Goal: Information Seeking & Learning: Learn about a topic

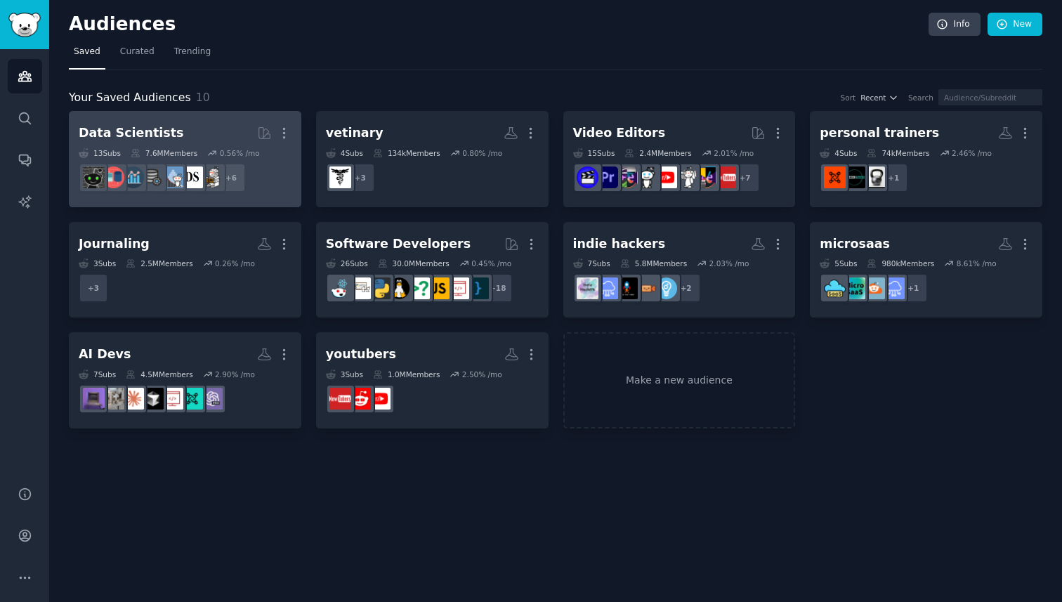
click at [265, 198] on link "Data Scientists More 13 Sub s 7.6M Members 0.56 % /mo + 6" at bounding box center [185, 159] width 232 height 96
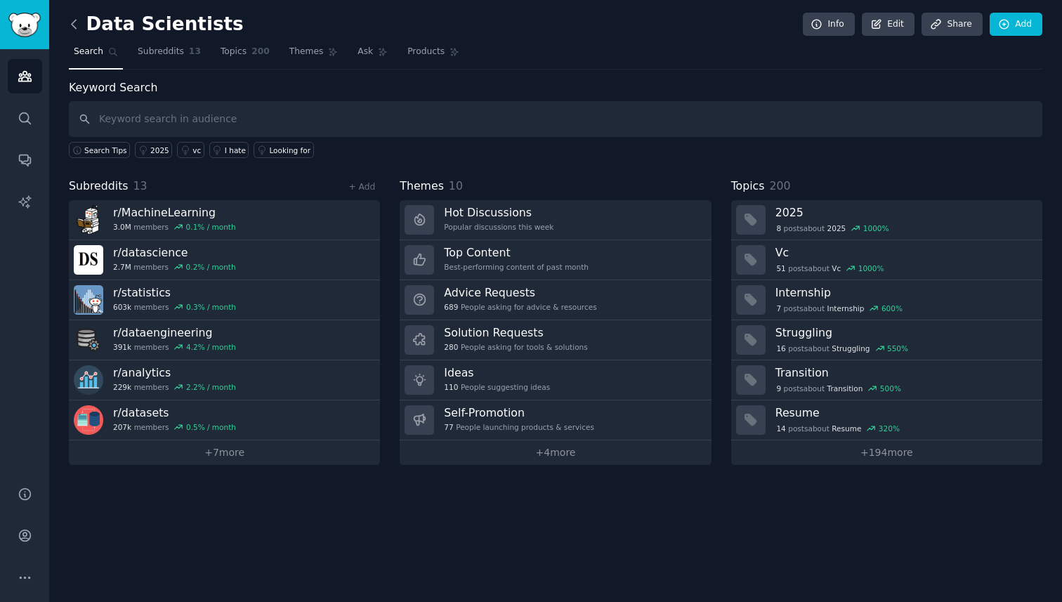
click at [77, 24] on icon at bounding box center [74, 24] width 15 height 15
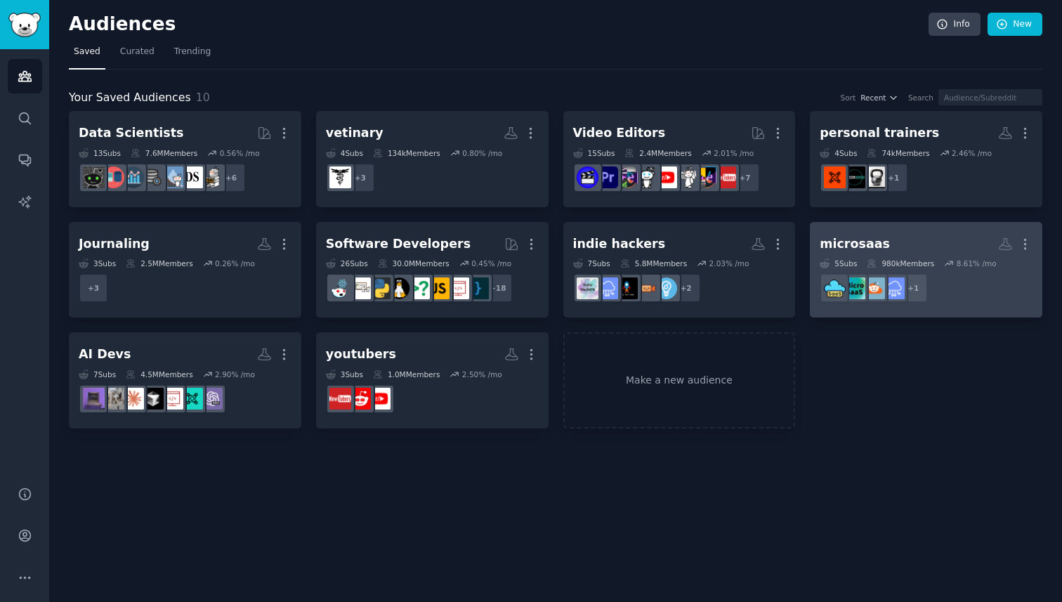
click at [903, 315] on link "microsaas More 5 Sub s 980k Members 8.61 % /mo r/SaaS + 1" at bounding box center [926, 270] width 232 height 96
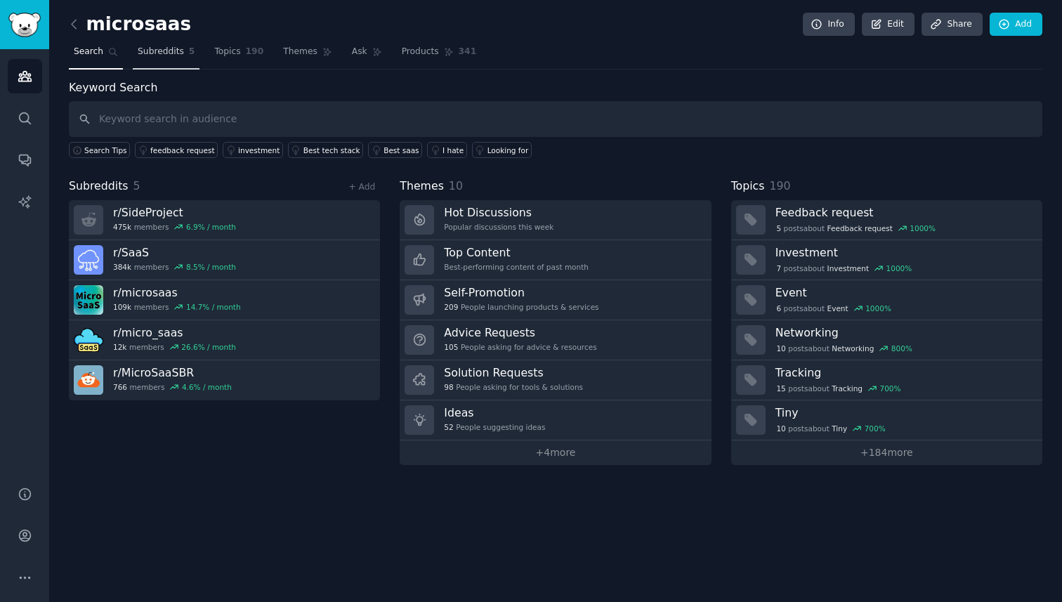
click at [189, 55] on span "5" at bounding box center [192, 52] width 6 height 13
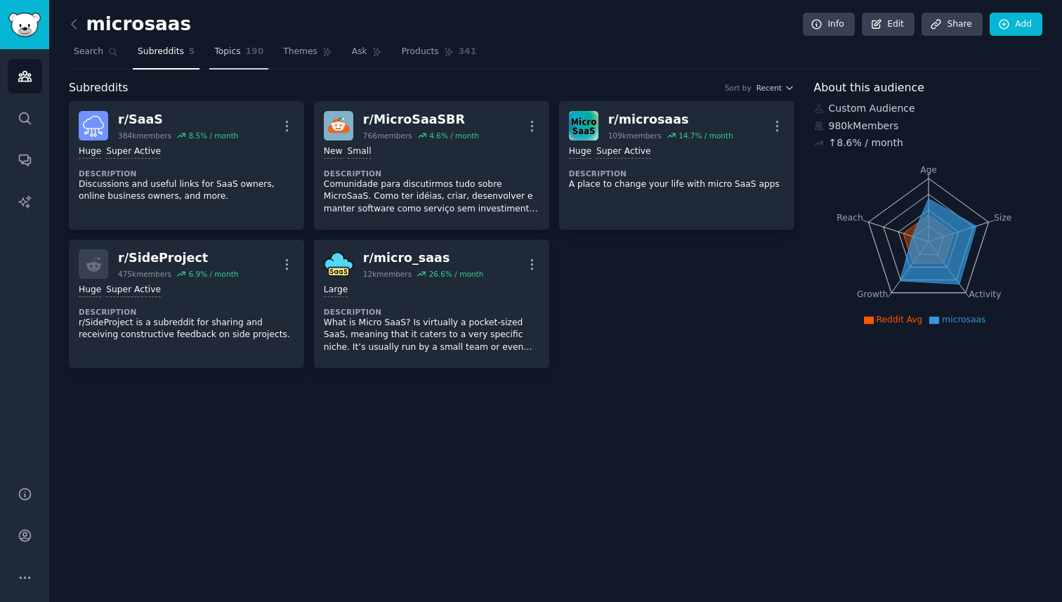
click at [248, 53] on span "190" at bounding box center [255, 52] width 18 height 13
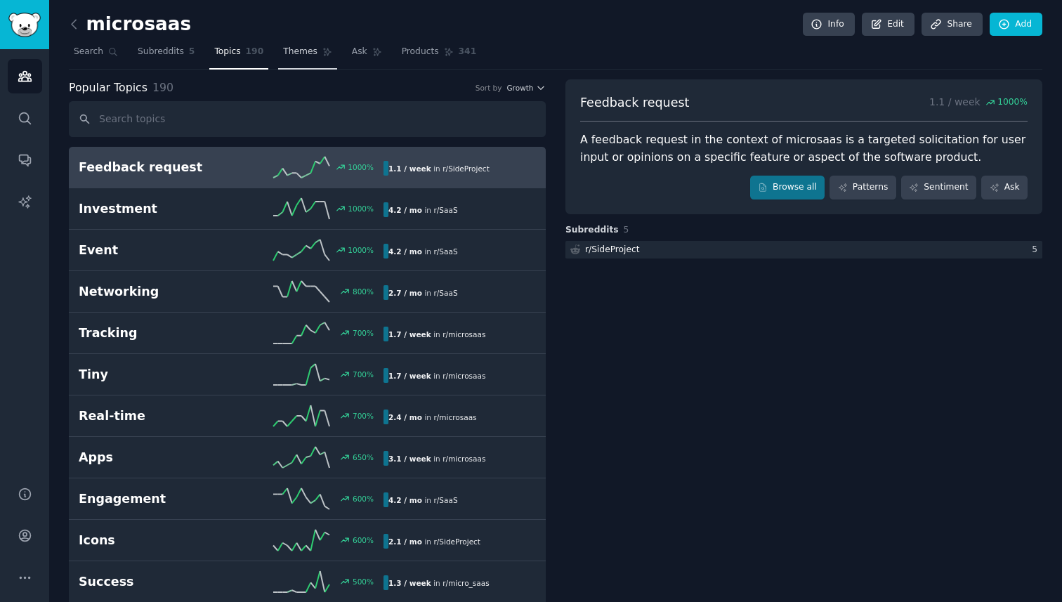
click at [306, 46] on span "Themes" at bounding box center [300, 52] width 34 height 13
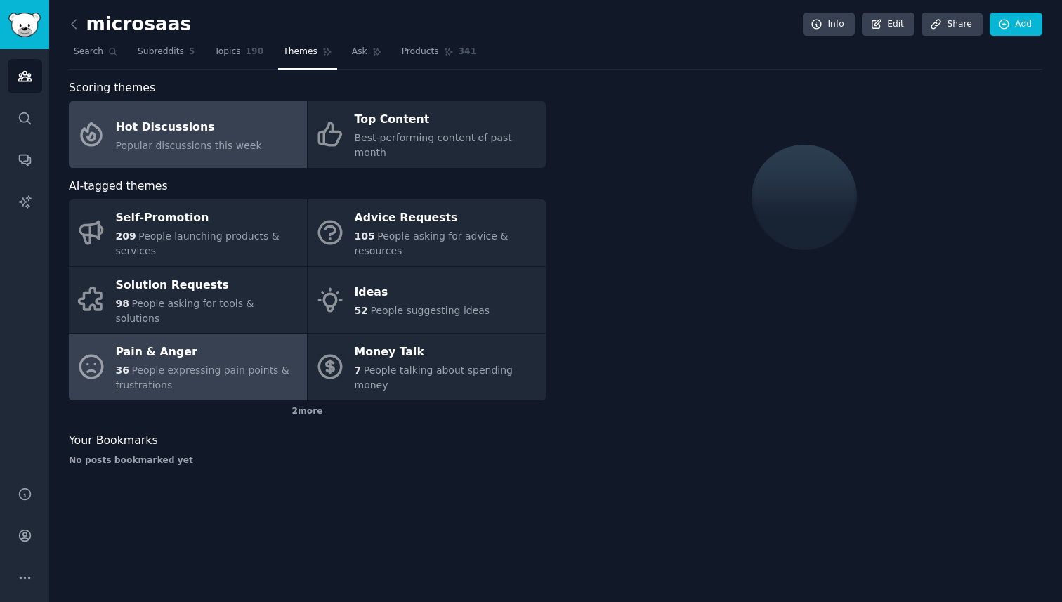
click at [218, 333] on link "Pain & Anger 36 People expressing pain points & frustrations" at bounding box center [188, 366] width 238 height 67
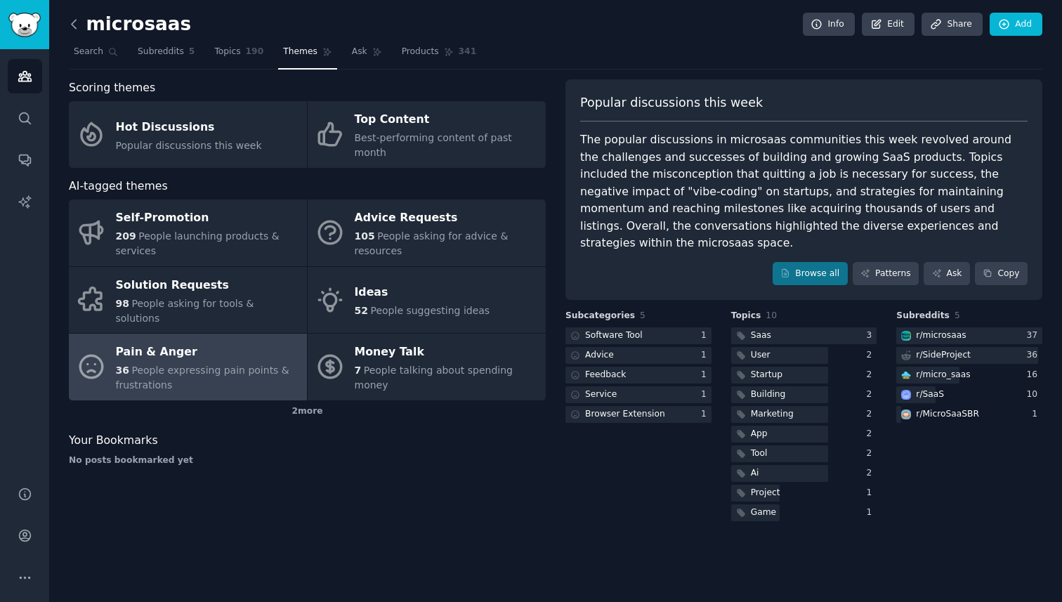
click at [80, 25] on icon at bounding box center [74, 24] width 15 height 15
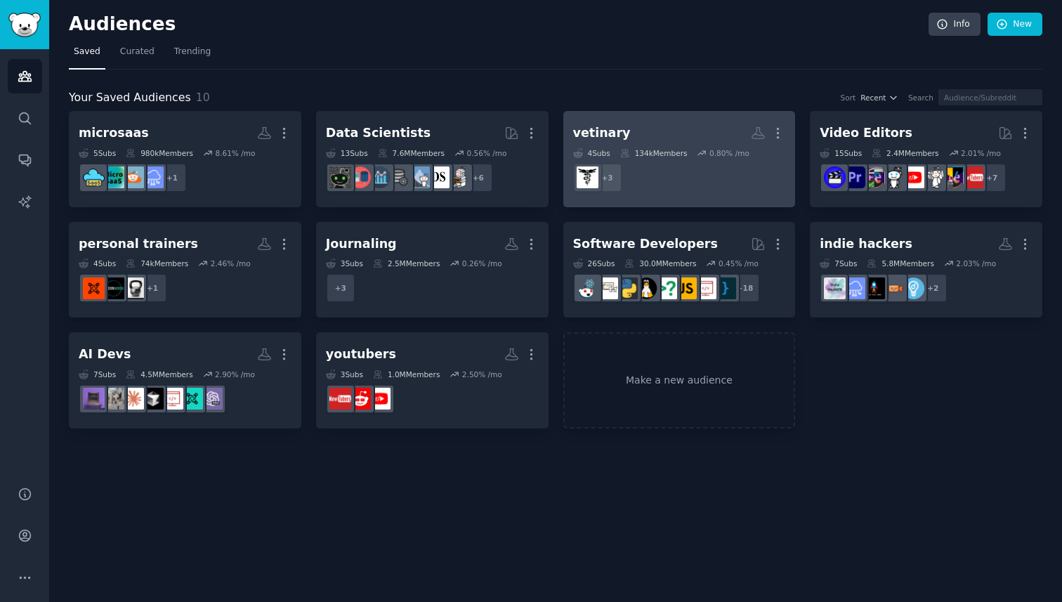
click at [627, 139] on h2 "vetinary More" at bounding box center [679, 133] width 213 height 25
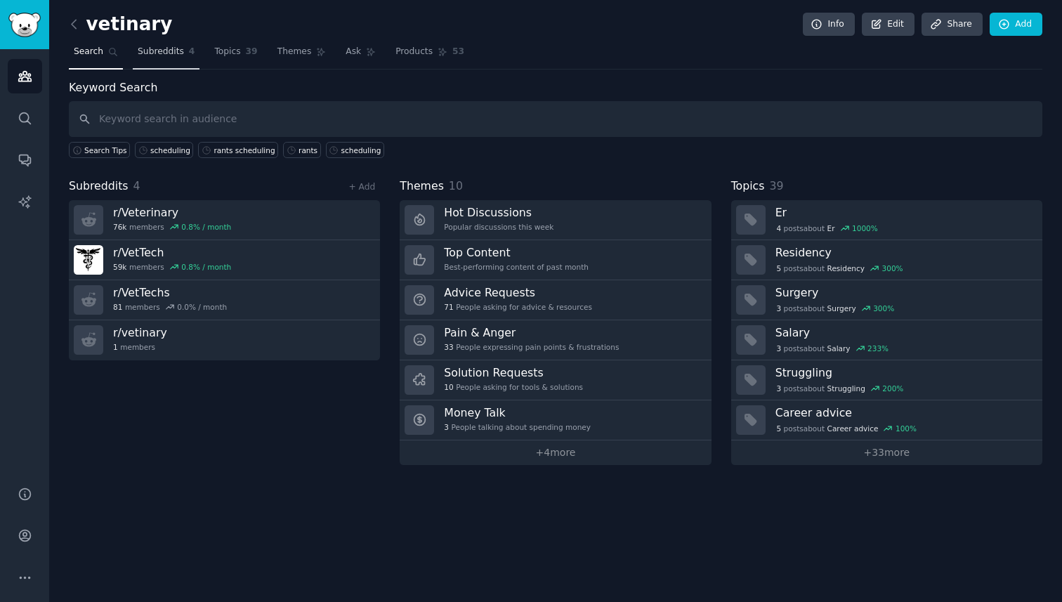
click at [166, 46] on span "Subreddits" at bounding box center [161, 52] width 46 height 13
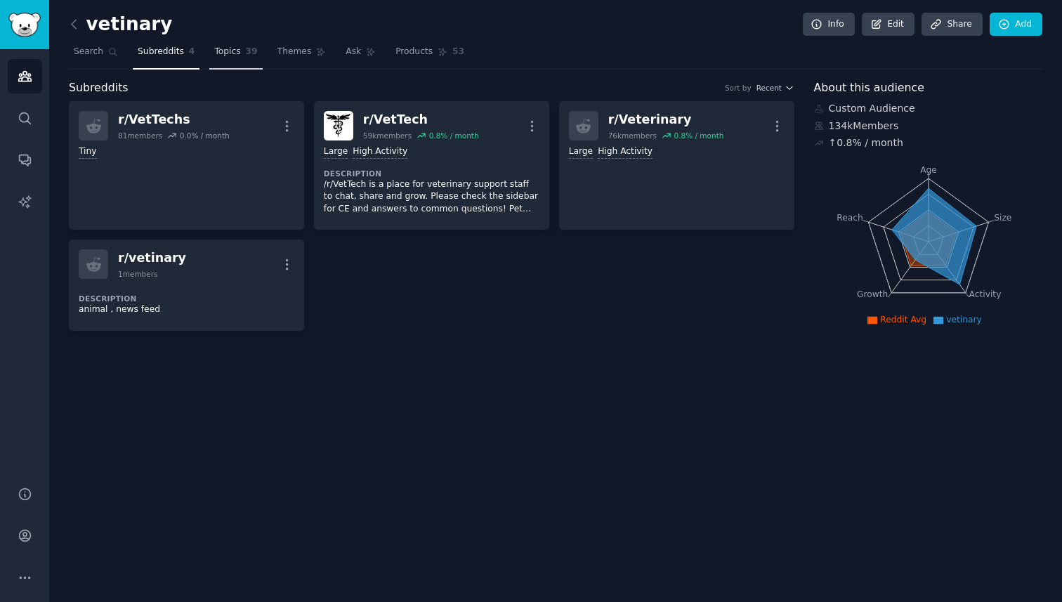
click at [230, 51] on span "Topics" at bounding box center [227, 52] width 26 height 13
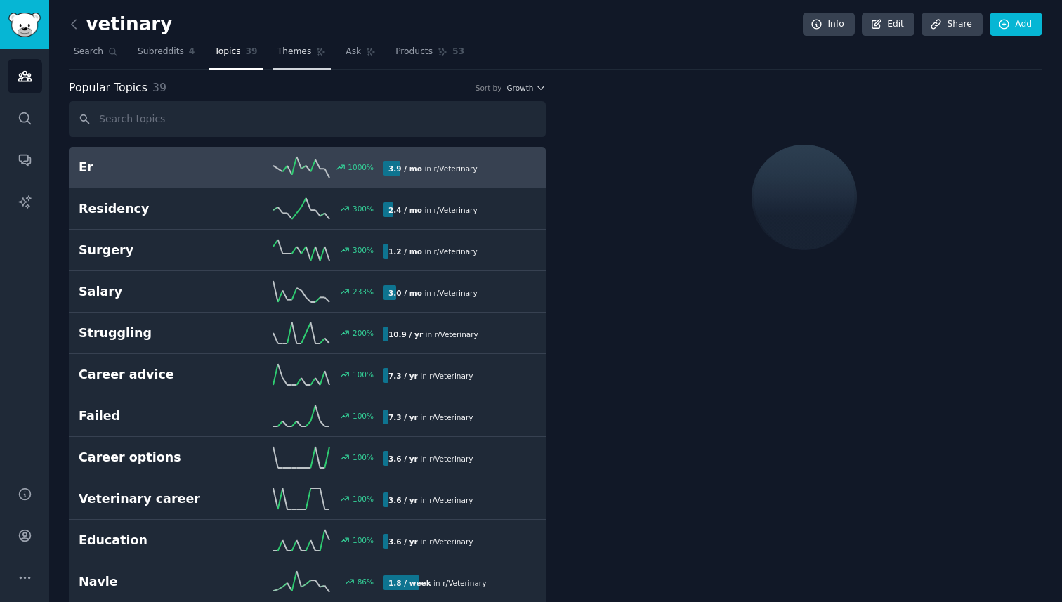
click at [288, 51] on span "Themes" at bounding box center [294, 52] width 34 height 13
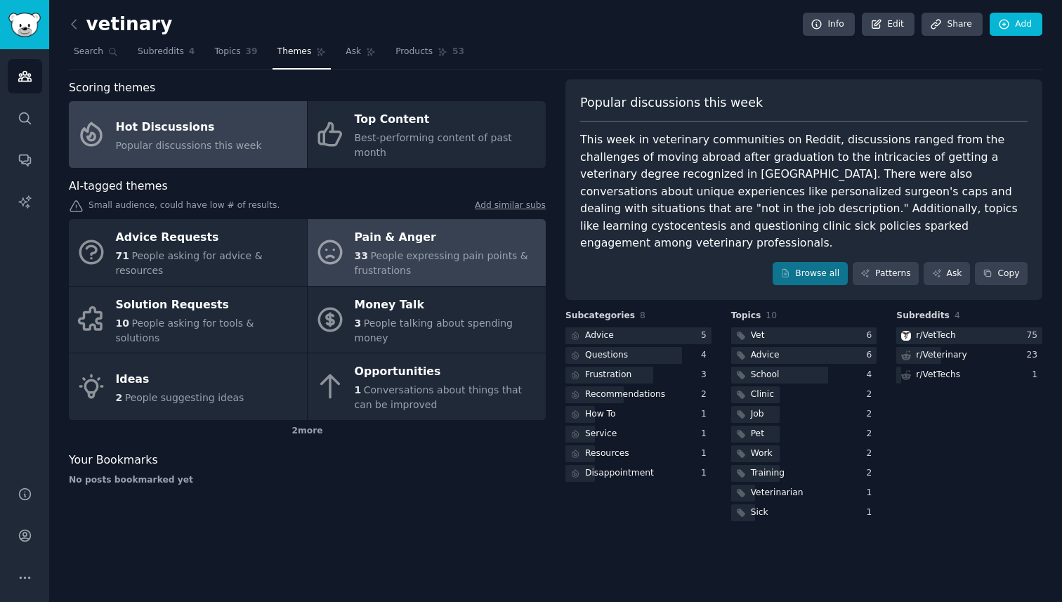
click at [483, 250] on span "People expressing pain points & frustrations" at bounding box center [441, 263] width 173 height 26
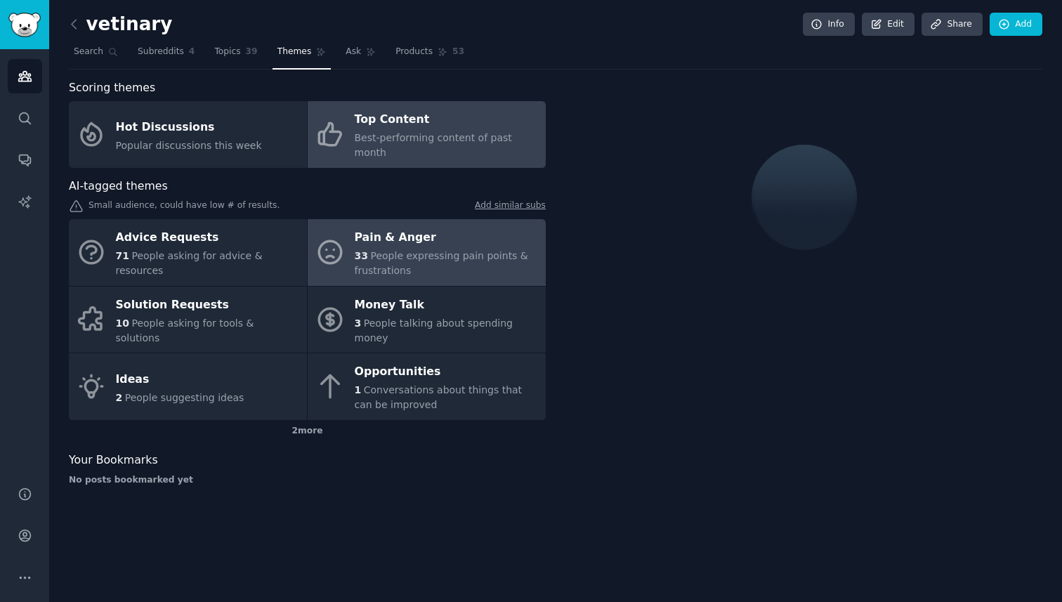
click at [519, 122] on div "Top Content" at bounding box center [447, 120] width 184 height 22
click at [444, 250] on span "People expressing pain points & frustrations" at bounding box center [441, 263] width 173 height 26
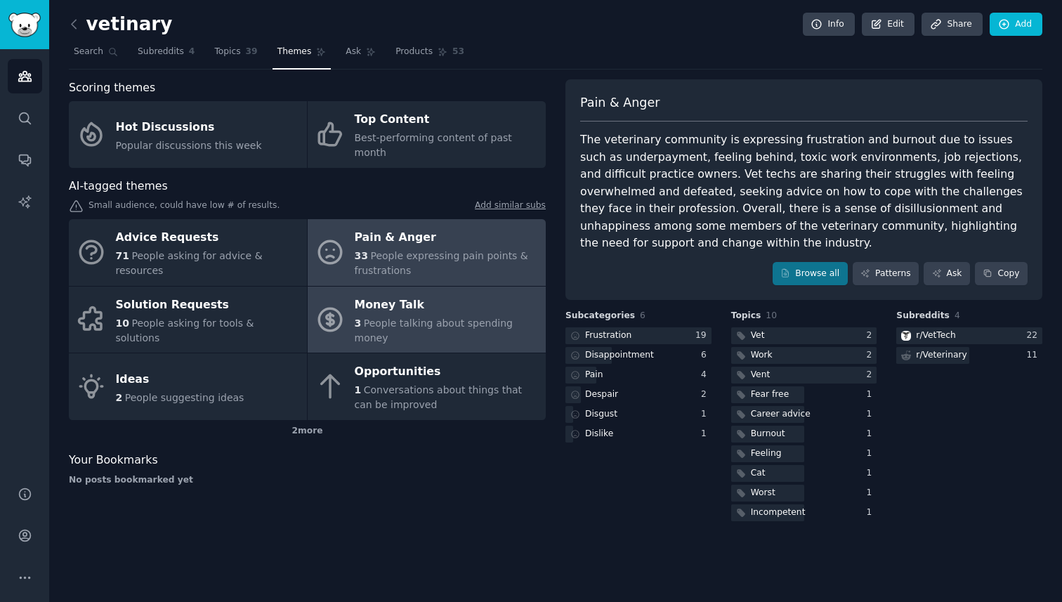
click at [476, 293] on div "Money Talk" at bounding box center [447, 304] width 184 height 22
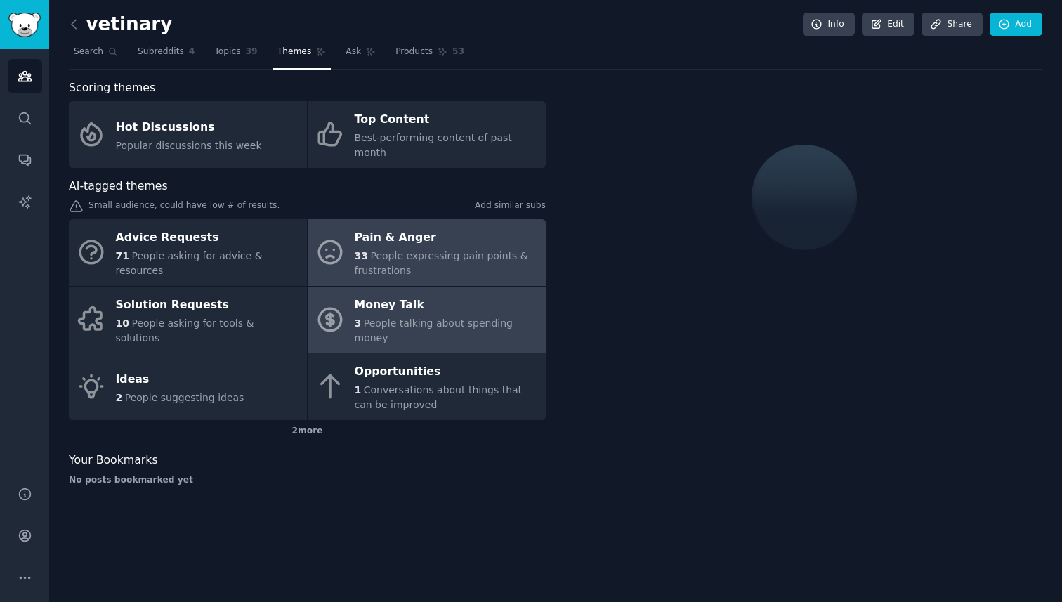
click at [475, 250] on span "People expressing pain points & frustrations" at bounding box center [441, 263] width 173 height 26
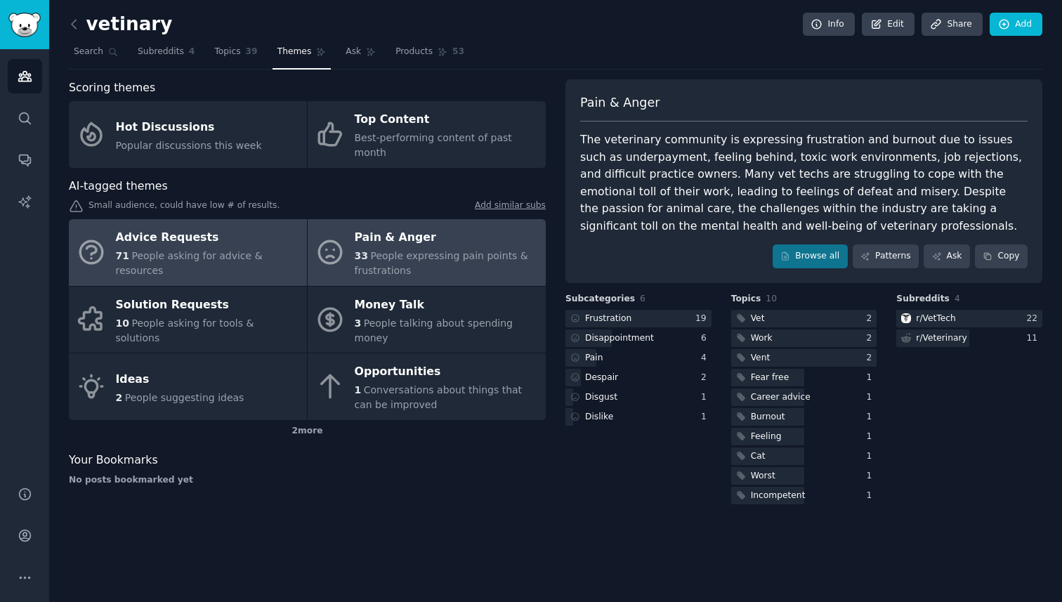
click at [277, 249] on div "71 People asking for advice & resources" at bounding box center [208, 263] width 184 height 29
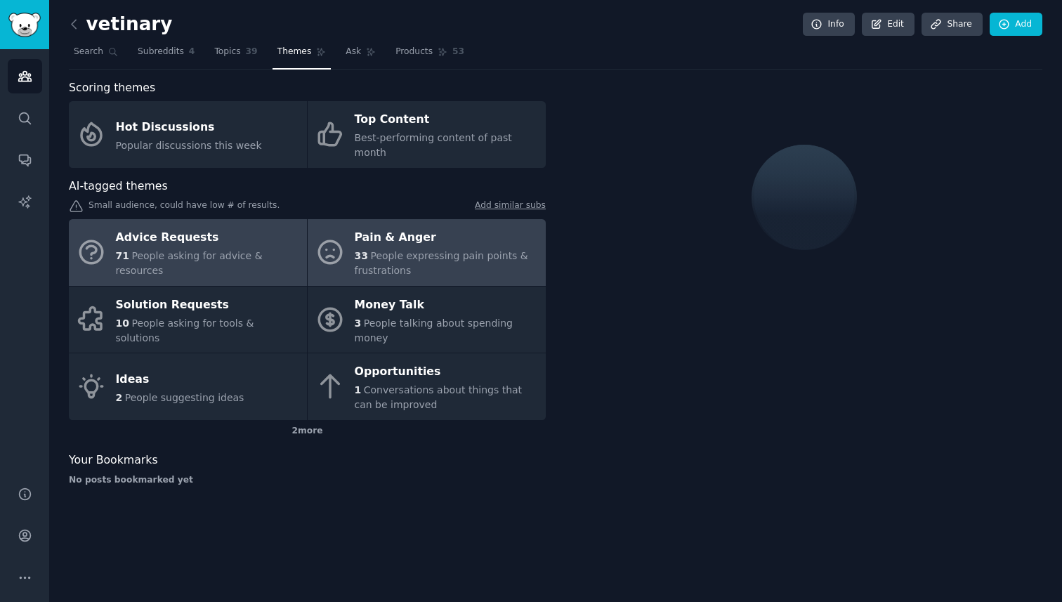
click at [367, 249] on div "33 People expressing pain points & frustrations" at bounding box center [447, 263] width 184 height 29
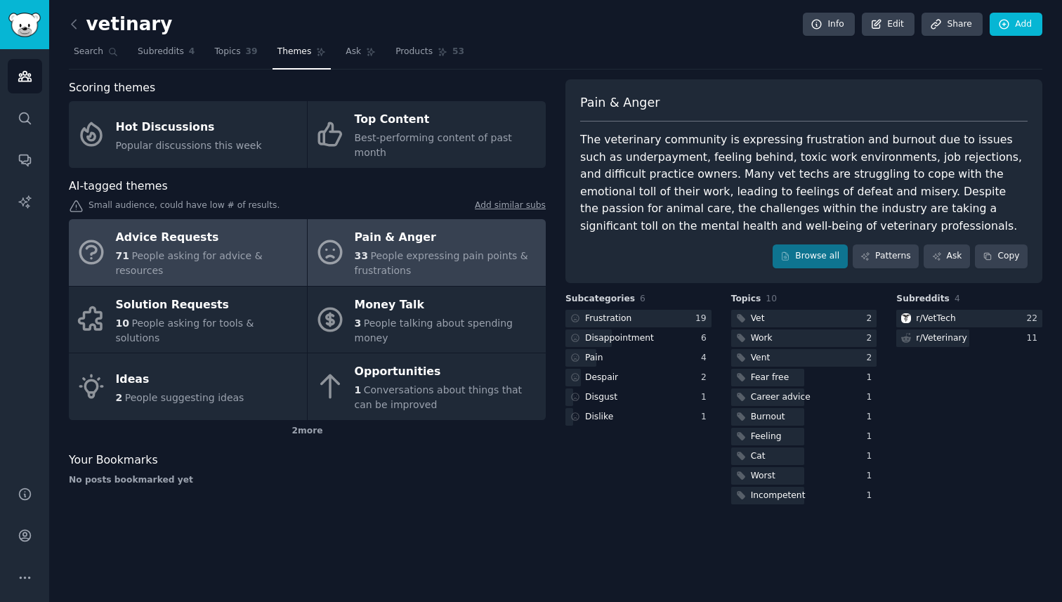
click at [224, 238] on div "Advice Requests" at bounding box center [208, 238] width 184 height 22
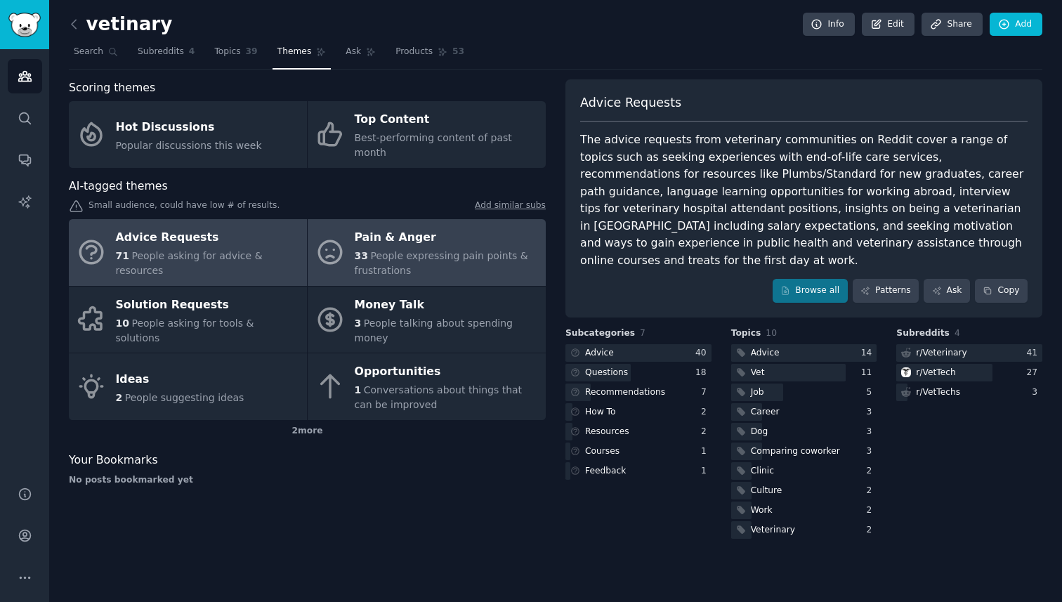
click at [371, 227] on div "Pain & Anger" at bounding box center [447, 238] width 184 height 22
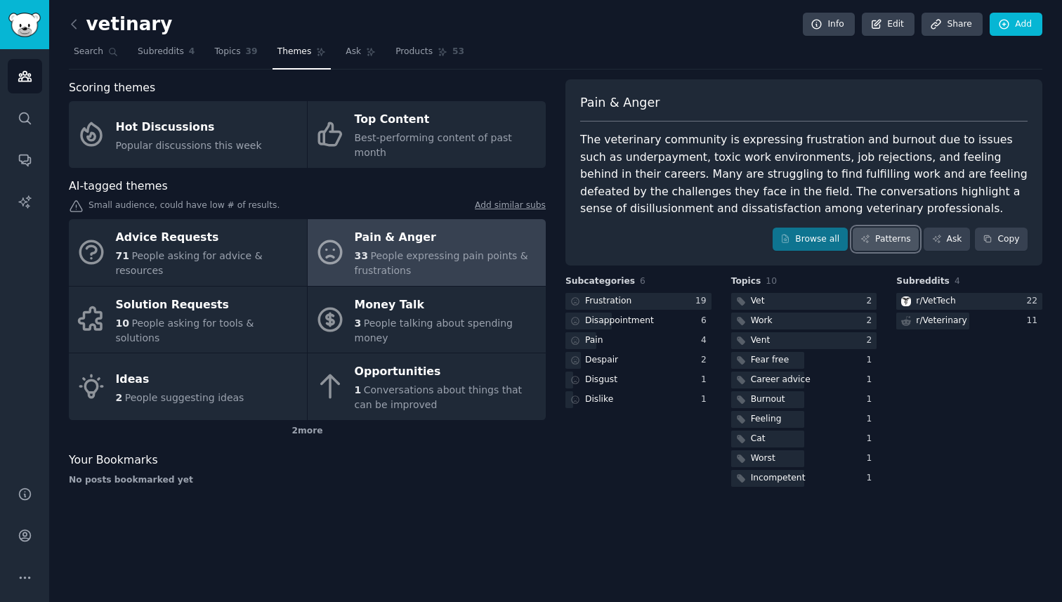
click at [890, 235] on link "Patterns" at bounding box center [885, 239] width 66 height 24
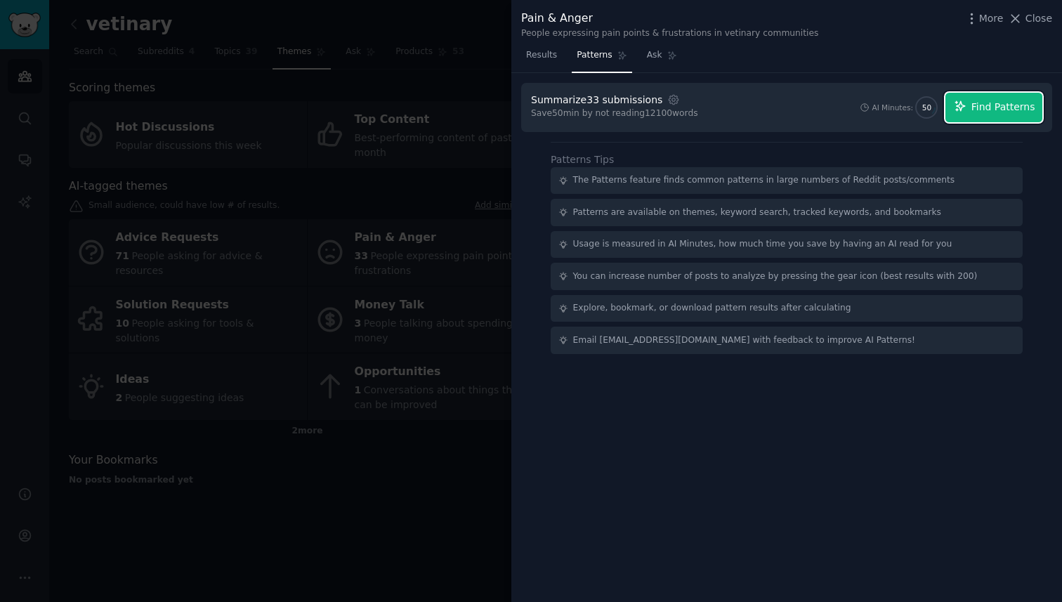
click at [987, 100] on span "Find Patterns" at bounding box center [1003, 107] width 64 height 15
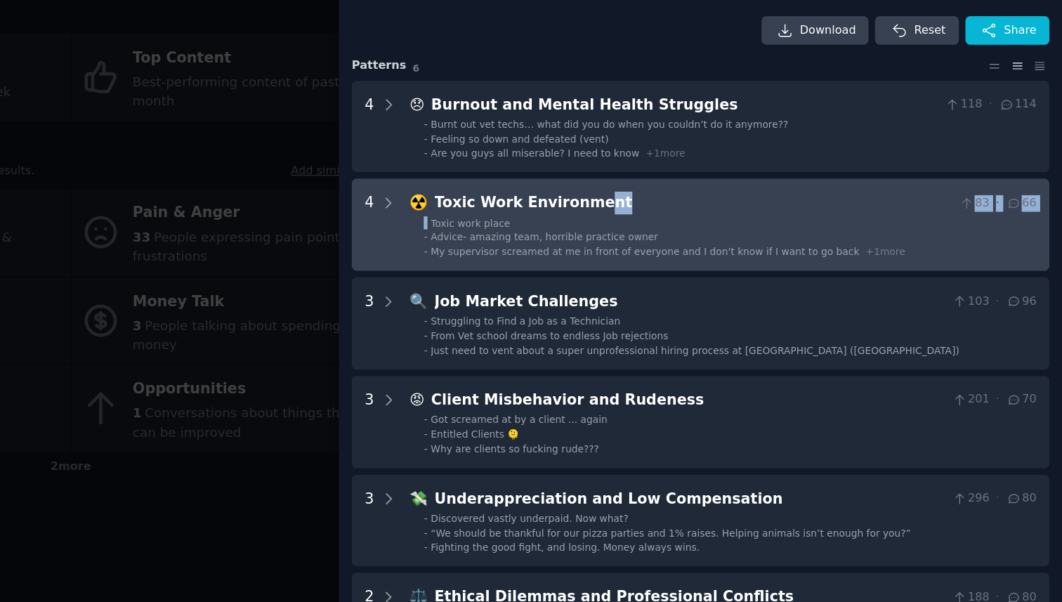
drag, startPoint x: 696, startPoint y: 227, endPoint x: 700, endPoint y: 239, distance: 12.4
click at [700, 239] on div "☢️ Toxic Work Environment 83 · 66 - Toxic work place - Advice- amazing team, ho…" at bounding box center [803, 246] width 477 height 51
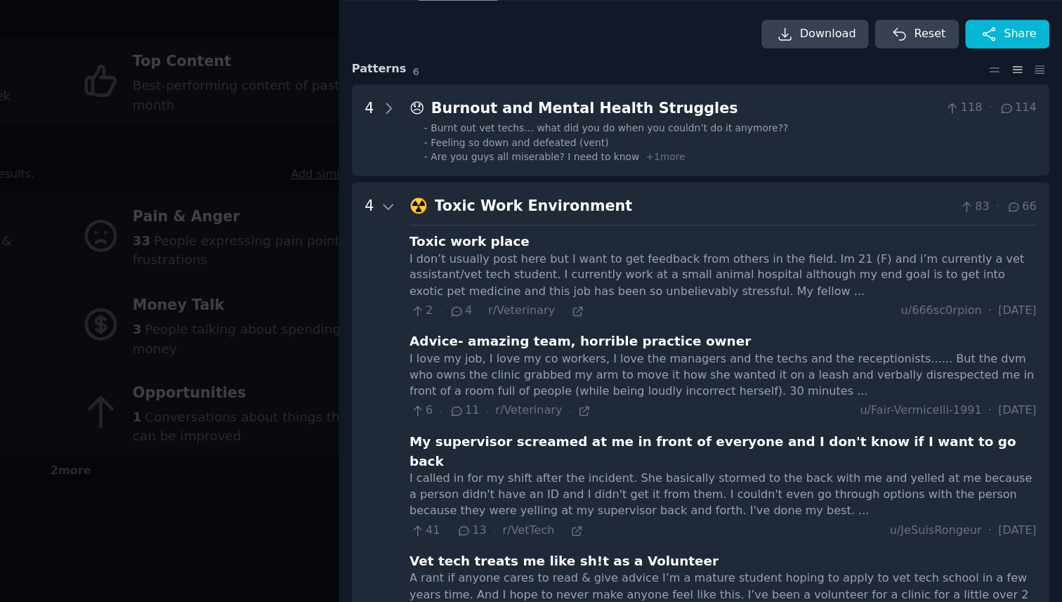
click at [469, 262] on div at bounding box center [531, 301] width 1062 height 602
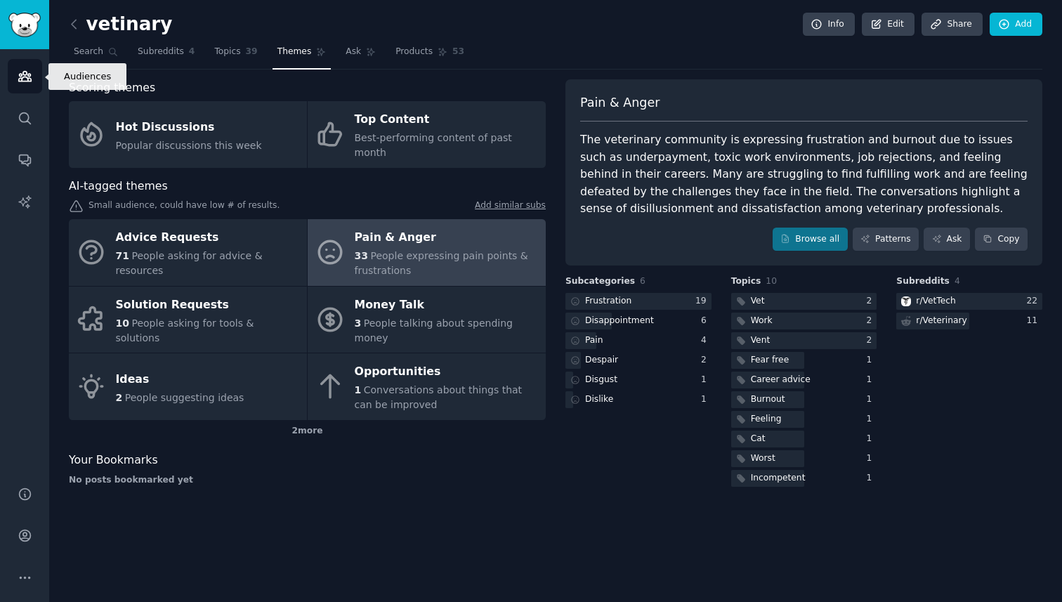
click at [20, 67] on link "Audiences" at bounding box center [25, 76] width 34 height 34
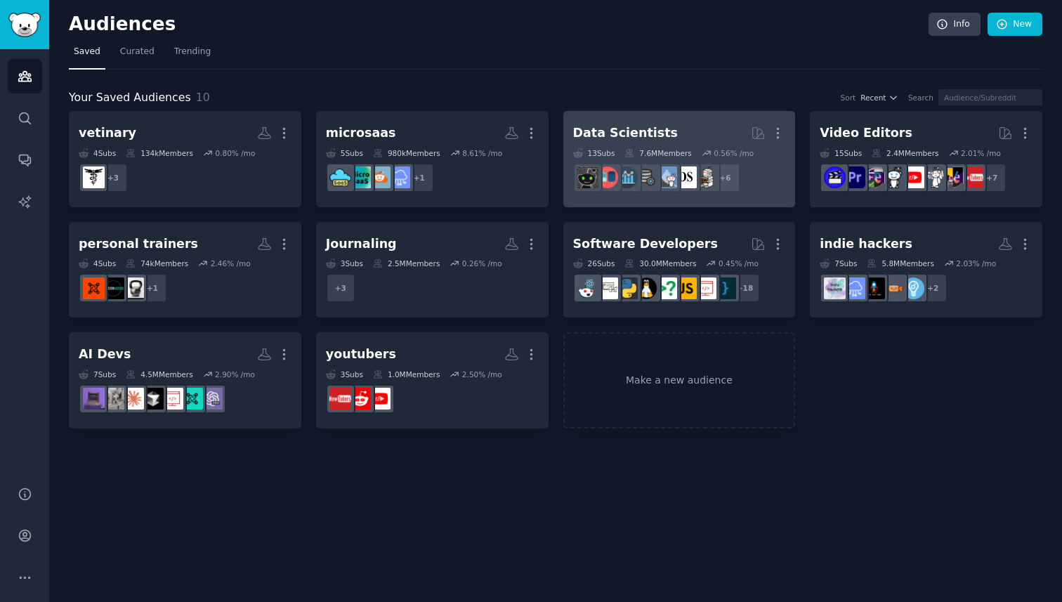
click at [695, 144] on h2 "Data Scientists More" at bounding box center [679, 133] width 213 height 25
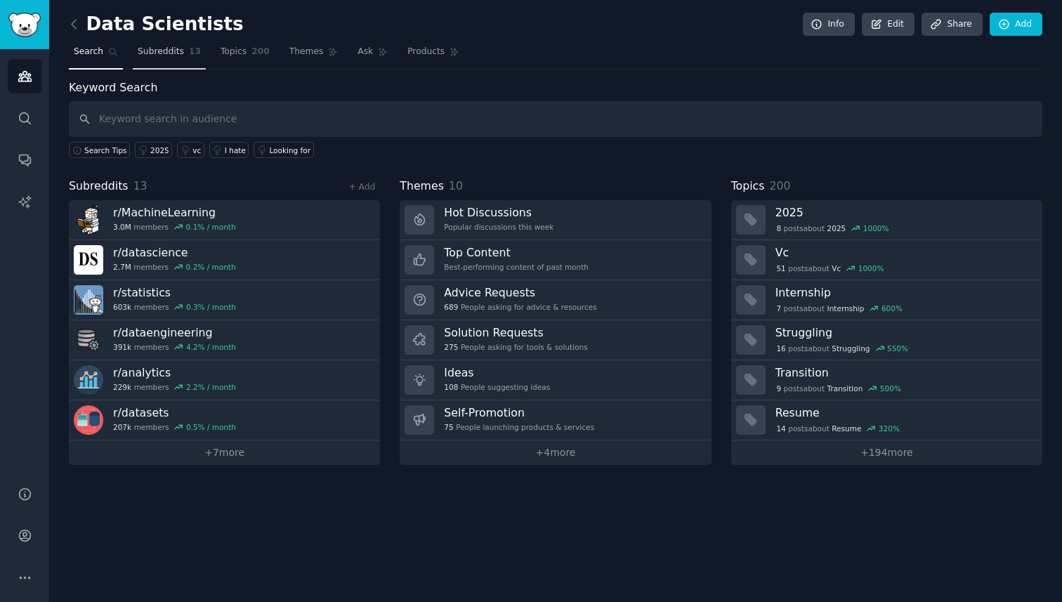
click at [184, 57] on link "Subreddits 13" at bounding box center [169, 55] width 73 height 29
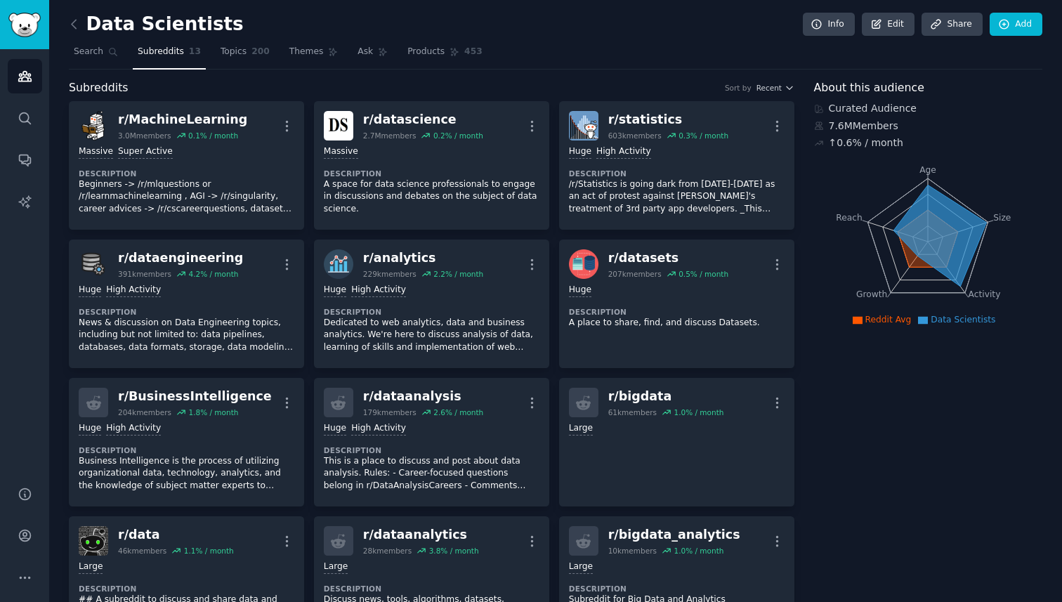
click at [272, 54] on nav "Search Subreddits 13 Topics 200 Themes Ask Products 453" at bounding box center [555, 55] width 973 height 29
click at [253, 54] on span "200" at bounding box center [260, 52] width 18 height 13
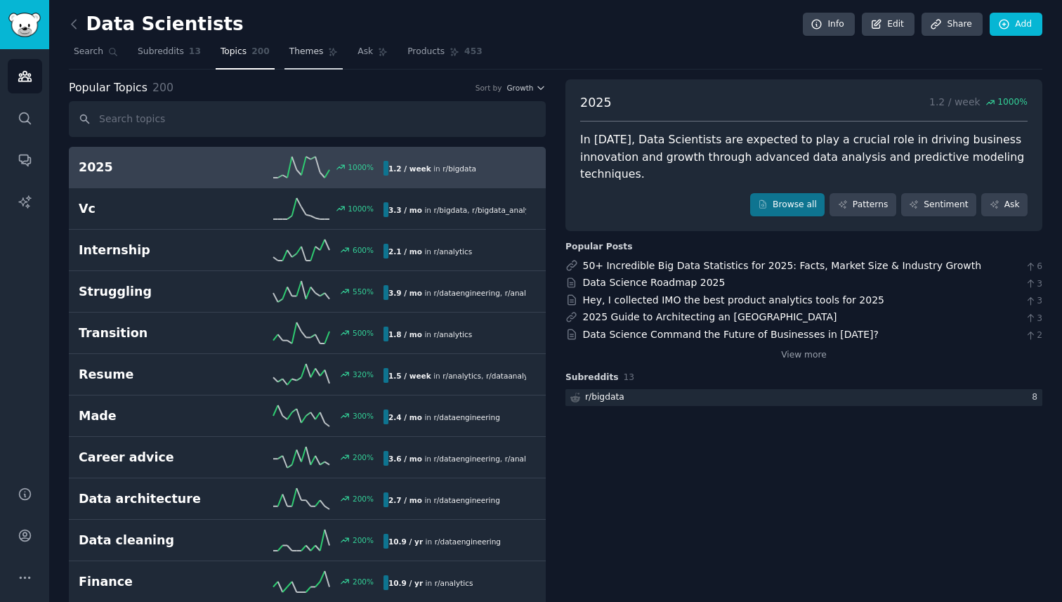
click at [298, 48] on span "Themes" at bounding box center [306, 52] width 34 height 13
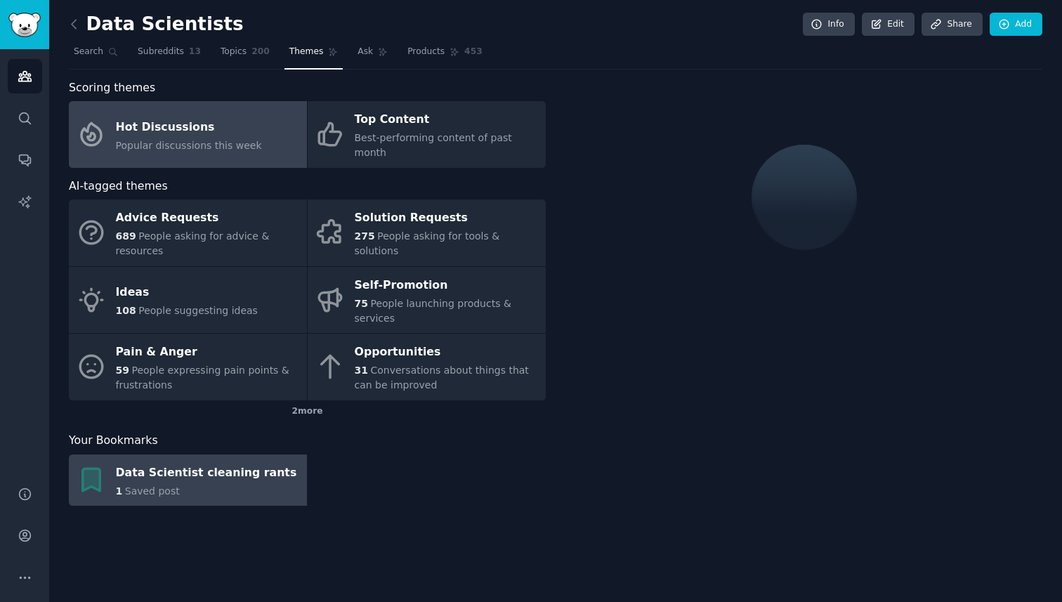
click at [236, 461] on div "Data Scientist cleaning rants" at bounding box center [206, 472] width 181 height 22
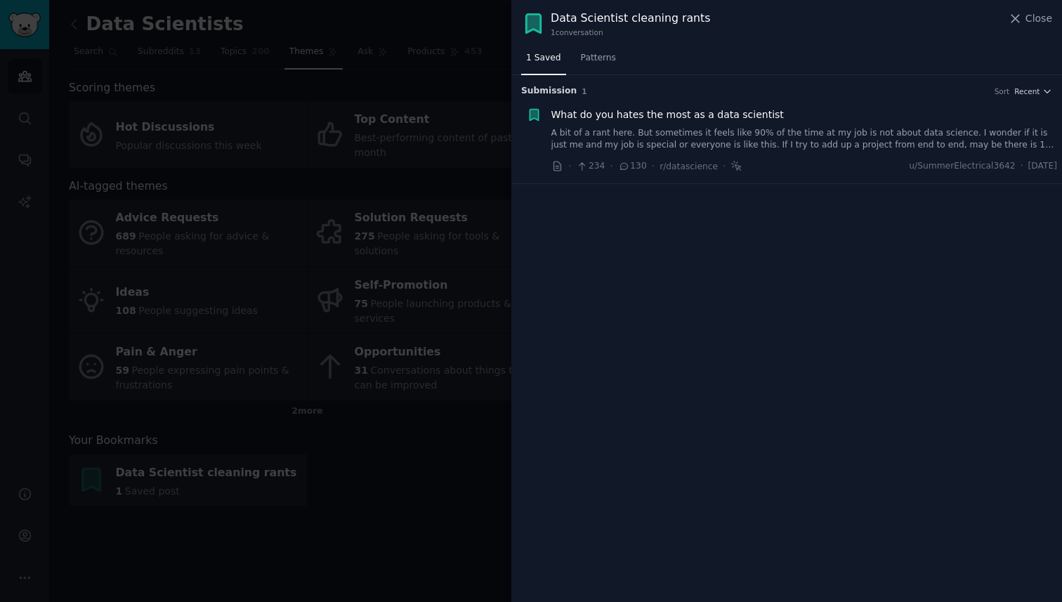
click at [672, 137] on link "A bit of a rant here. But sometimes it feels like 90% of the time at my job is …" at bounding box center [804, 139] width 506 height 25
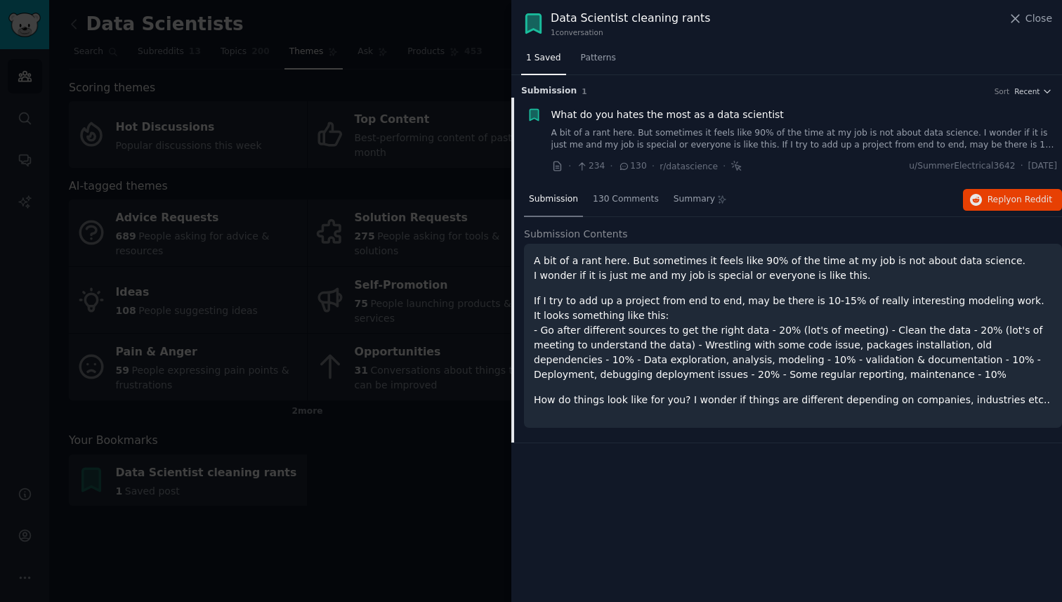
click at [350, 386] on div at bounding box center [531, 301] width 1062 height 602
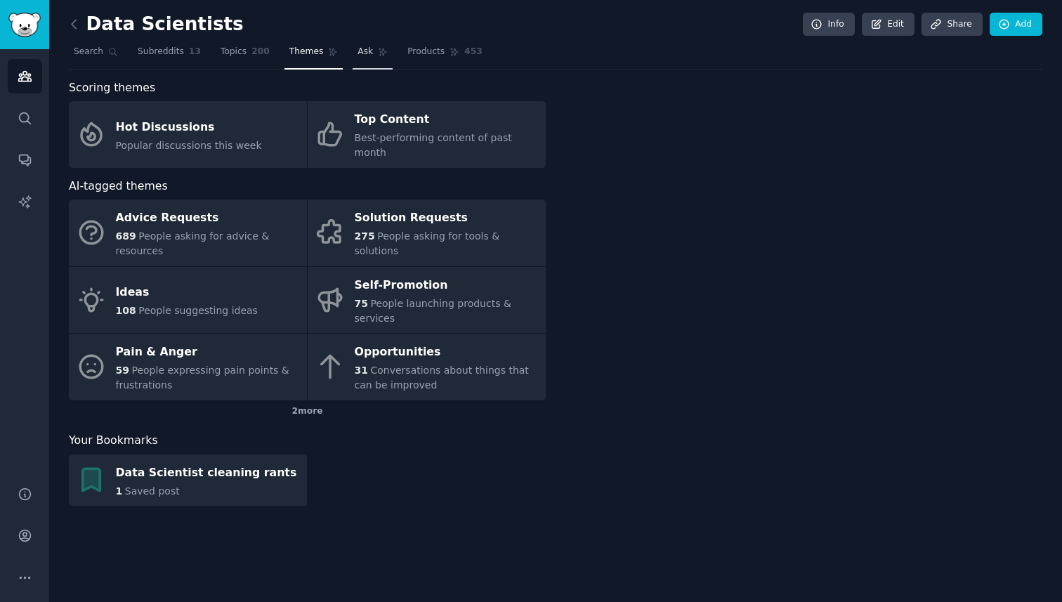
click at [357, 55] on span "Ask" at bounding box center [364, 52] width 15 height 13
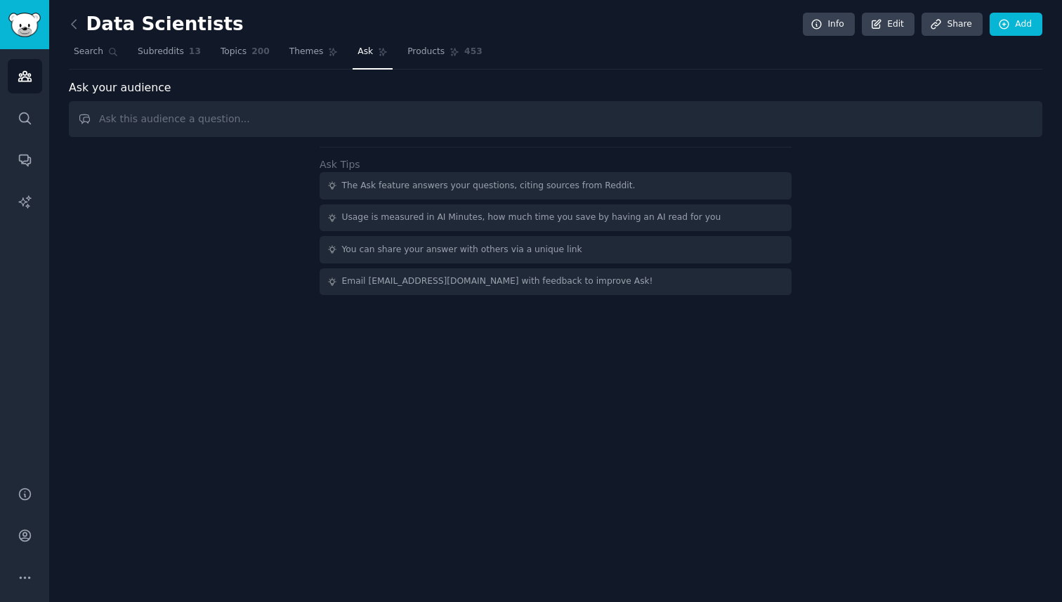
click at [359, 124] on input "text" at bounding box center [555, 119] width 973 height 36
type input "e"
type input "issues with data cleaning"
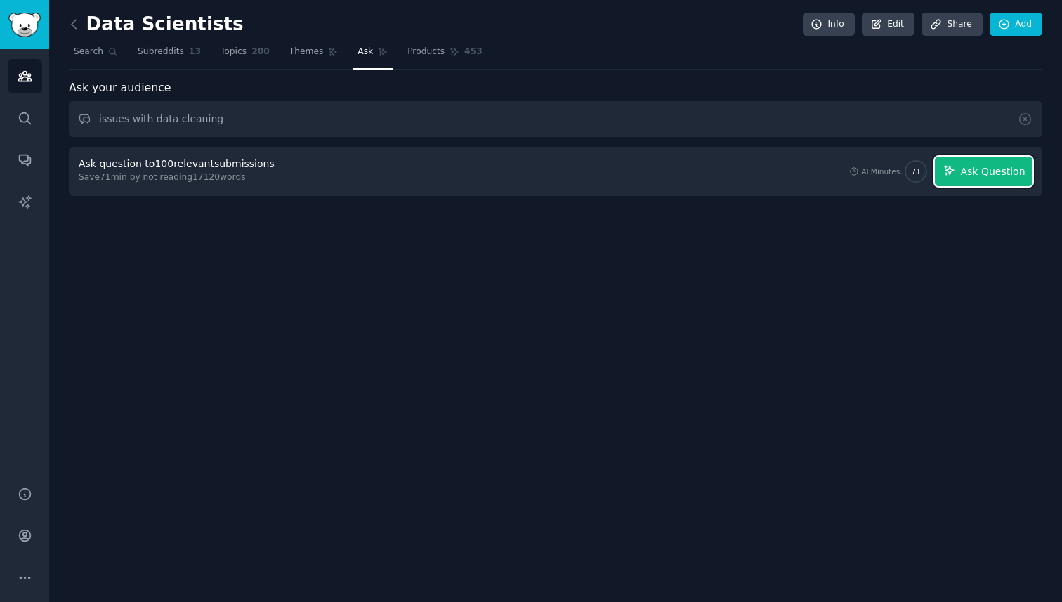
click at [984, 171] on span "Ask Question" at bounding box center [992, 171] width 65 height 15
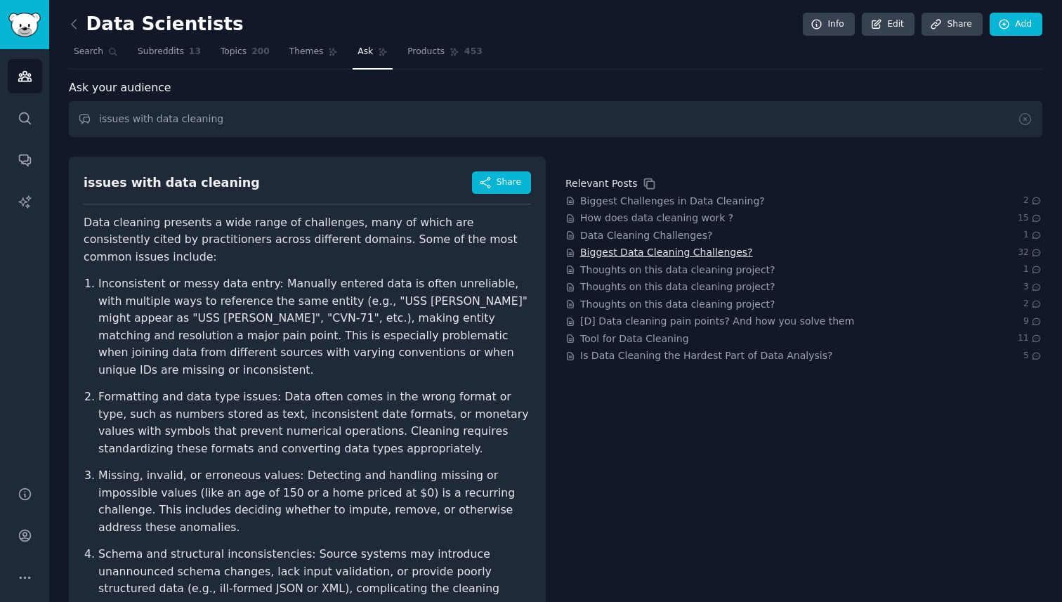
click at [630, 248] on span "Biggest Data Cleaning Challenges?" at bounding box center [666, 252] width 173 height 15
click at [639, 198] on span "Biggest Challenges in Data Cleaning?" at bounding box center [672, 201] width 185 height 15
click at [1033, 255] on icon at bounding box center [1036, 253] width 13 height 10
click at [645, 179] on icon at bounding box center [650, 184] width 10 height 10
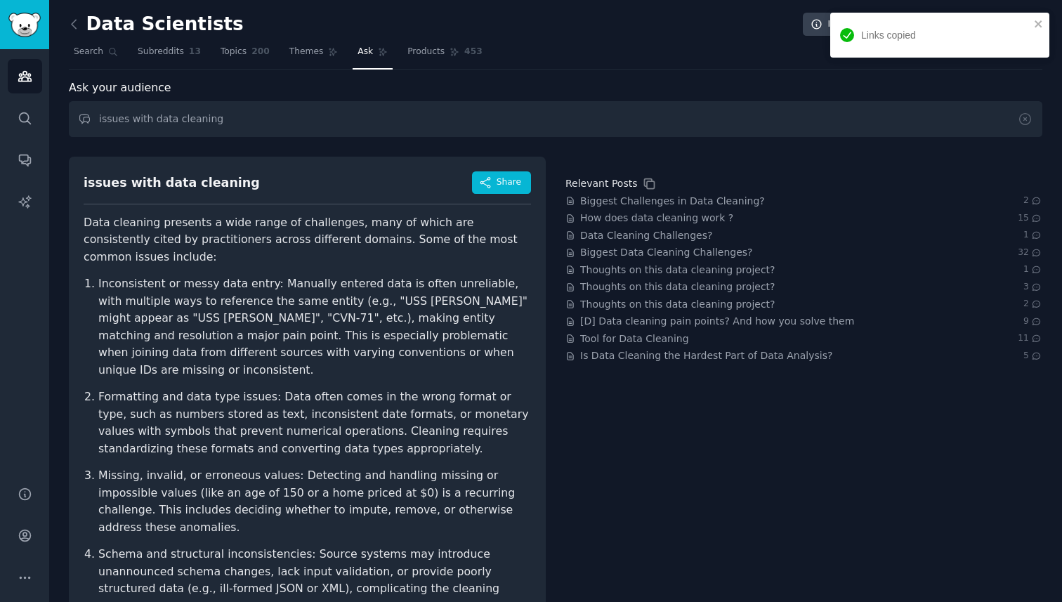
click at [616, 185] on div "Relevant Posts" at bounding box center [601, 183] width 72 height 15
click at [572, 252] on icon at bounding box center [570, 253] width 10 height 10
click at [571, 252] on icon at bounding box center [570, 253] width 6 height 8
click at [592, 252] on span "Biggest Data Cleaning Challenges?" at bounding box center [666, 252] width 173 height 15
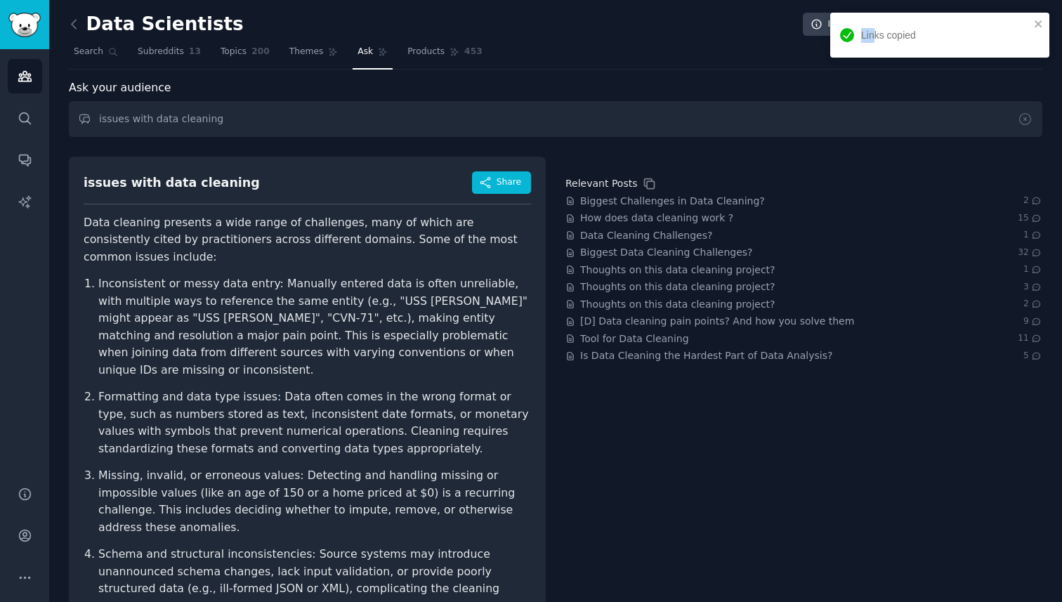
drag, startPoint x: 850, startPoint y: 50, endPoint x: 1015, endPoint y: 42, distance: 165.9
click at [1007, 39] on div "Links copied" at bounding box center [939, 35] width 219 height 45
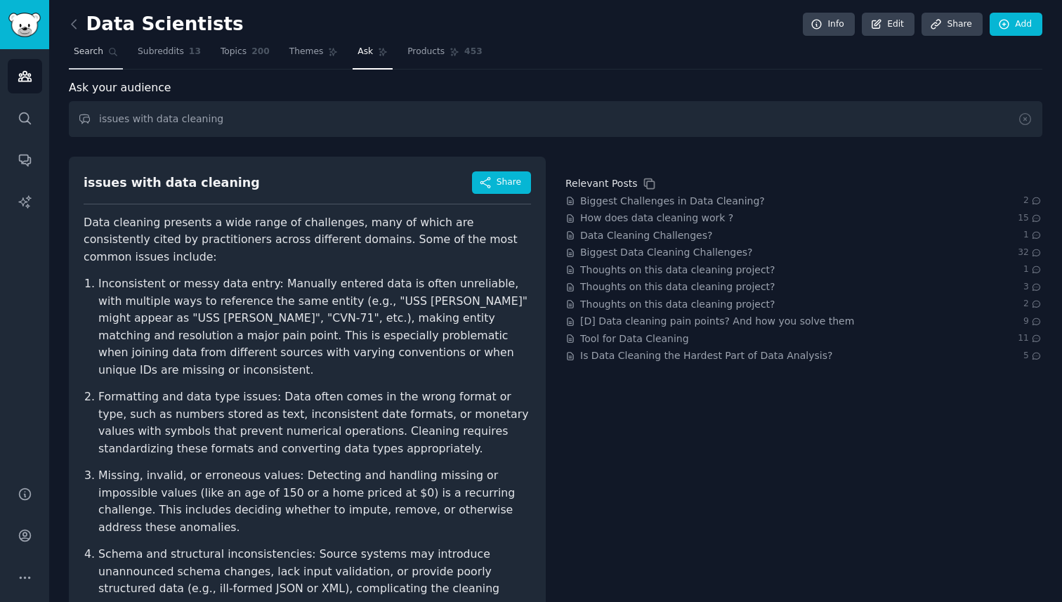
click at [88, 53] on span "Search" at bounding box center [88, 52] width 29 height 13
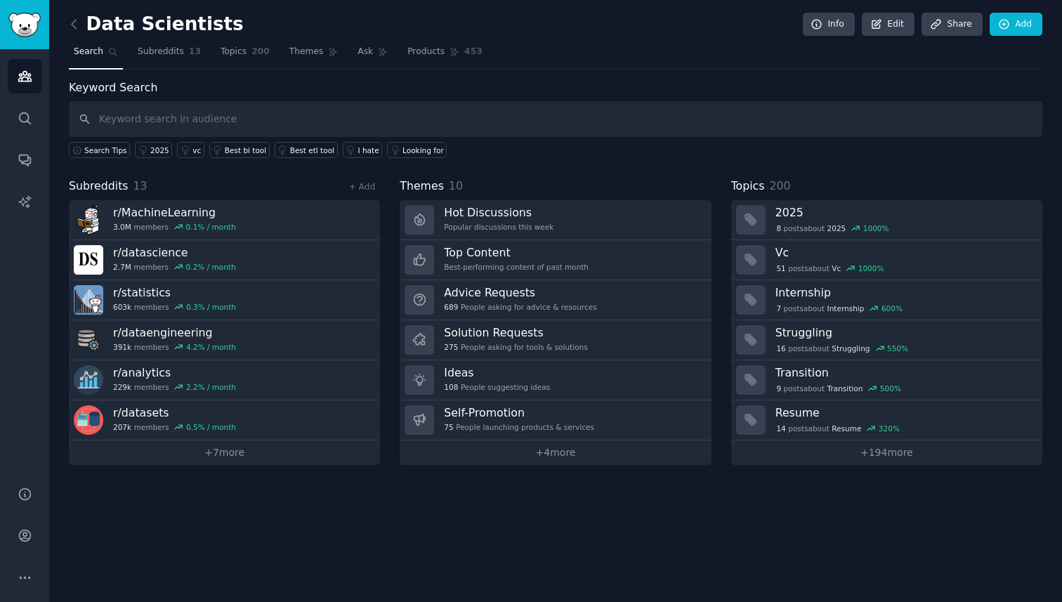
type input "[URL][DOMAIN_NAME]"
type input "data cleaning challenges"
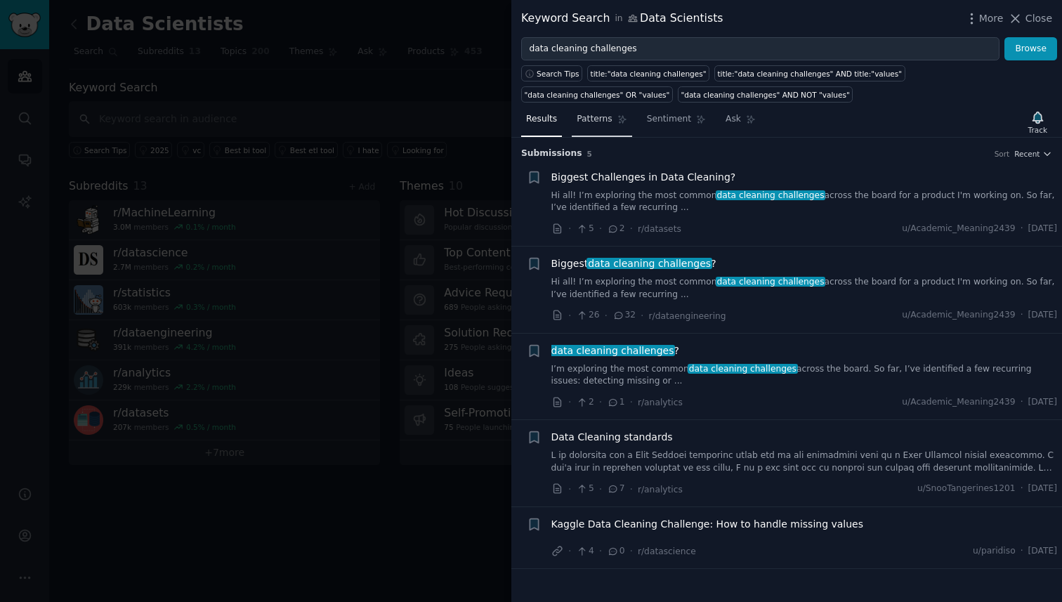
click at [600, 124] on span "Patterns" at bounding box center [593, 119] width 35 height 13
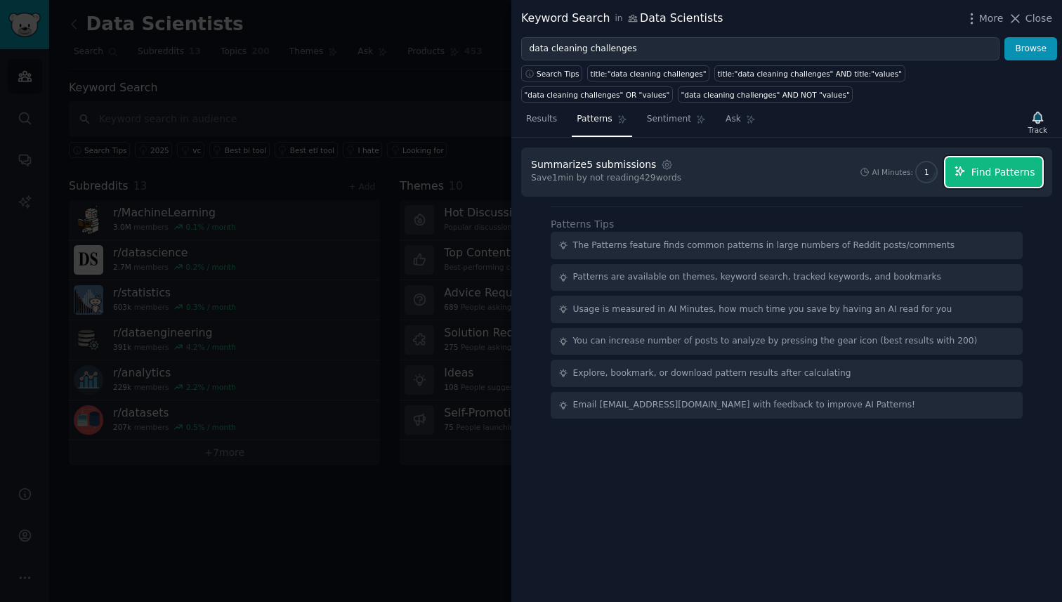
click at [1003, 171] on span "Find Patterns" at bounding box center [1003, 172] width 64 height 15
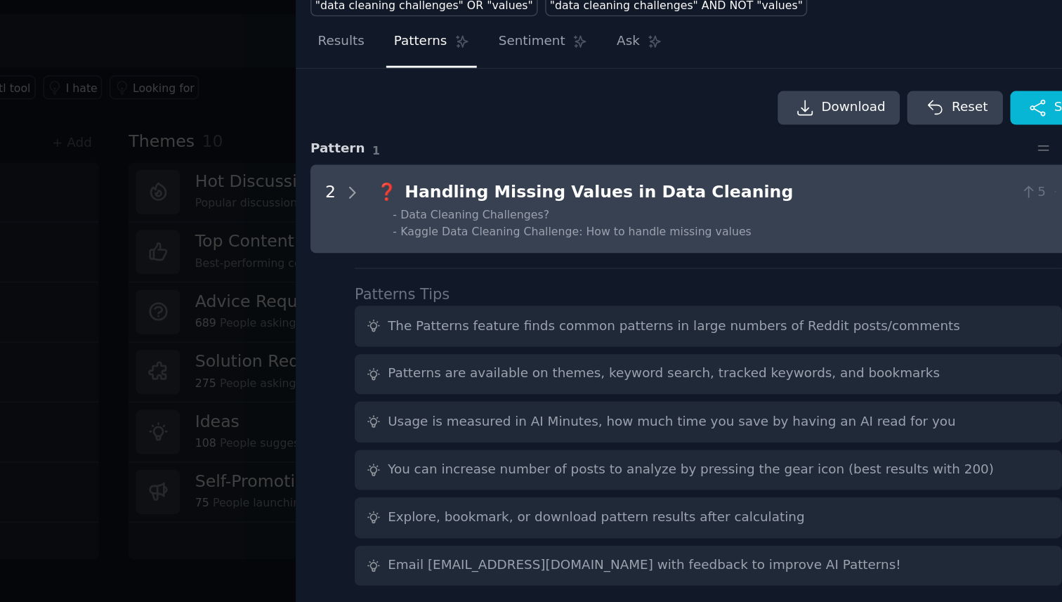
click at [782, 233] on li "- Data Cleaning Challenges?" at bounding box center [809, 235] width 466 height 10
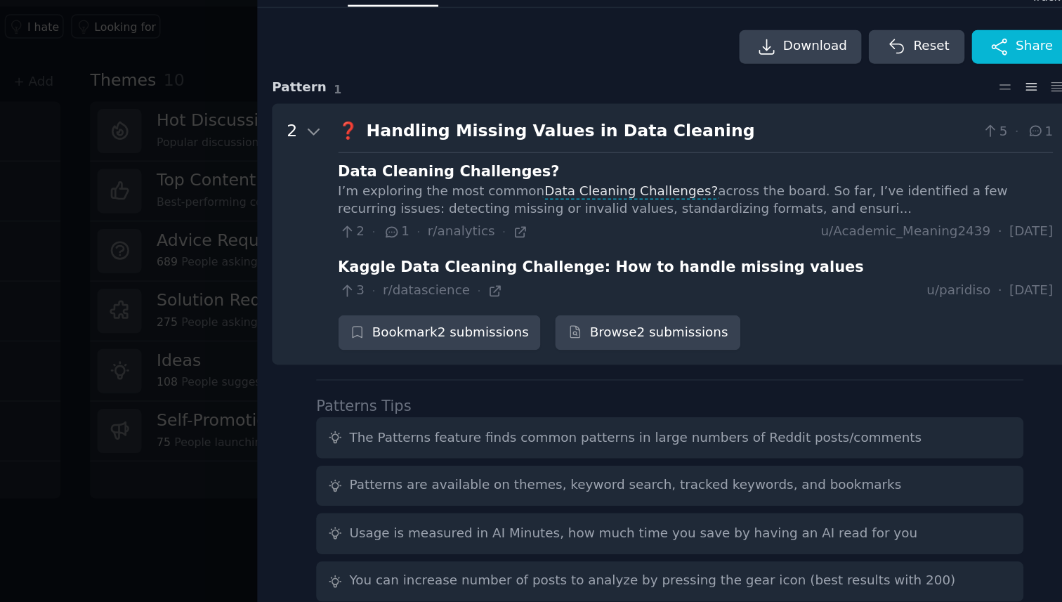
click at [420, 339] on div at bounding box center [531, 301] width 1062 height 602
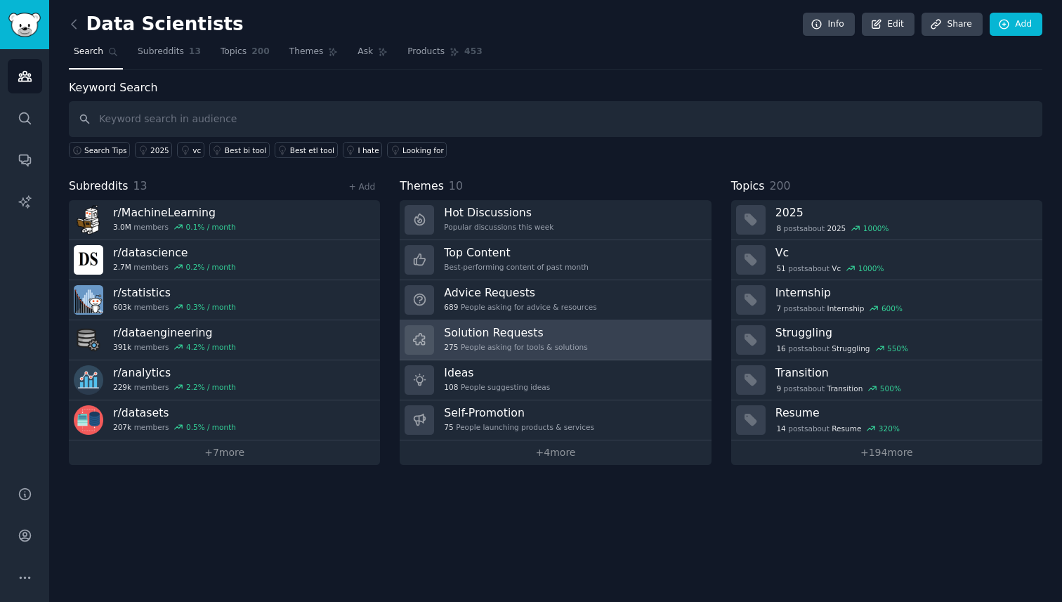
click at [490, 333] on h3 "Solution Requests" at bounding box center [515, 332] width 143 height 15
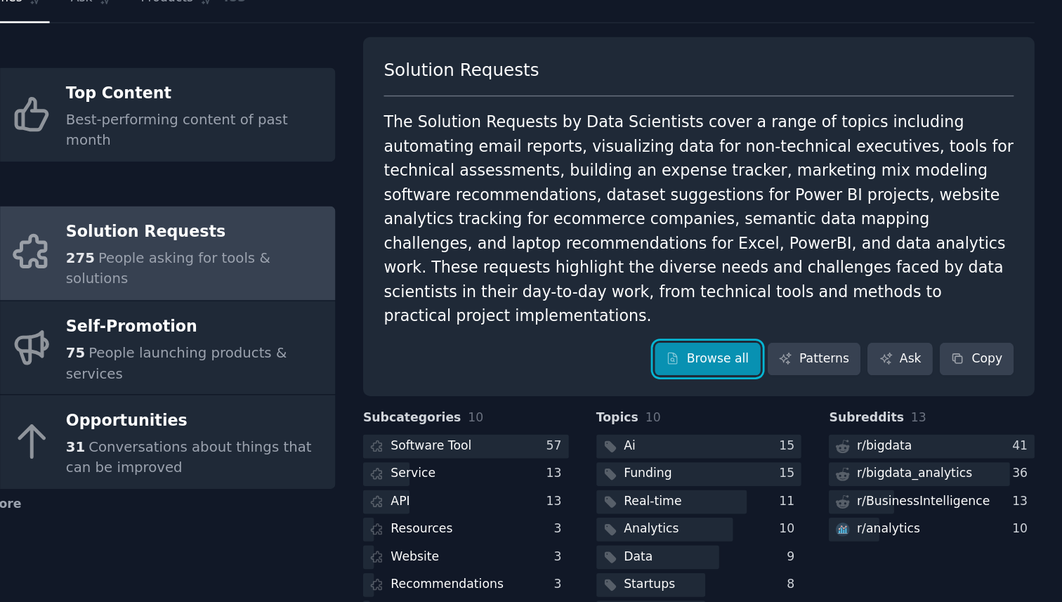
click at [810, 296] on link "Browse all" at bounding box center [809, 308] width 75 height 24
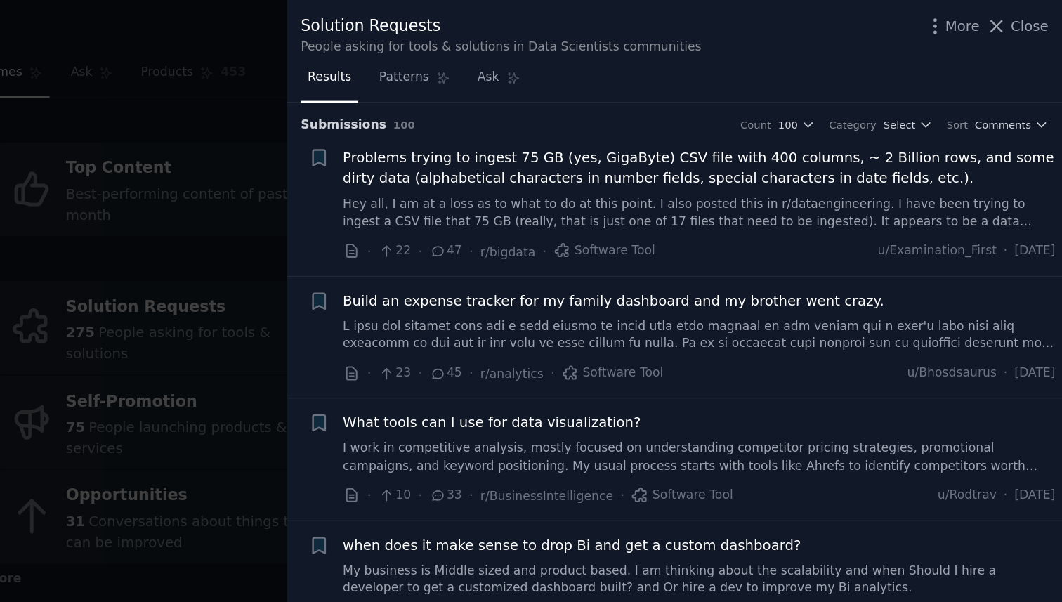
click at [714, 151] on link "Hey all, I am at a loss as to what to do at this point. I also posted this in r…" at bounding box center [804, 151] width 506 height 25
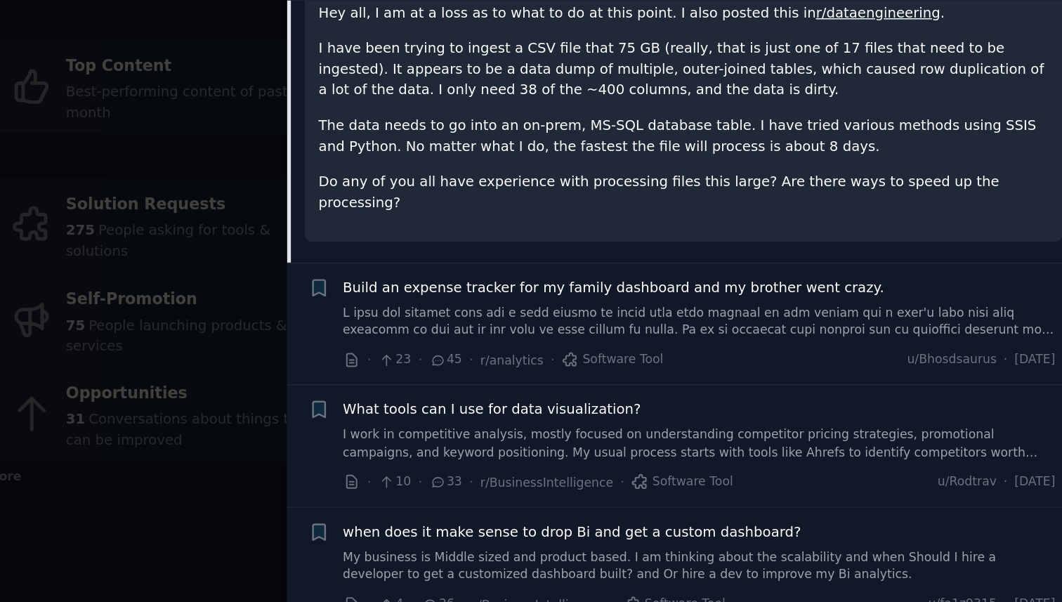
scroll to position [209, 0]
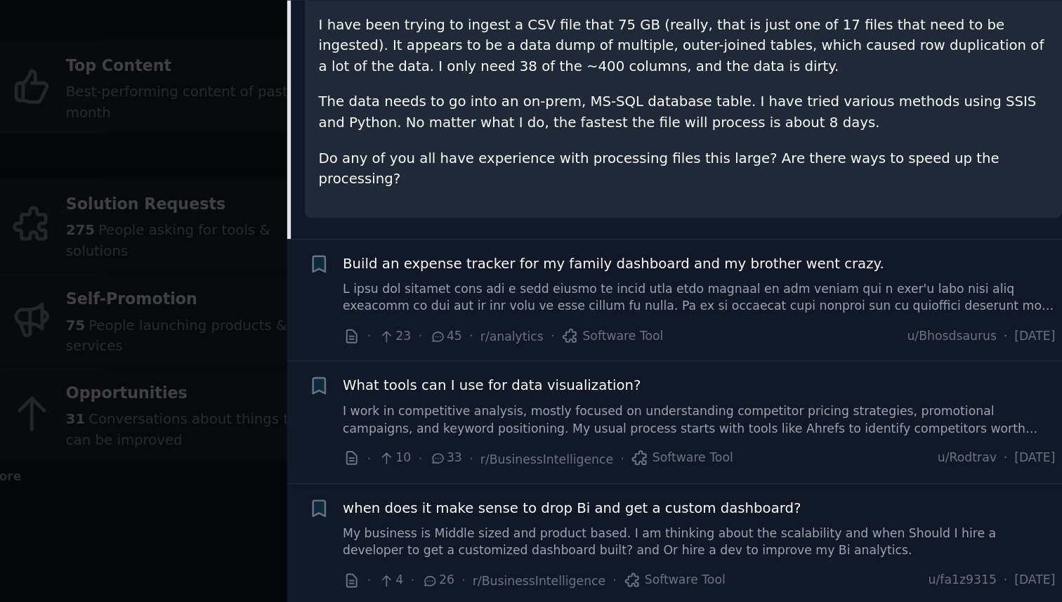
click at [808, 272] on link at bounding box center [804, 284] width 506 height 25
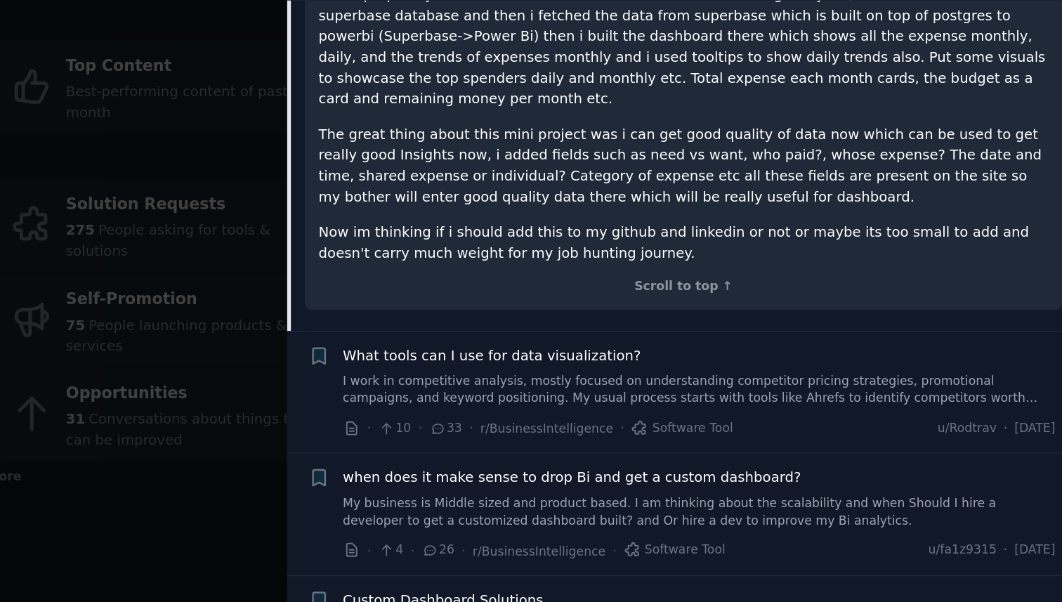
scroll to position [439, 0]
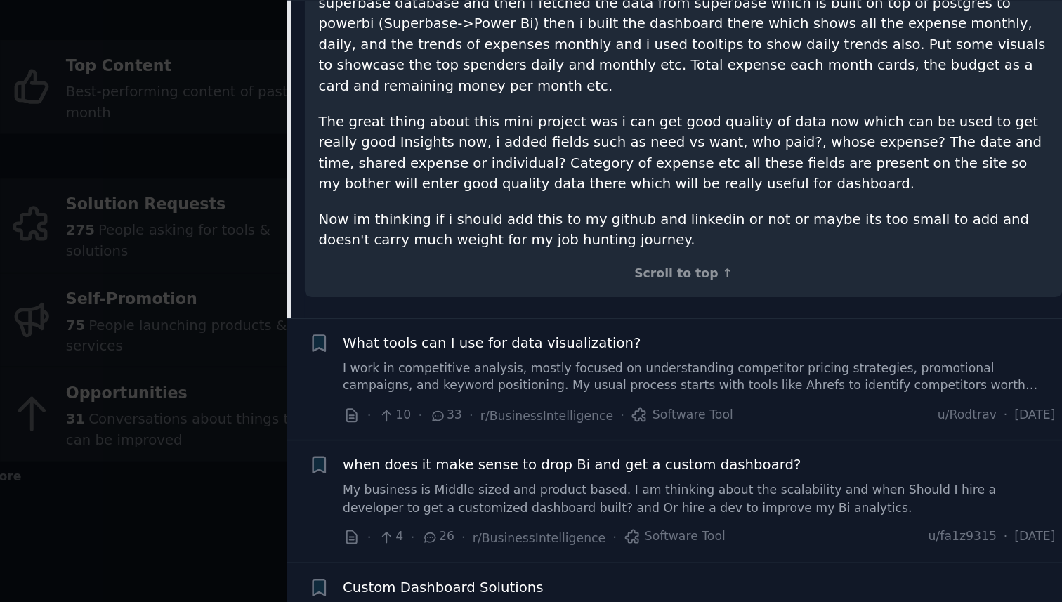
click at [815, 309] on div "What tools can I use for data visualization? I work in competitive analysis, mo…" at bounding box center [804, 331] width 506 height 44
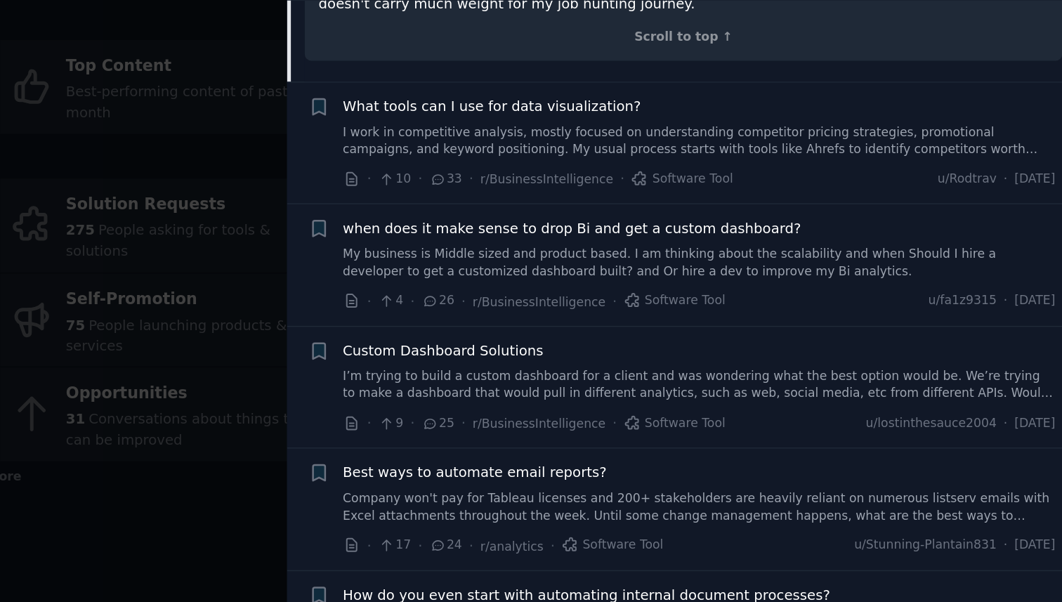
scroll to position [608, 0]
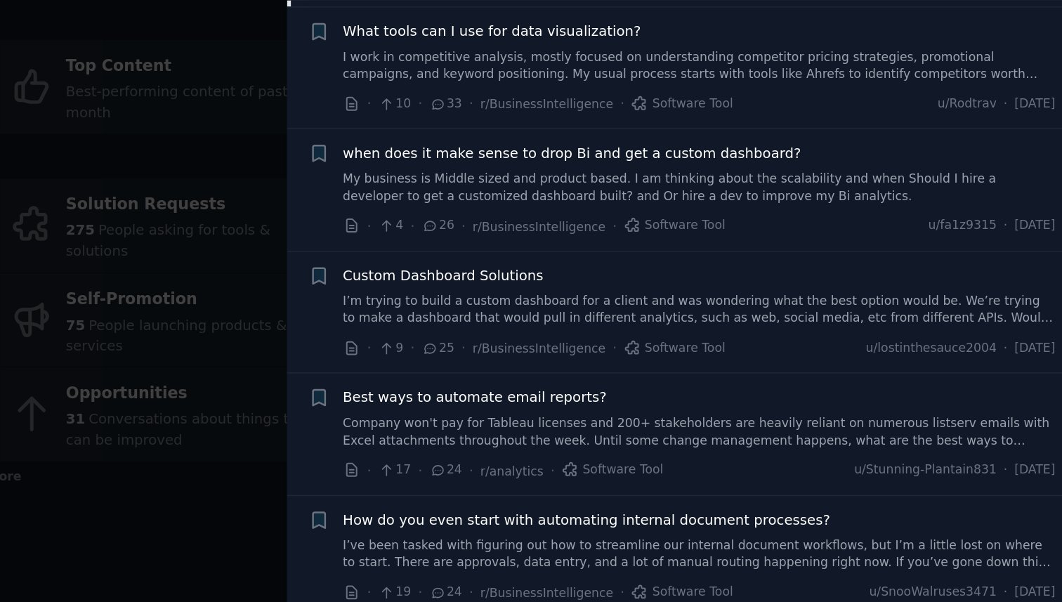
click at [820, 281] on link "I’m trying to build a custom dashboard for a client and was wondering what the …" at bounding box center [804, 293] width 506 height 25
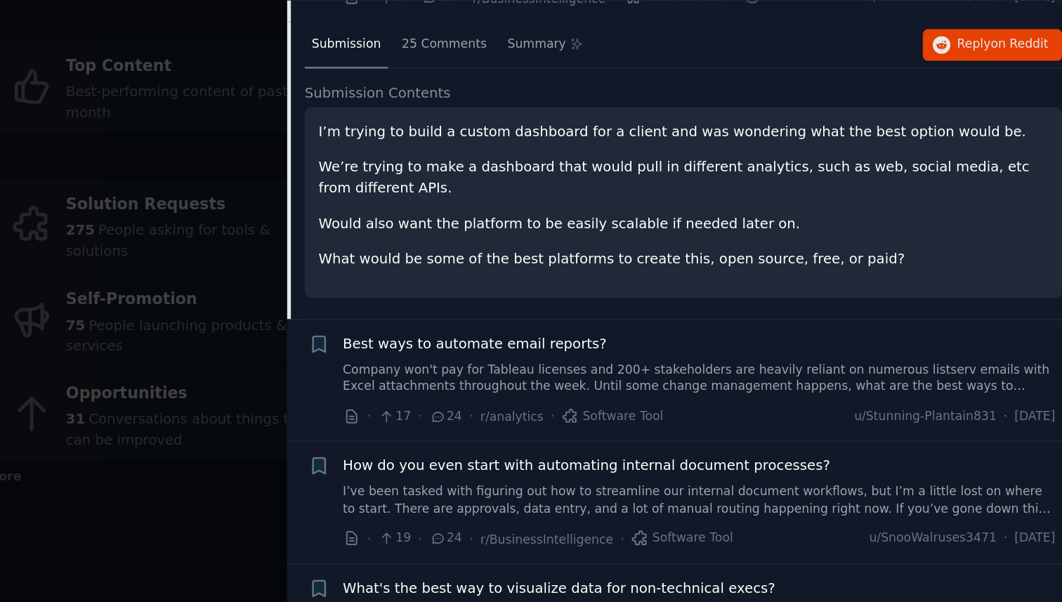
scroll to position [462, 0]
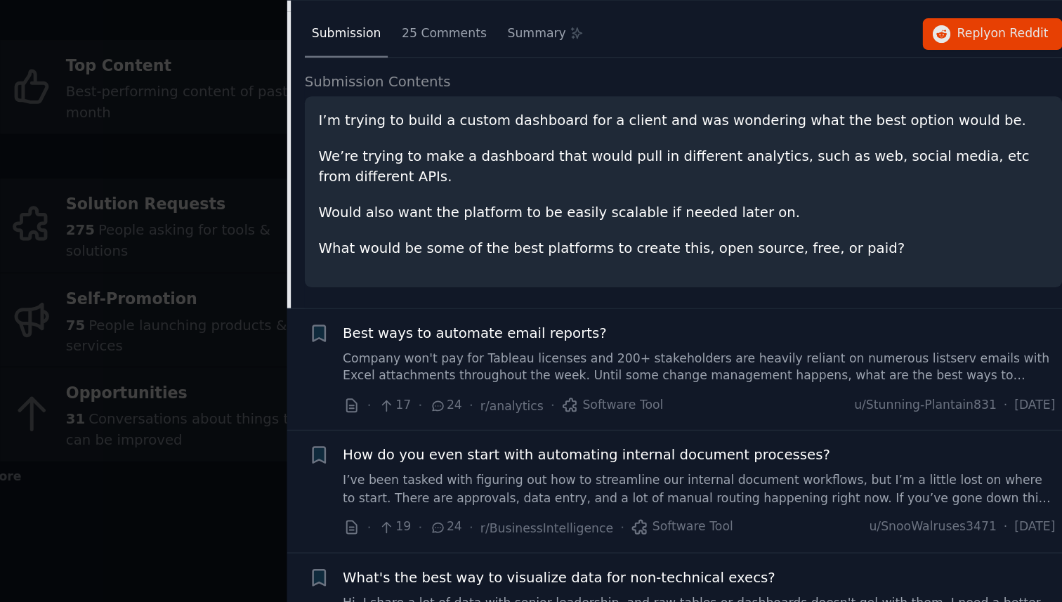
click at [802, 322] on link "Company won't pay for Tableau licenses and 200+ stakeholders are heavily relian…" at bounding box center [804, 334] width 506 height 25
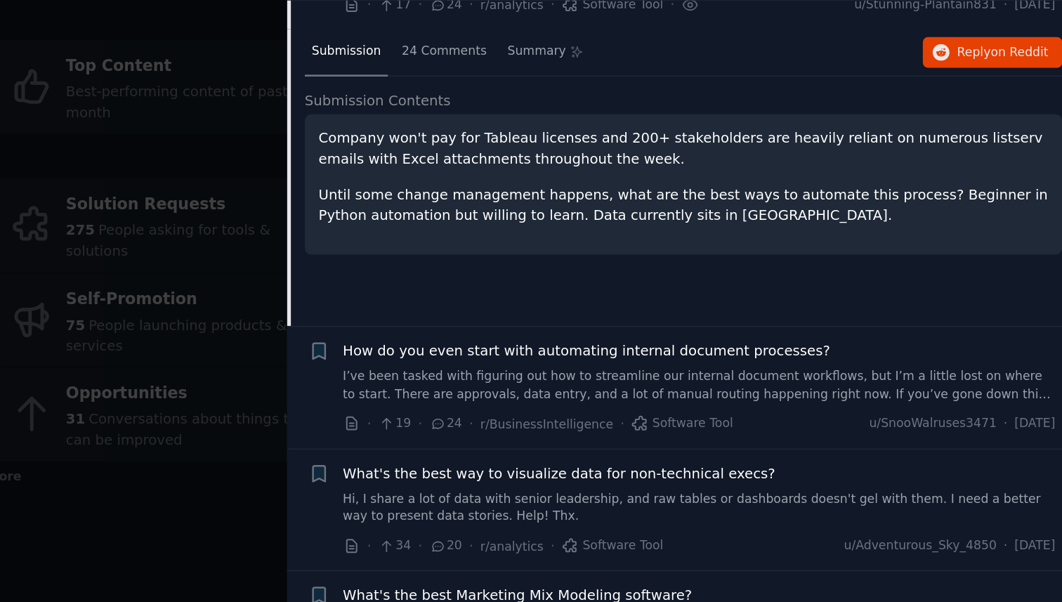
scroll to position [546, 0]
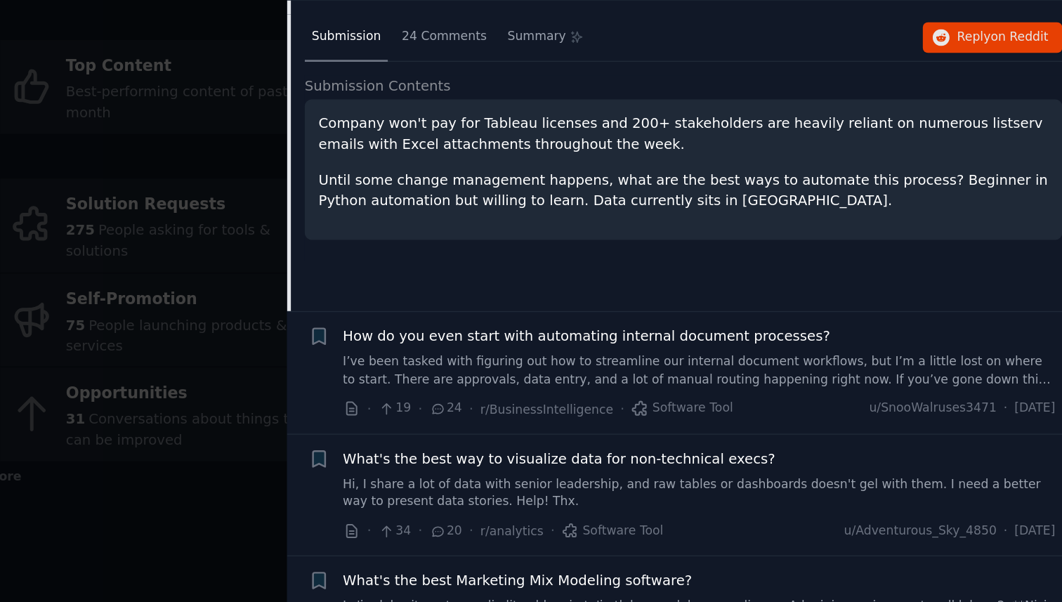
click at [800, 333] on link "I’ve been tasked with figuring out how to streamline our internal document work…" at bounding box center [804, 336] width 506 height 25
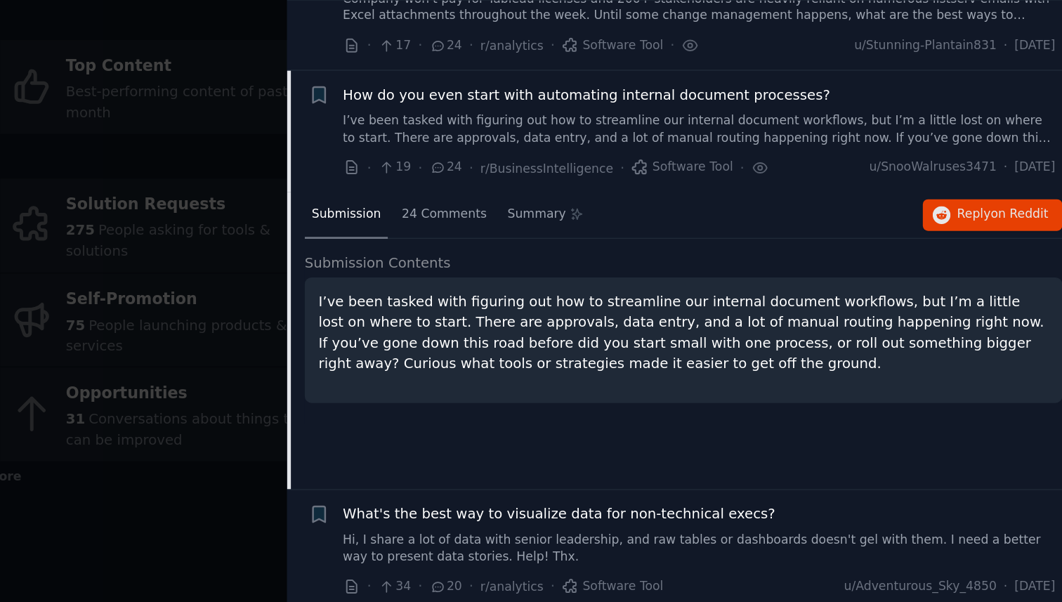
scroll to position [508, 0]
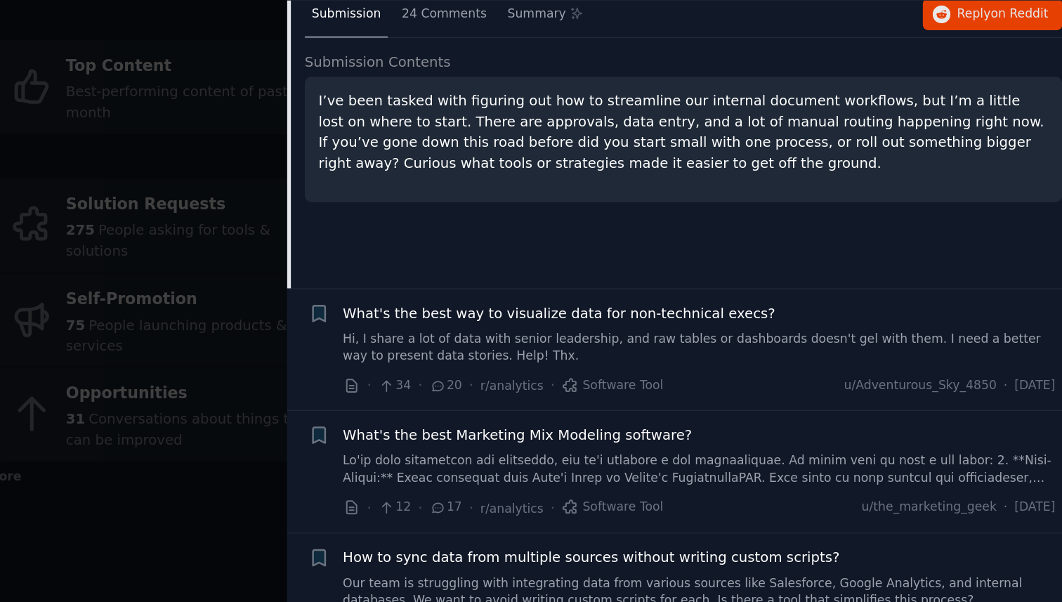
click at [798, 321] on link "Hi, I share a lot of data with senior leadership, and raw tables or dashboards …" at bounding box center [804, 320] width 506 height 25
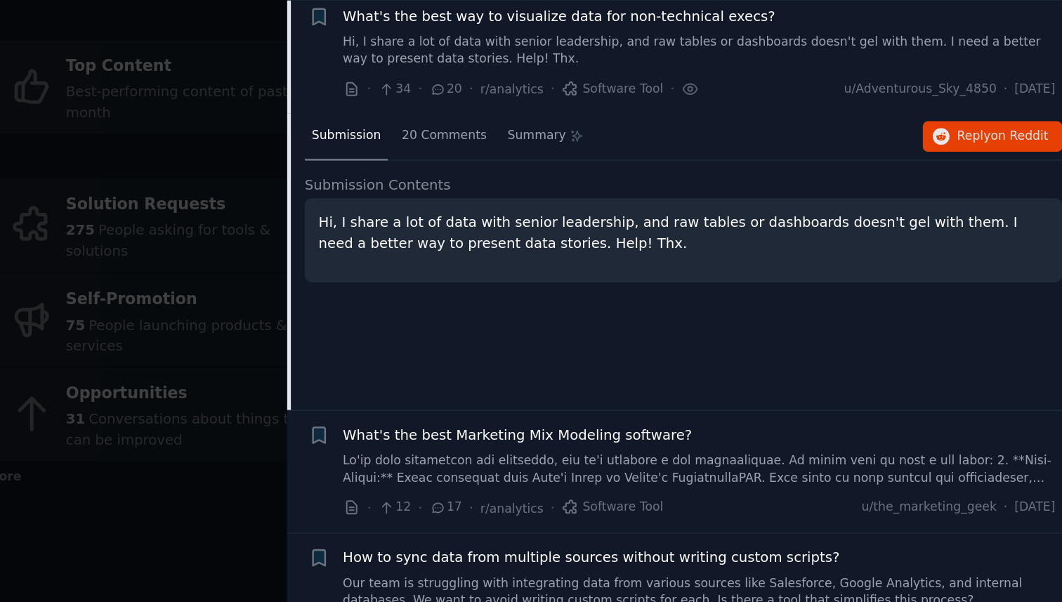
scroll to position [644, 0]
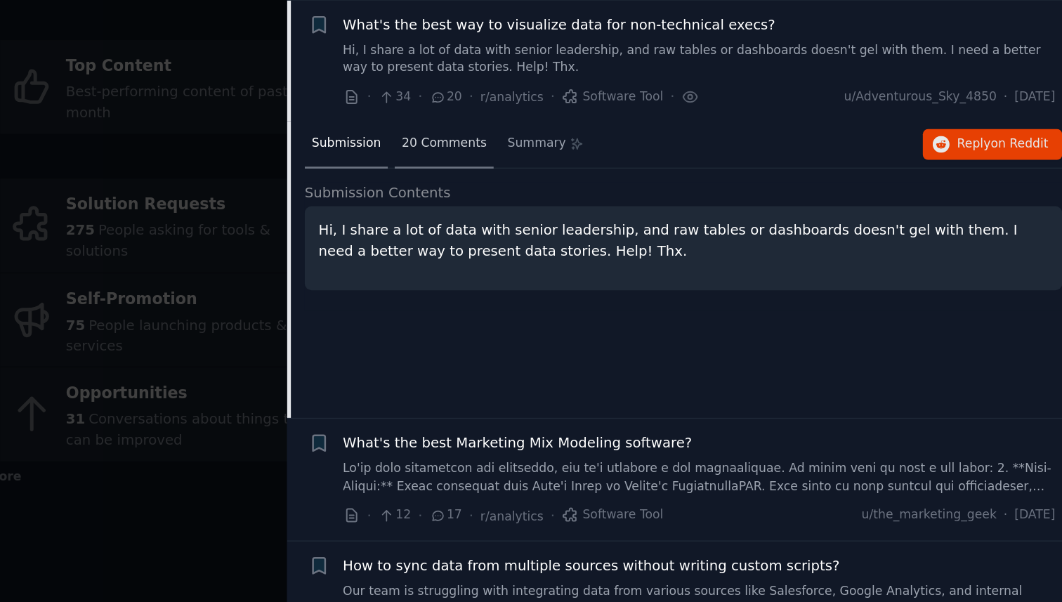
click at [646, 178] on span "20 Comments" at bounding box center [623, 175] width 60 height 13
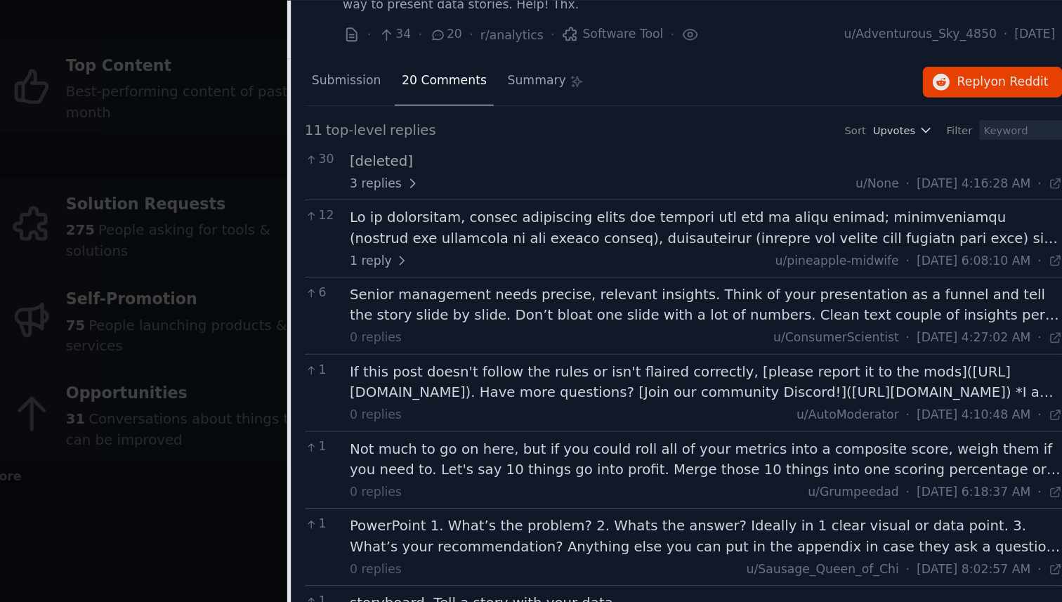
scroll to position [691, 0]
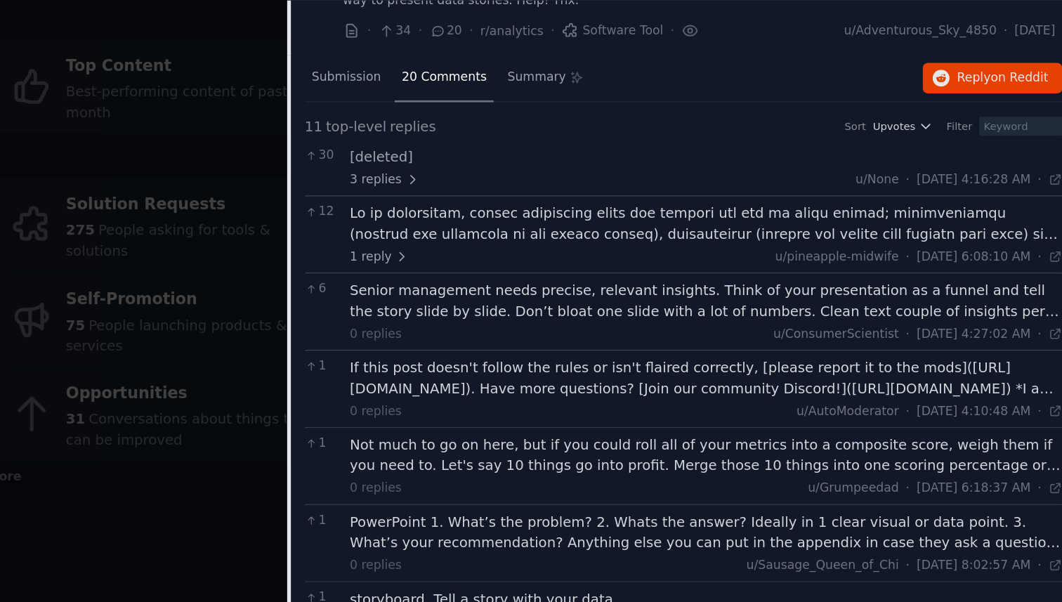
click at [559, 145] on div "11 top-level replies Sort Upvotes Filter 30 [deleted] 3 replies u/None · [DATE]…" at bounding box center [793, 437] width 538 height 585
click at [547, 127] on span "Submission" at bounding box center [553, 127] width 49 height 13
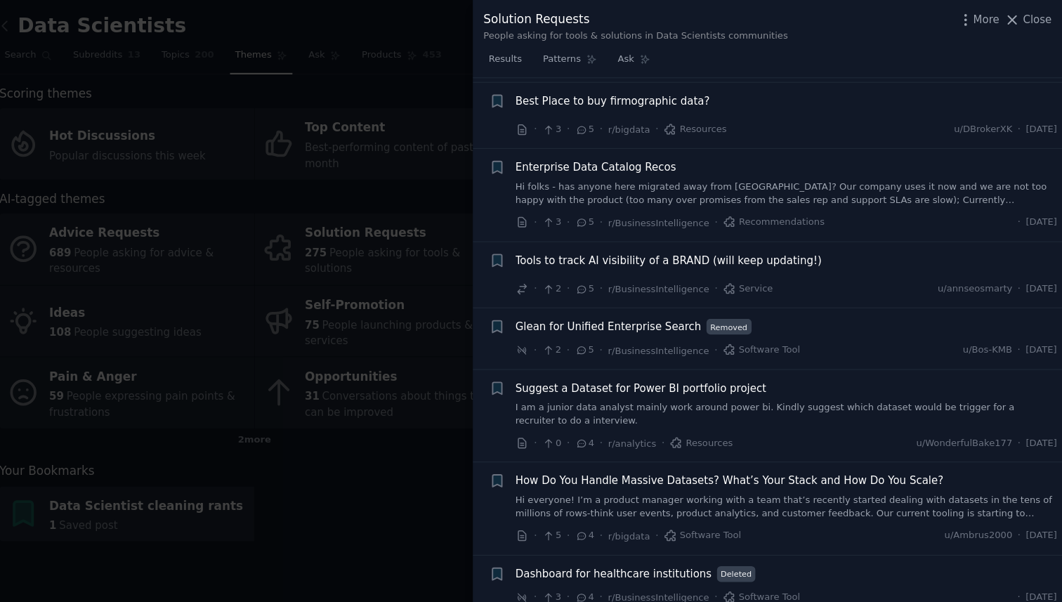
scroll to position [1862, 0]
click at [614, 468] on link "Hi everyone! I’m a product manager working with a team that’s recently started …" at bounding box center [804, 473] width 506 height 25
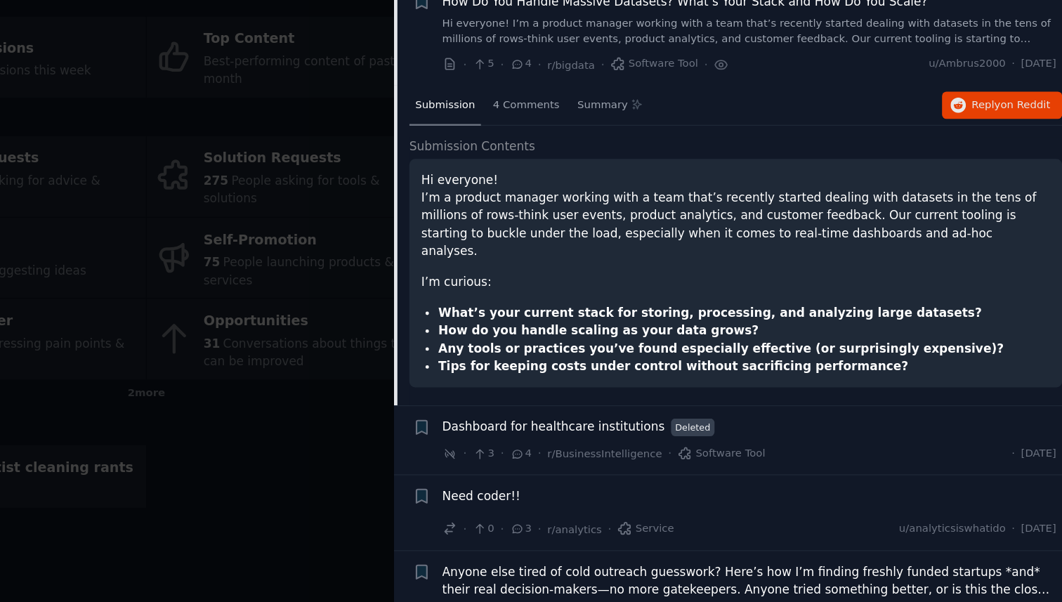
click at [757, 339] on strong "What’s your current stack for storing, processing, and analyzing large datasets?" at bounding box center [772, 344] width 448 height 11
click at [626, 181] on div "4 Comments" at bounding box center [620, 175] width 65 height 34
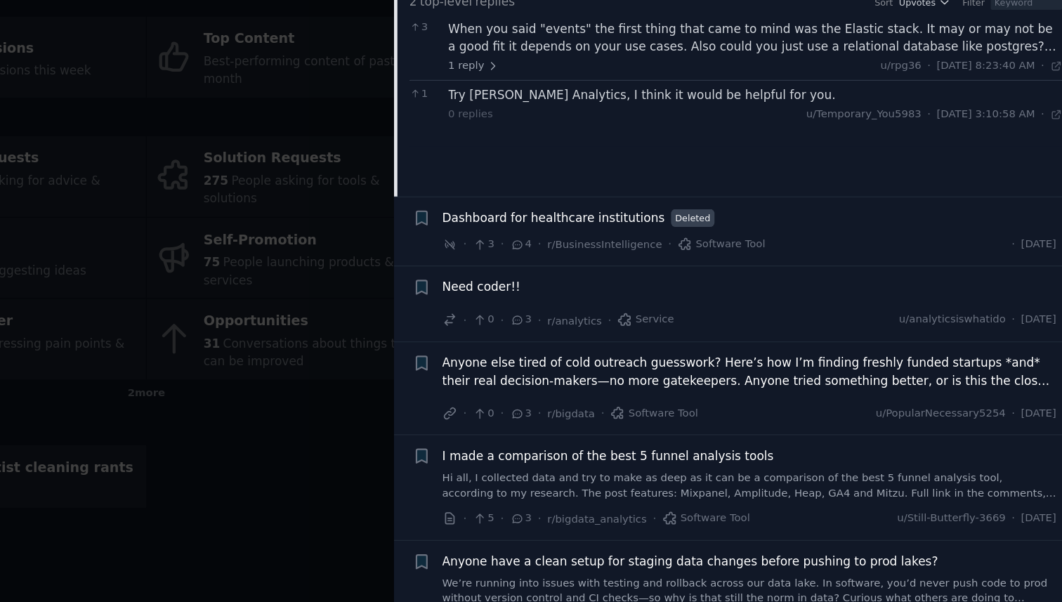
scroll to position [2132, 0]
click at [475, 416] on div at bounding box center [531, 301] width 1062 height 602
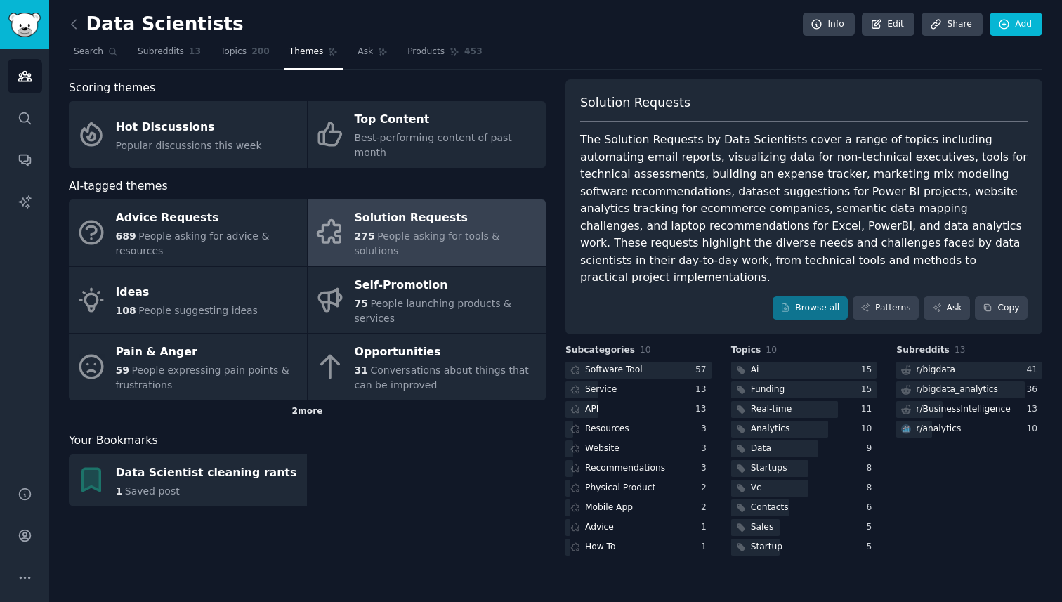
click at [383, 400] on div "2 more" at bounding box center [307, 411] width 477 height 22
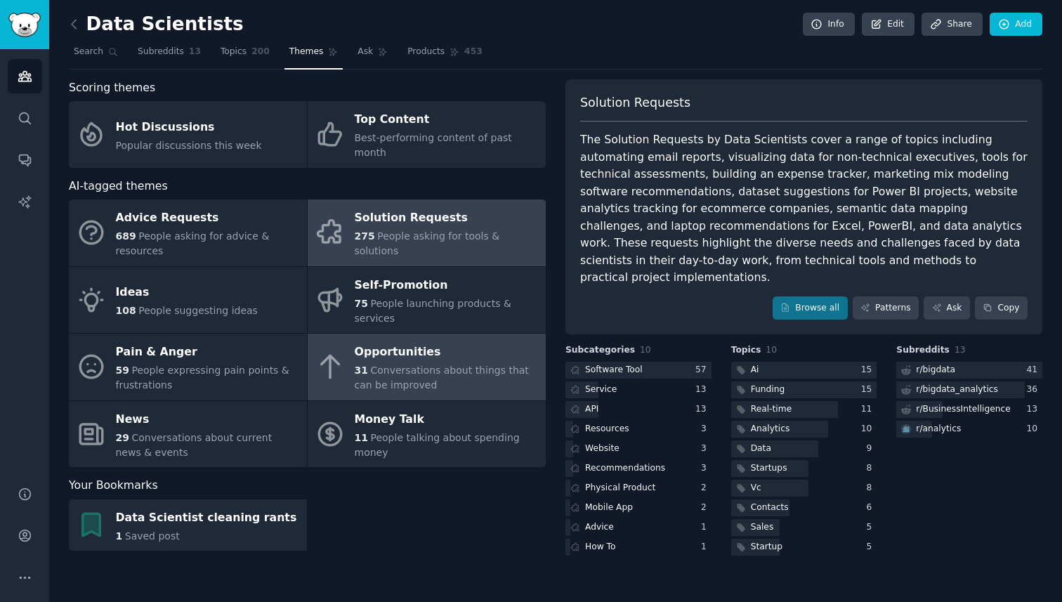
click at [390, 369] on span "Conversations about things that can be improved" at bounding box center [442, 377] width 174 height 26
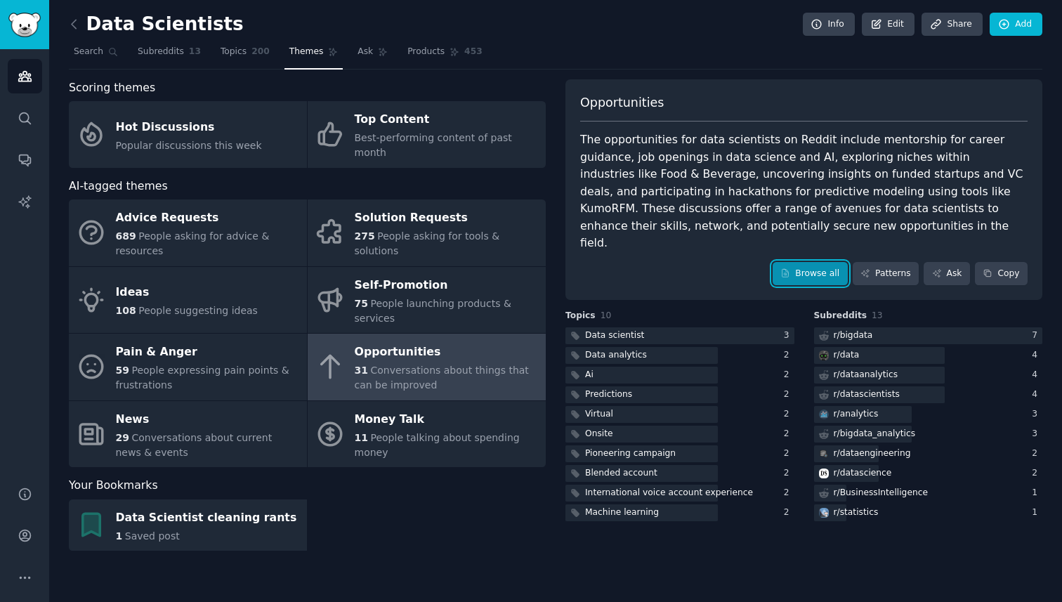
click at [807, 265] on link "Browse all" at bounding box center [809, 274] width 75 height 24
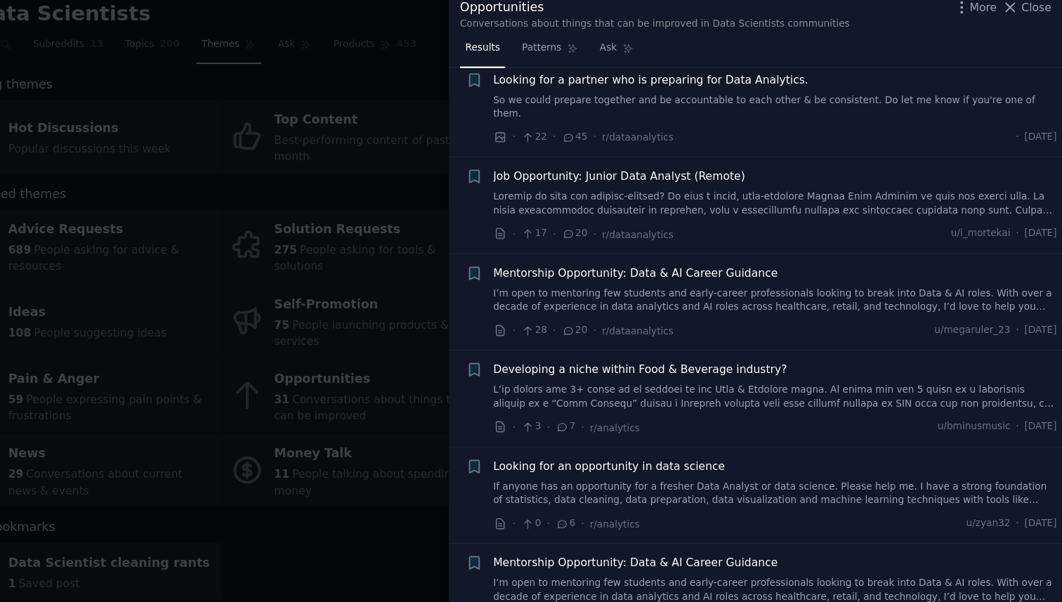
scroll to position [117, 0]
click at [711, 354] on link at bounding box center [804, 366] width 506 height 25
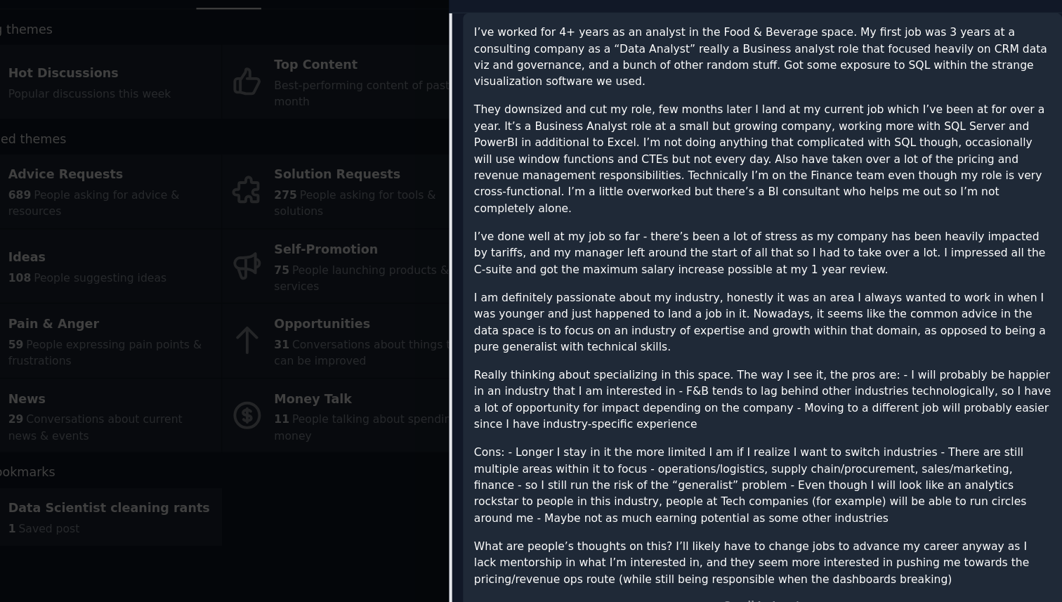
scroll to position [517, 0]
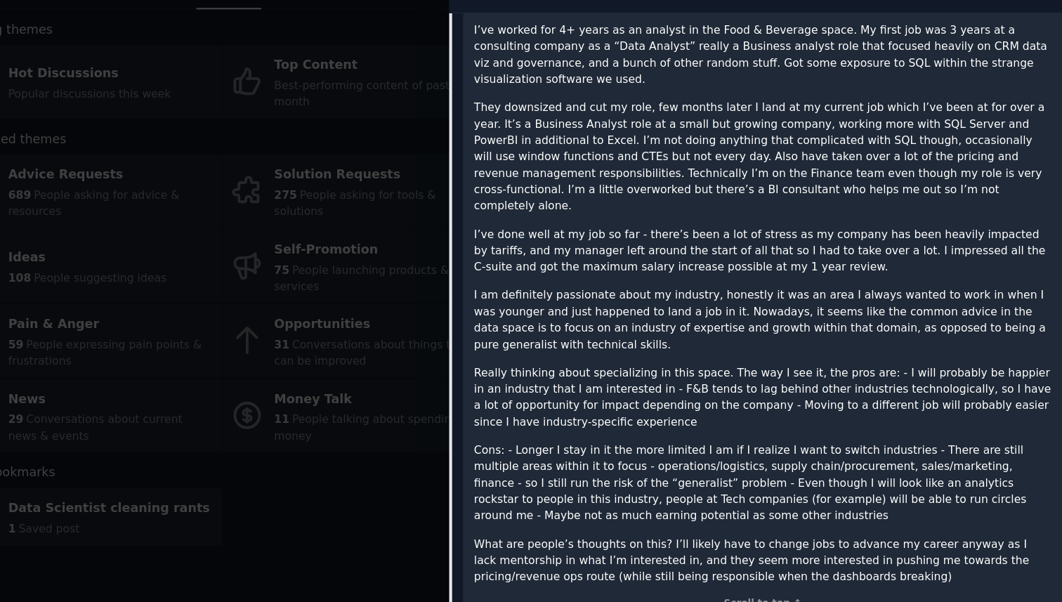
click at [437, 395] on div at bounding box center [531, 301] width 1062 height 602
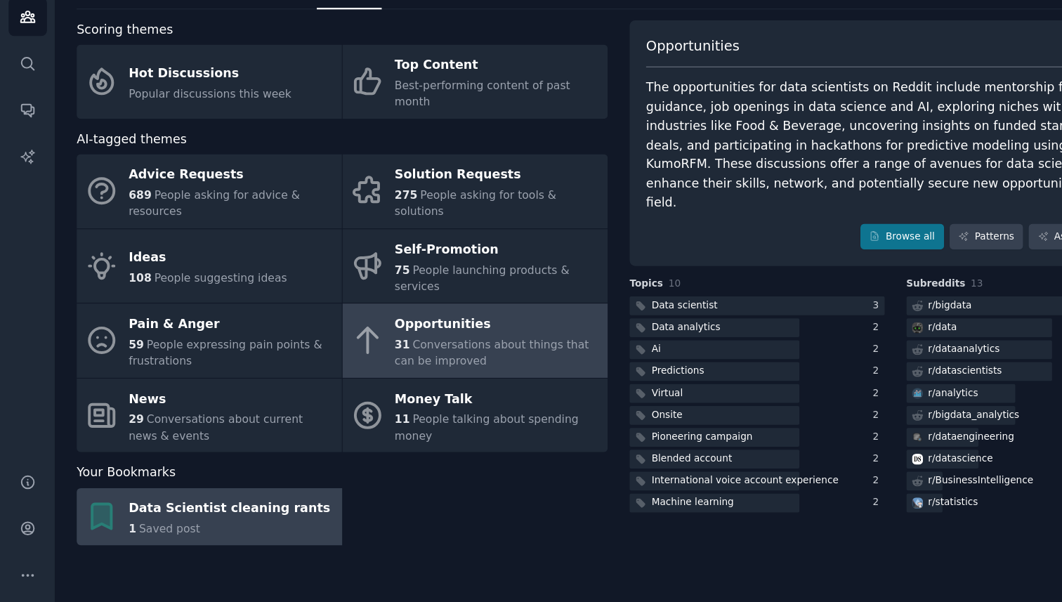
click at [265, 529] on div "1 Saved post" at bounding box center [206, 536] width 181 height 15
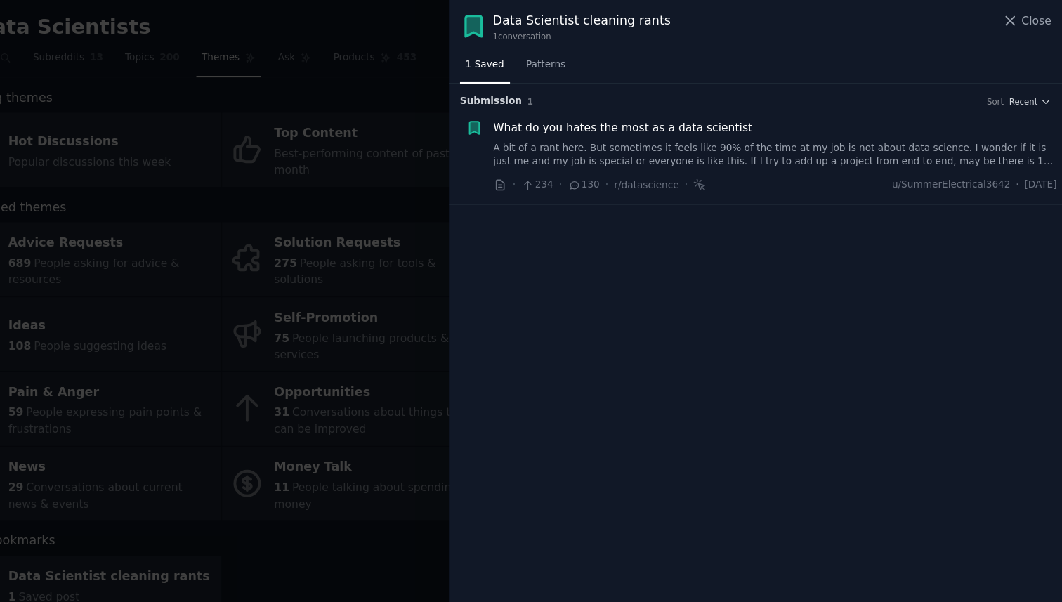
click at [449, 397] on div at bounding box center [531, 301] width 1062 height 602
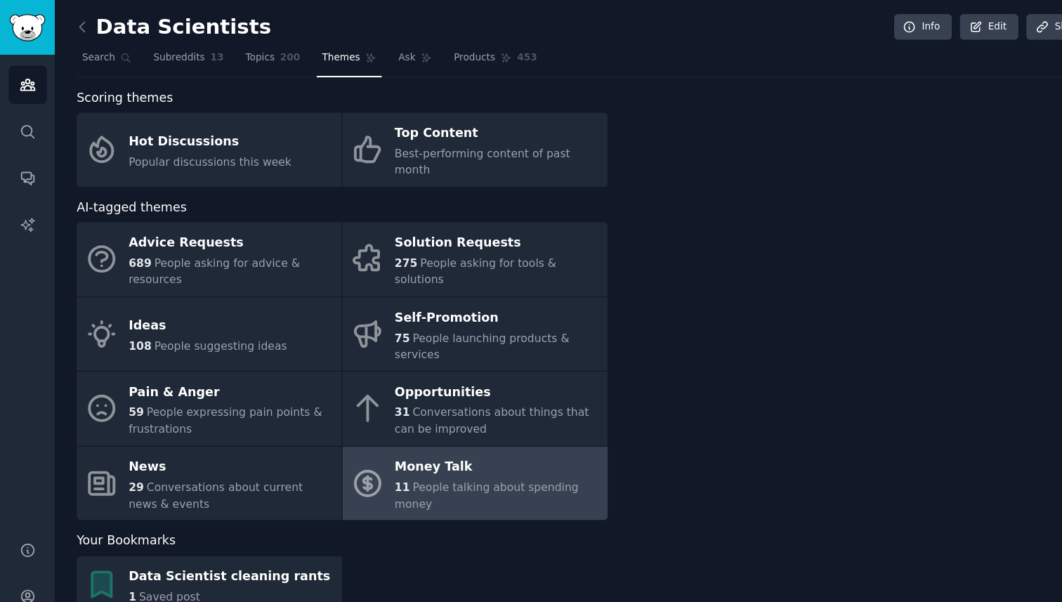
click at [444, 421] on div "Money Talk" at bounding box center [447, 419] width 184 height 22
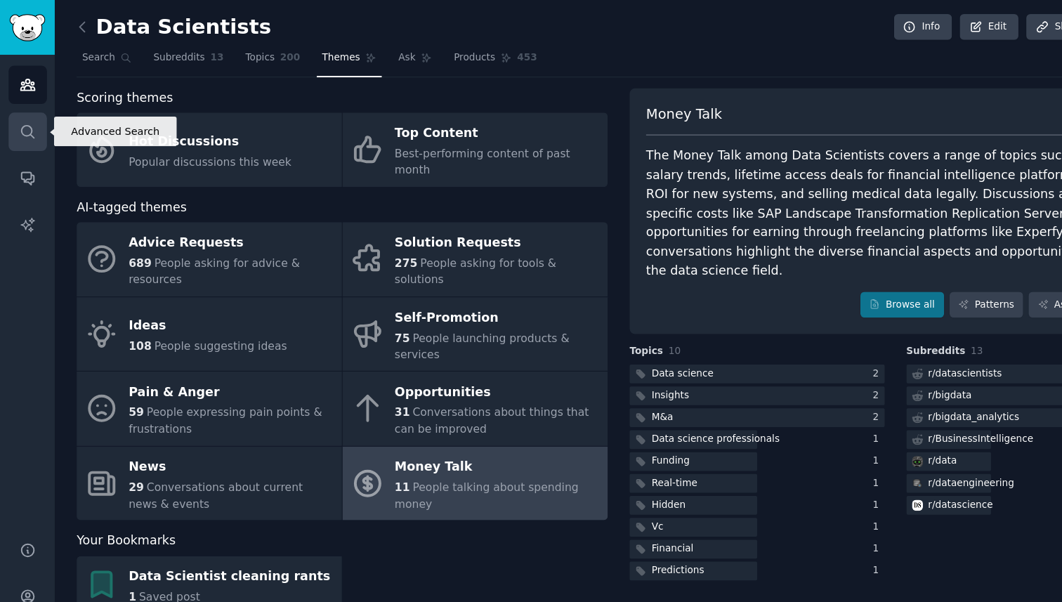
click at [33, 120] on link "Search" at bounding box center [25, 118] width 34 height 34
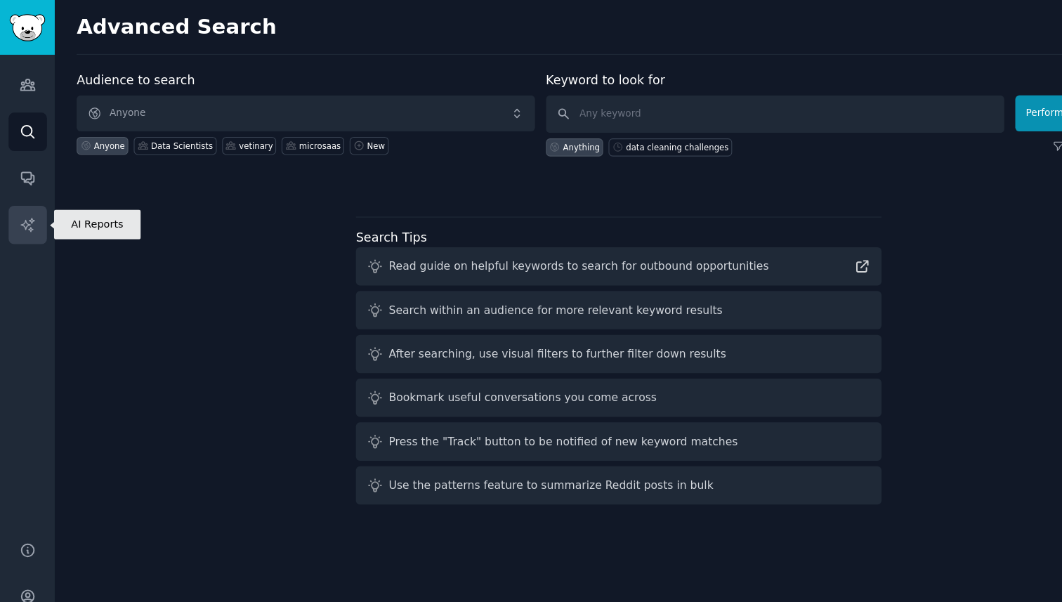
click at [15, 193] on link "AI Reports" at bounding box center [25, 202] width 34 height 34
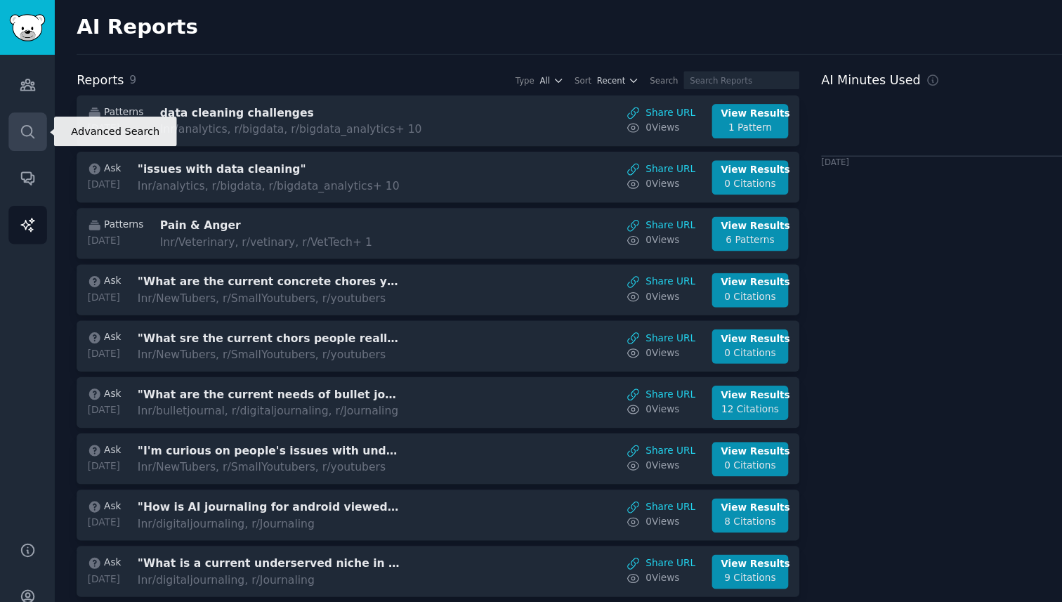
click at [18, 112] on icon "Sidebar" at bounding box center [25, 118] width 15 height 15
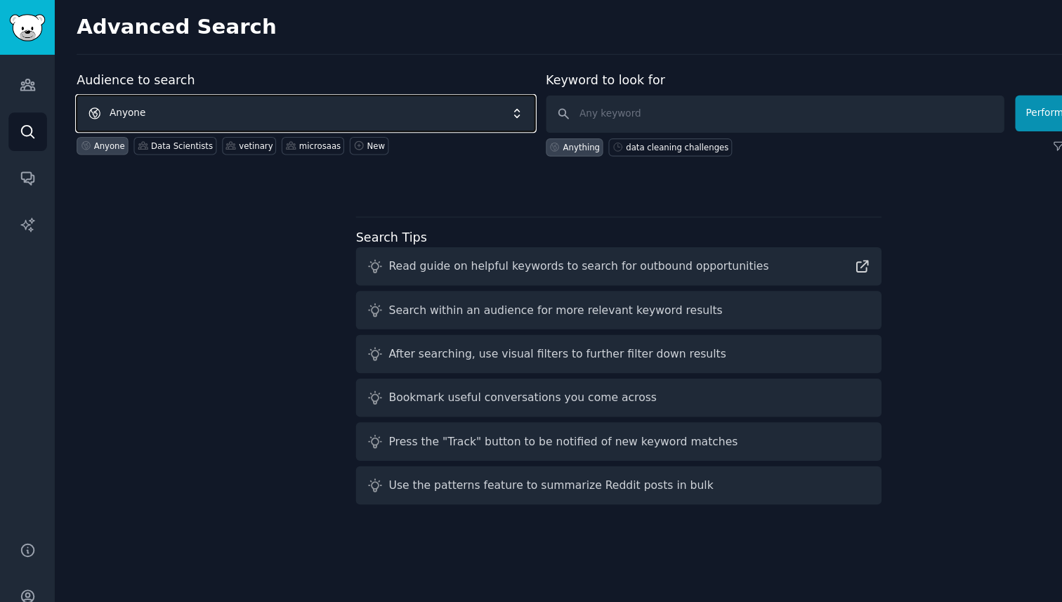
click at [380, 86] on span "Anyone" at bounding box center [274, 102] width 411 height 32
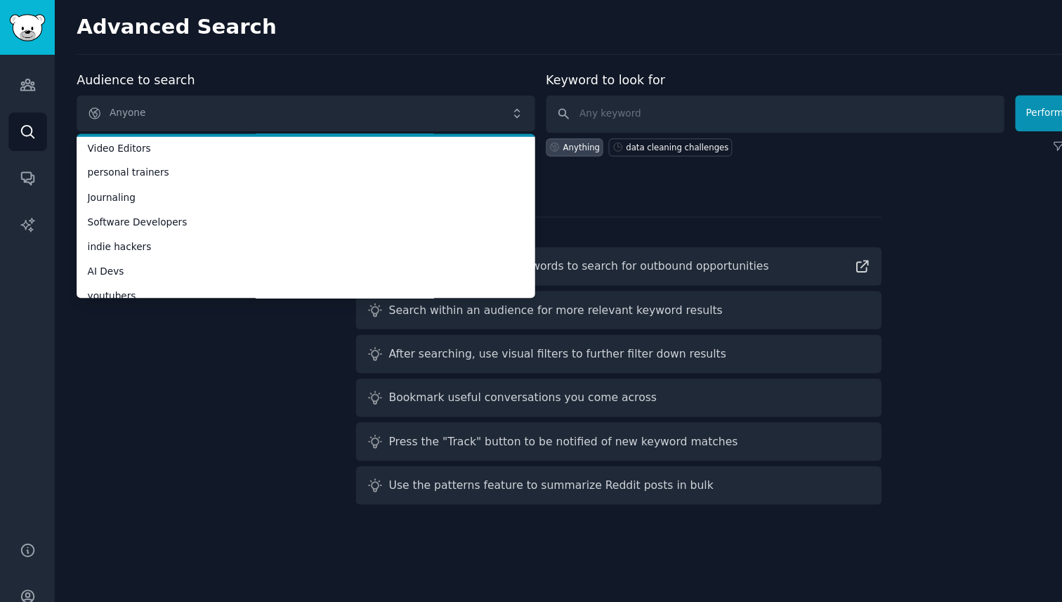
scroll to position [100, 0]
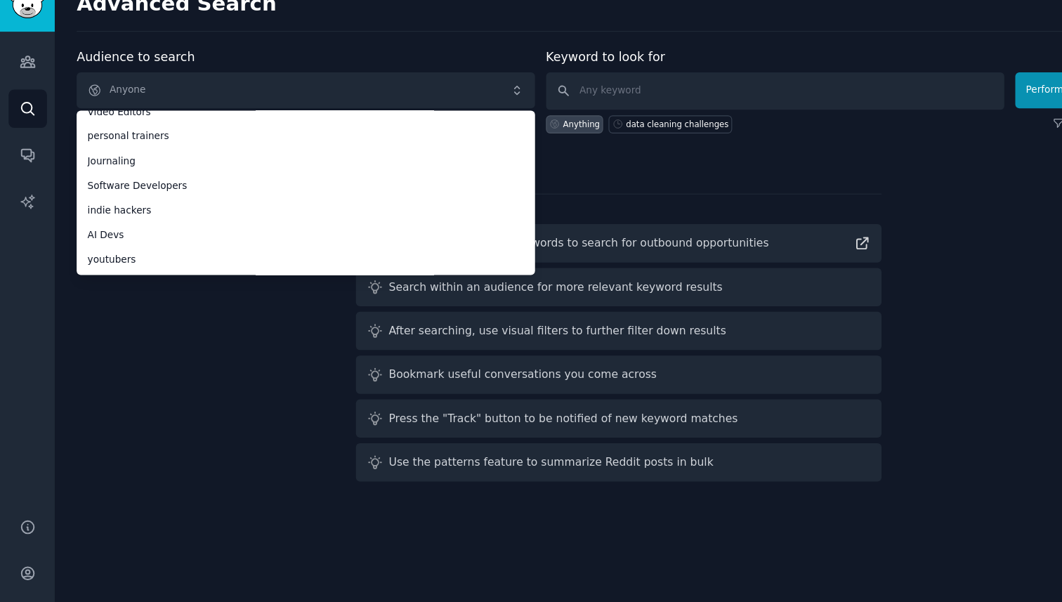
click at [565, 176] on div "Audience to search Anyone Anyone Data Scientists vetinary microsaas Video Edito…" at bounding box center [555, 261] width 973 height 395
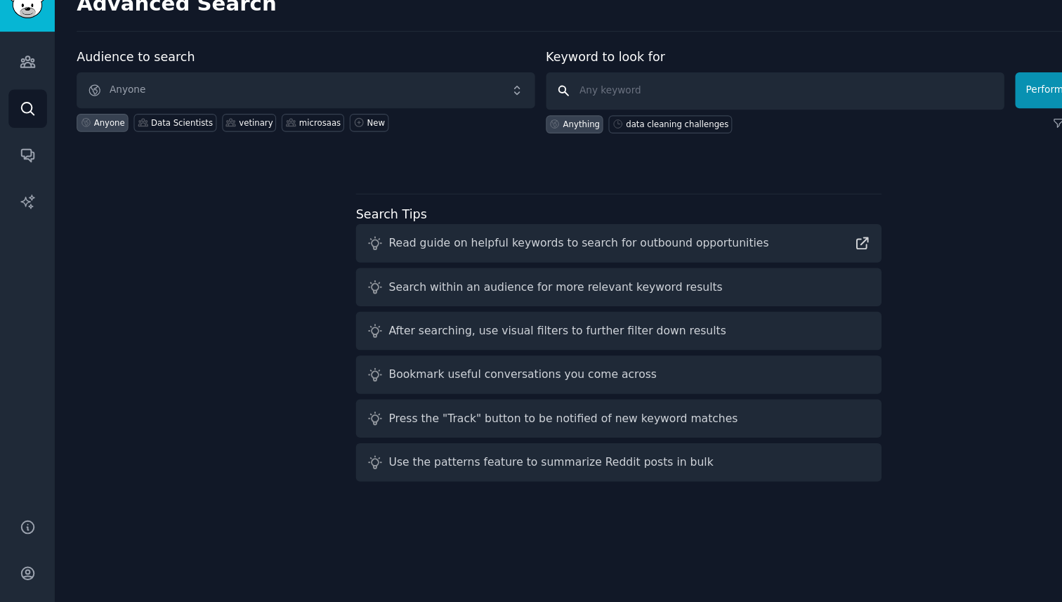
click at [558, 95] on input "text" at bounding box center [695, 103] width 411 height 34
type input "product manager rant"
click button "Perform Advanced Search" at bounding box center [976, 102] width 131 height 32
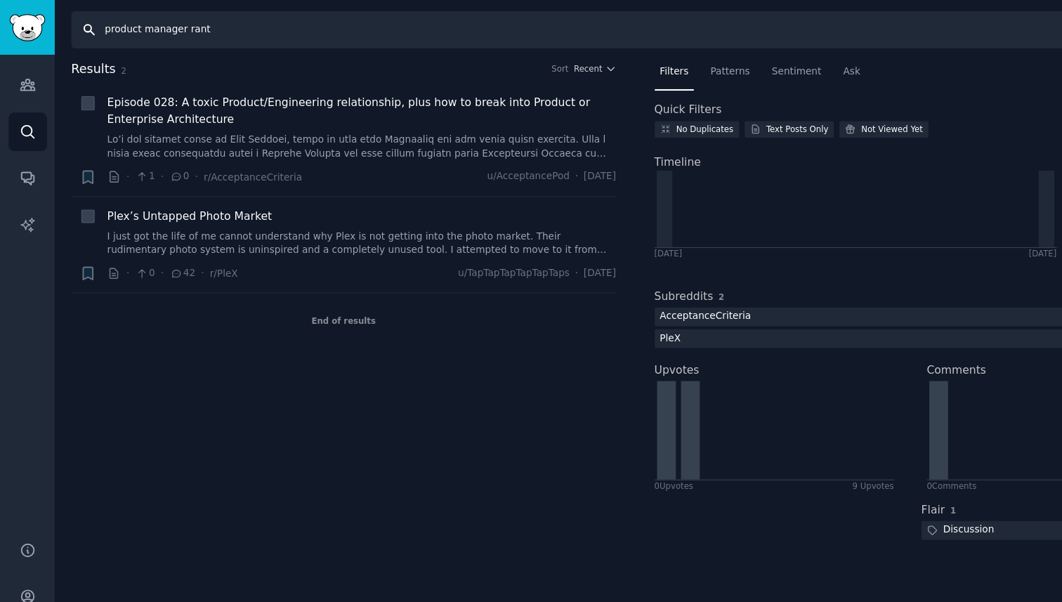
click at [262, 40] on input "product manager rant" at bounding box center [522, 27] width 917 height 34
click at [169, 31] on input "product manager rant" at bounding box center [522, 27] width 917 height 34
drag, startPoint x: 162, startPoint y: 30, endPoint x: 25, endPoint y: 34, distance: 137.0
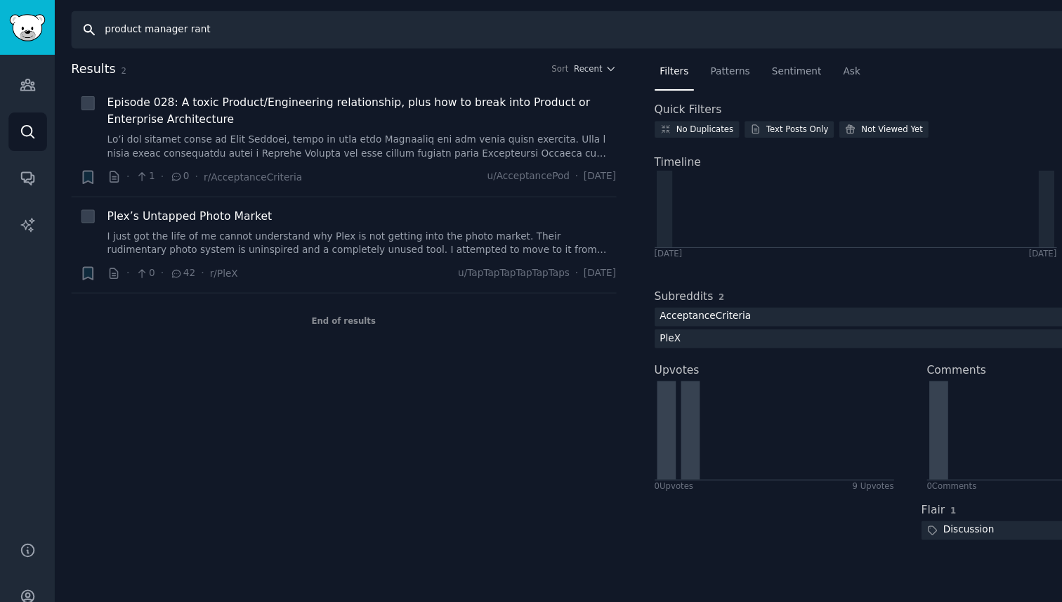
click at [25, 34] on div "Audiences Search Conversations AI Reports Help Account More Search product mana…" at bounding box center [531, 301] width 1062 height 602
click at [120, 24] on input "product manager rant" at bounding box center [522, 27] width 917 height 34
drag, startPoint x: 129, startPoint y: 28, endPoint x: 52, endPoint y: 23, distance: 77.4
click at [52, 25] on div "Search manager rant Filters Track" at bounding box center [555, 22] width 1012 height 44
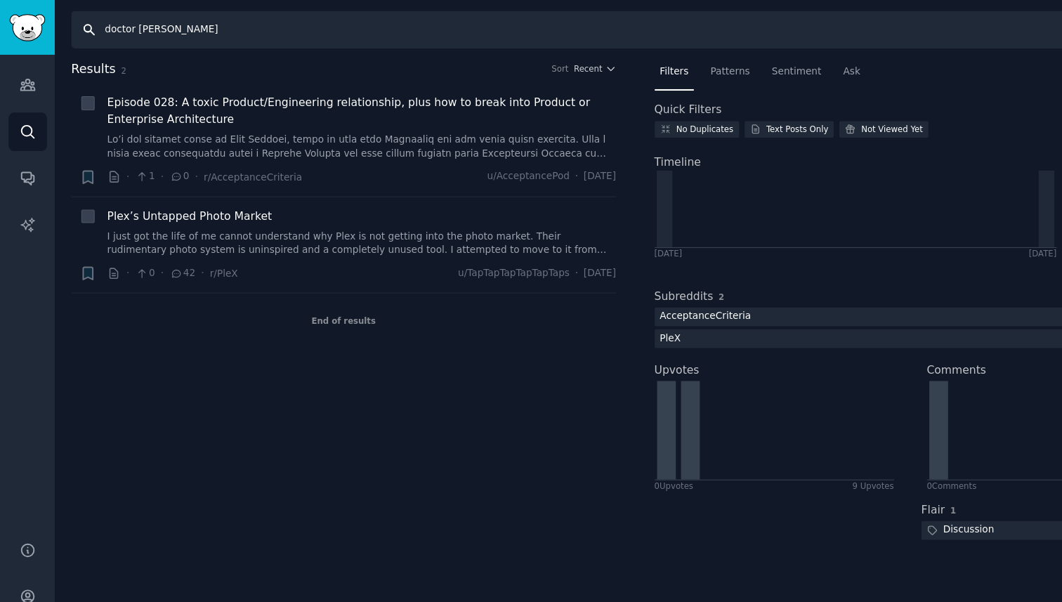
type input "doctor [PERSON_NAME]"
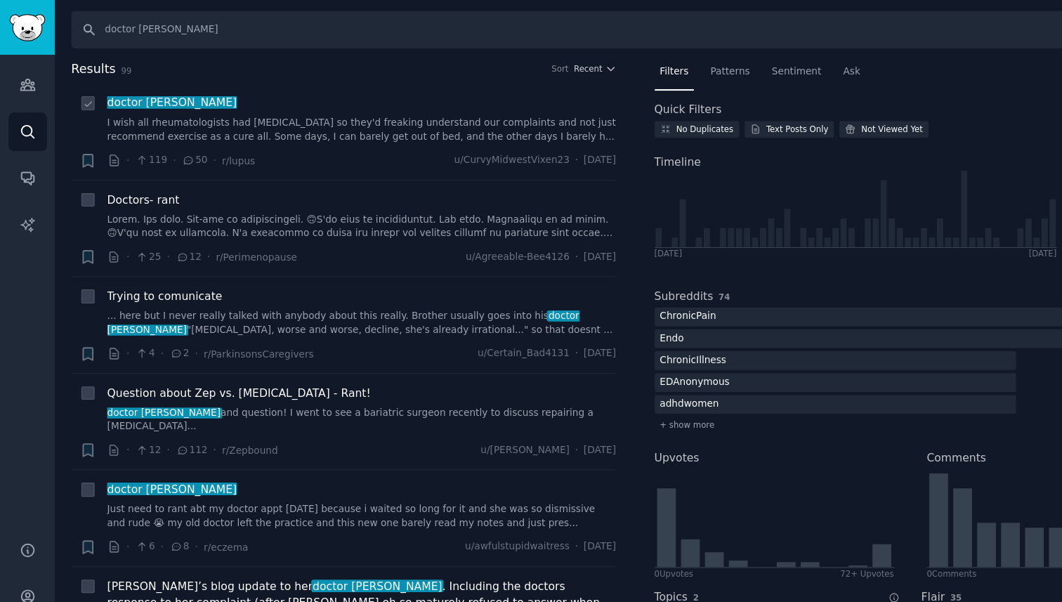
click at [275, 135] on div "doctor rant I wish all rheumatologists had [MEDICAL_DATA] so they'd freaking un…" at bounding box center [324, 118] width 457 height 67
click at [291, 107] on link "I wish all rheumatologists had [MEDICAL_DATA] so they'd freaking understand our…" at bounding box center [324, 117] width 457 height 25
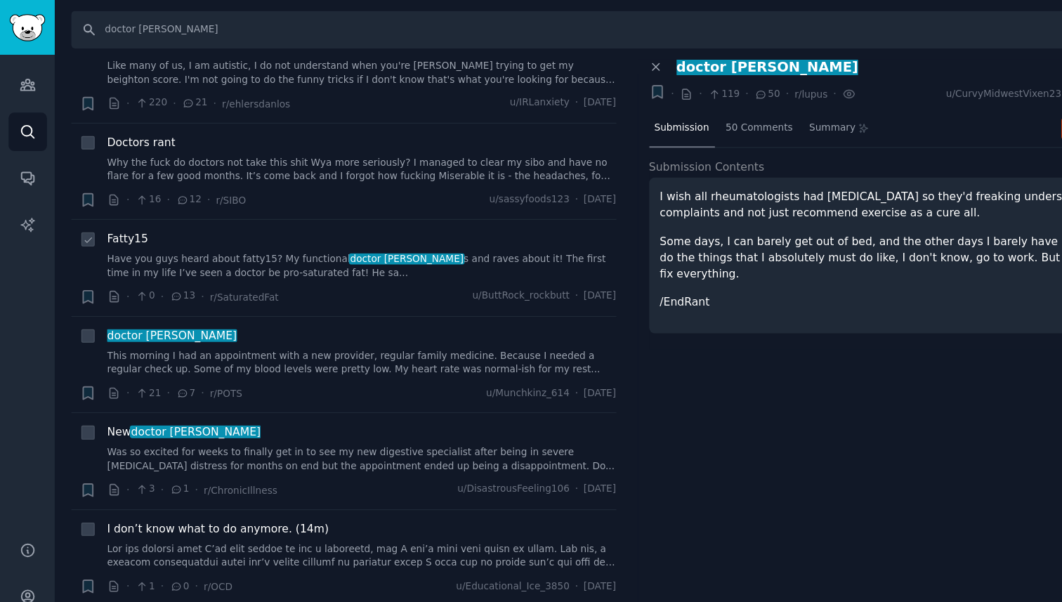
scroll to position [739, 0]
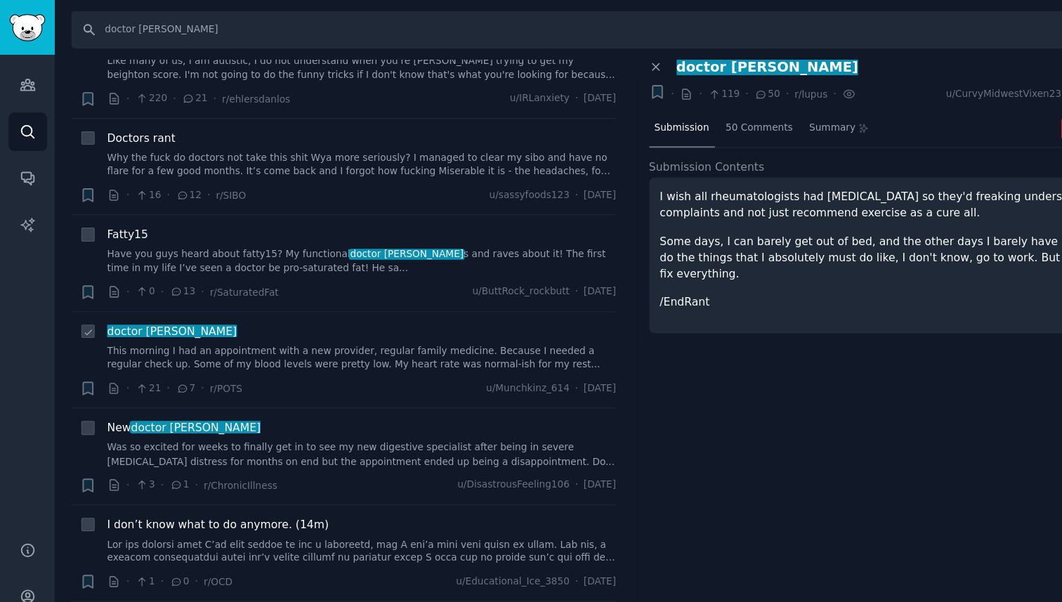
click at [343, 319] on link "This morning I had an appointment with a new provider, regular family medicine.…" at bounding box center [324, 322] width 457 height 25
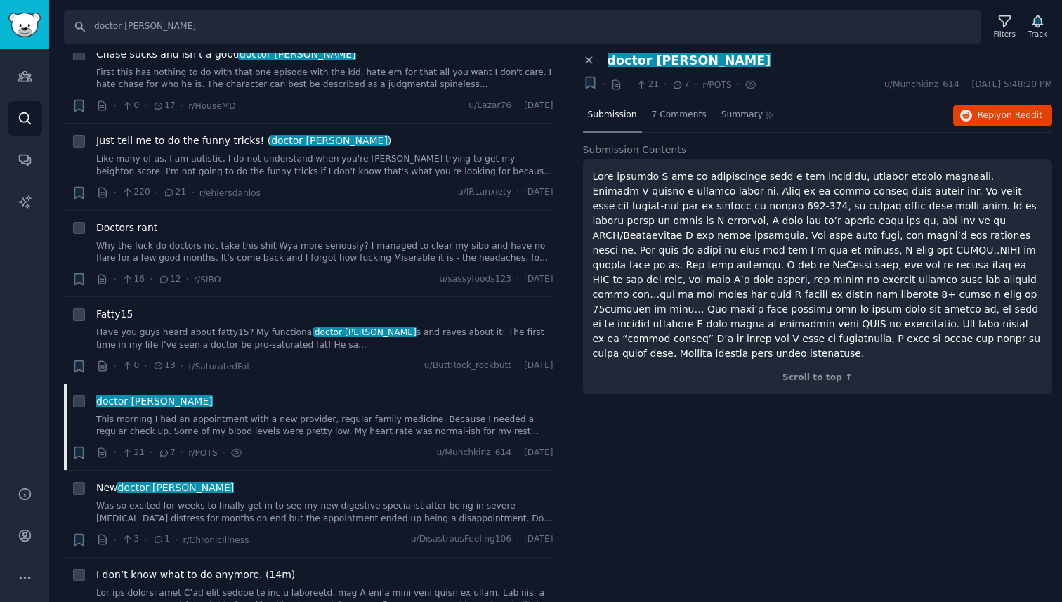
scroll to position [628, 0]
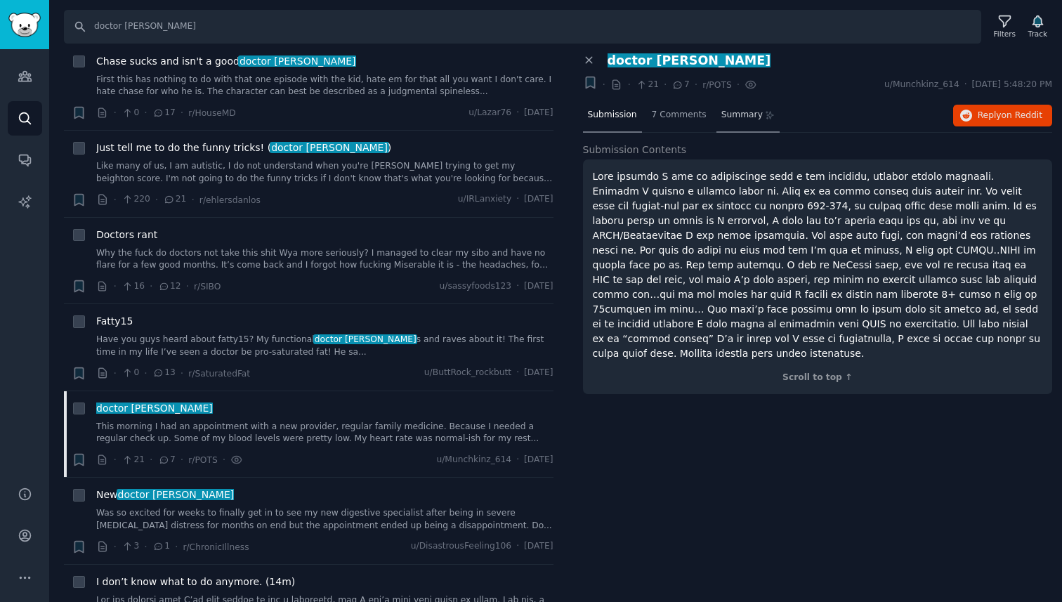
click at [729, 125] on div "Summary" at bounding box center [748, 116] width 64 height 34
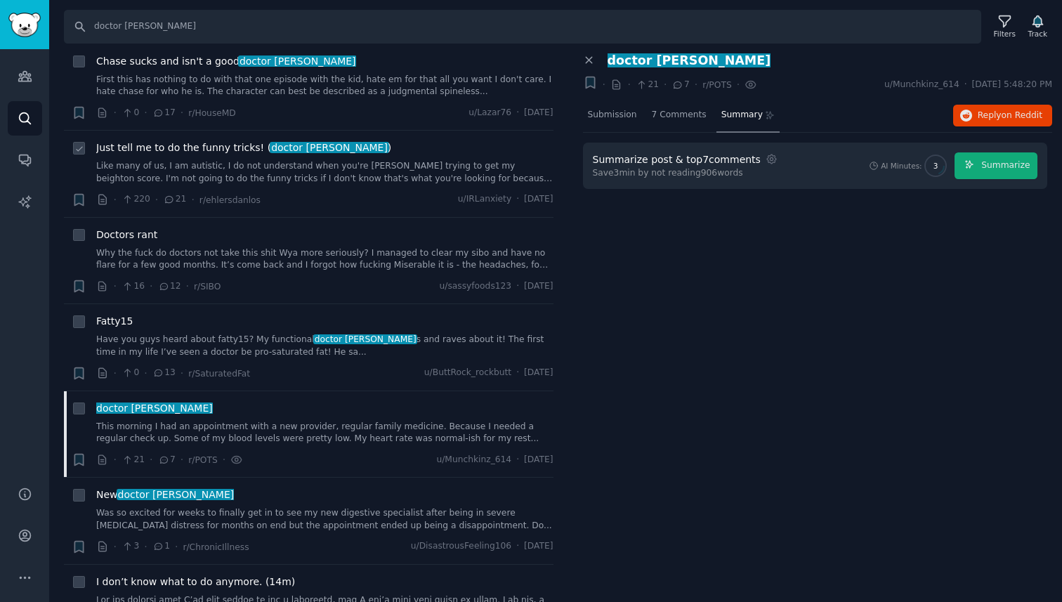
click at [397, 171] on link "Like many of us, I am autistic, I do not understand when you're [PERSON_NAME] t…" at bounding box center [324, 172] width 457 height 25
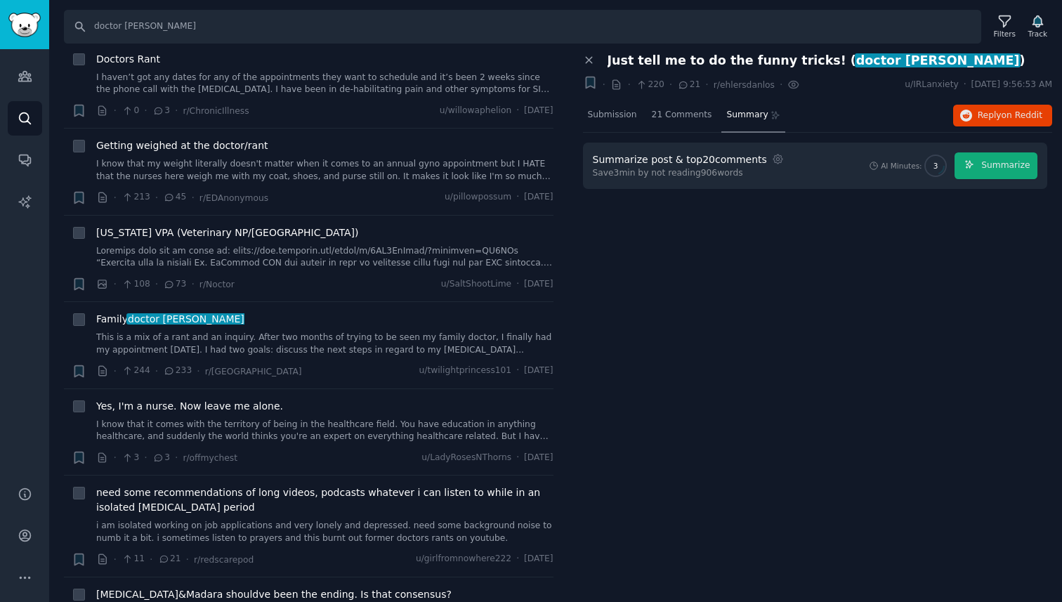
scroll to position [2605, 0]
click at [318, 413] on div "Yes, I'm a nurse. Now leave me alone. I know that it comes with the territory o…" at bounding box center [324, 430] width 457 height 67
click at [322, 416] on link "I know that it comes with the territory of being in the healthcare field. You h…" at bounding box center [324, 428] width 457 height 25
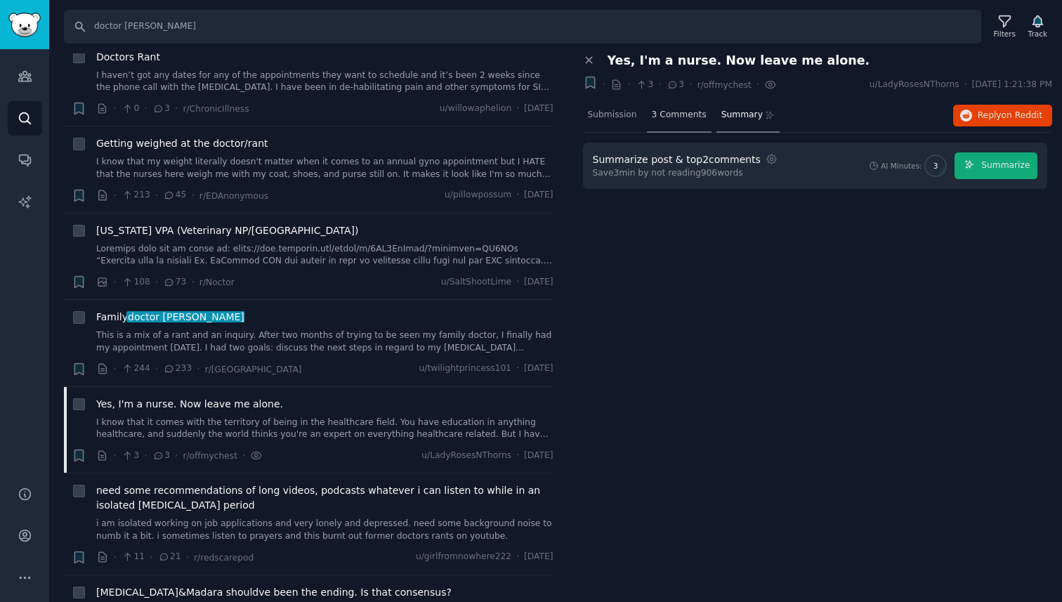
click at [692, 106] on div "3 Comments" at bounding box center [679, 116] width 65 height 34
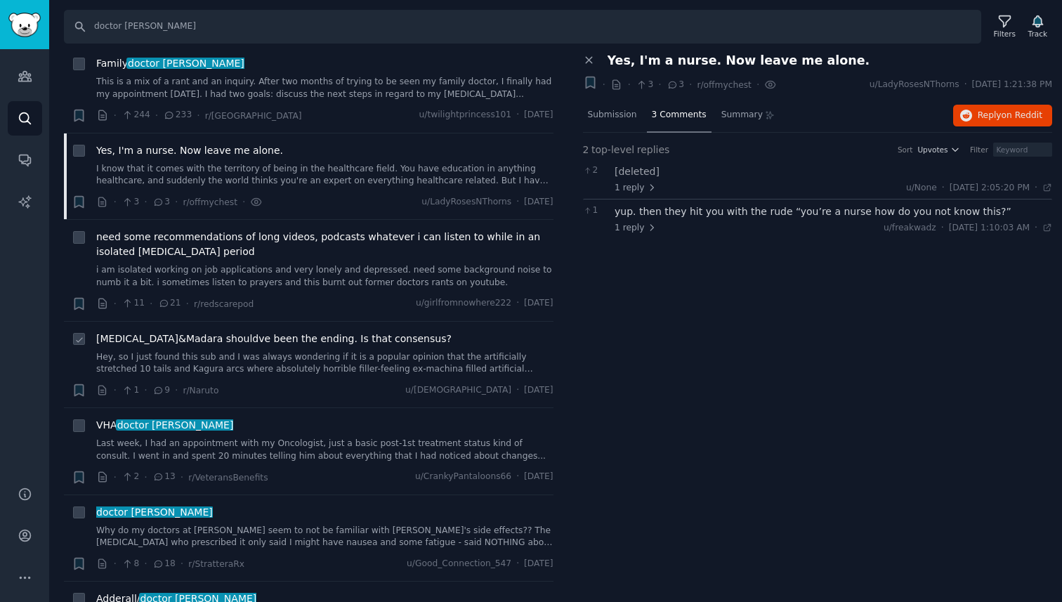
scroll to position [2859, 0]
click at [305, 469] on div "· 2 · 13 · r/VeteransBenefits u/CrankyPantaloons66 · [DATE]" at bounding box center [324, 476] width 457 height 15
click at [309, 437] on link "Last week, I had an appointment with my Oncologist, just a basic post-1st treat…" at bounding box center [324, 449] width 457 height 25
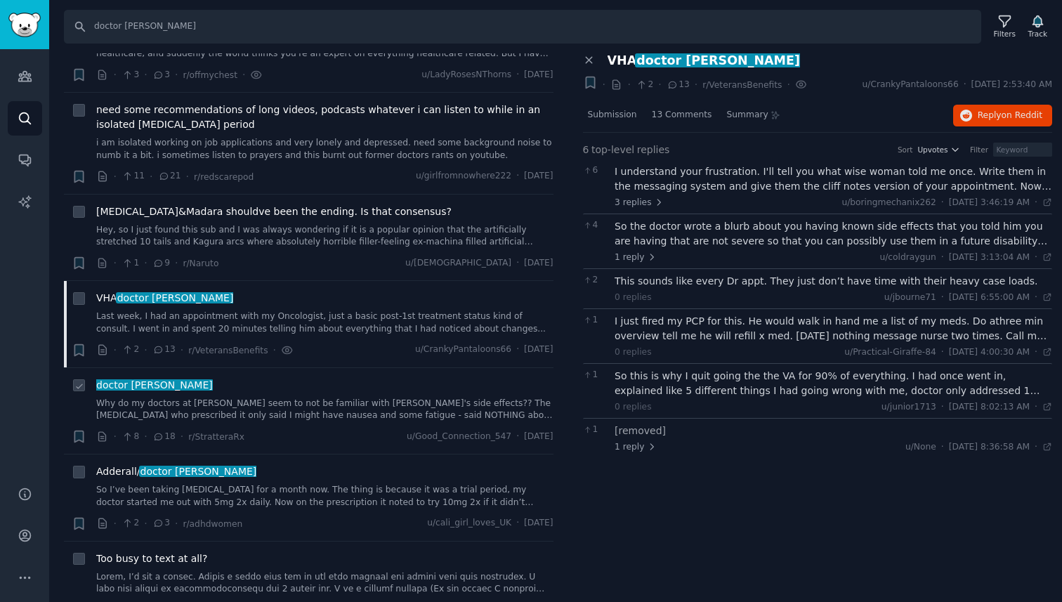
scroll to position [2986, 0]
click at [338, 483] on link "So I’ve been taking [MEDICAL_DATA] for a month now. The thing is because it was…" at bounding box center [324, 495] width 457 height 25
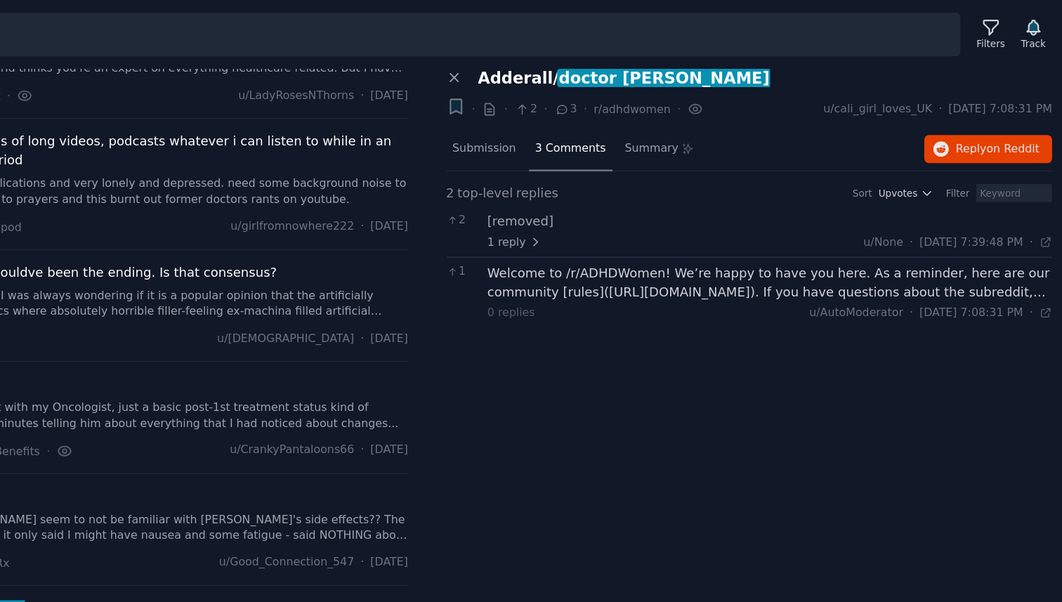
click at [602, 133] on div "2 top-level replies Sort Upvotes Filter 2 [removed] 1 reply u/None · [DATE] 7:3…" at bounding box center [818, 193] width 470 height 121
click at [603, 125] on div "Submission" at bounding box center [612, 116] width 59 height 34
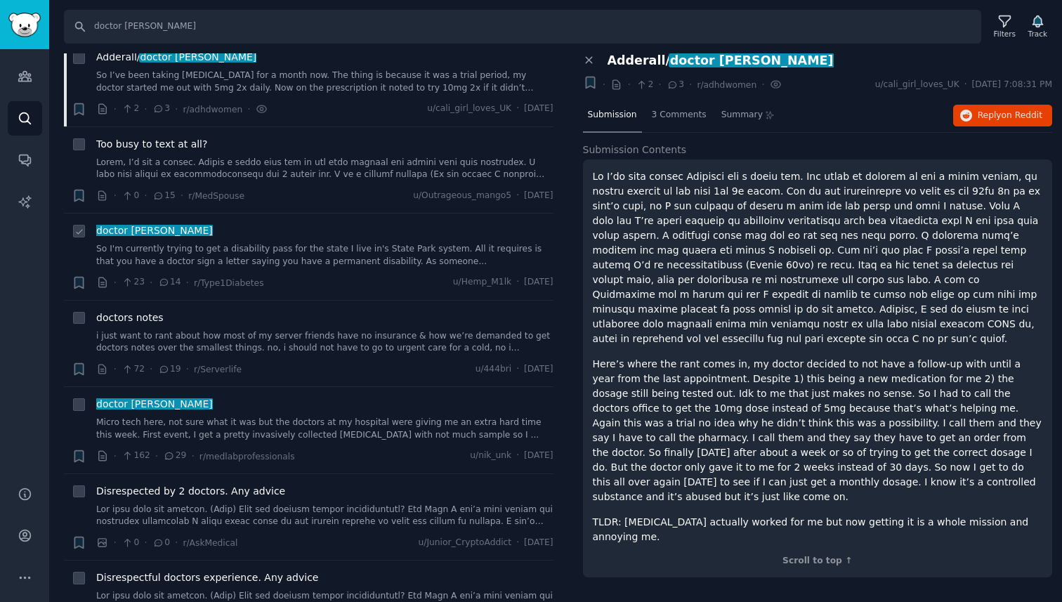
scroll to position [3461, 0]
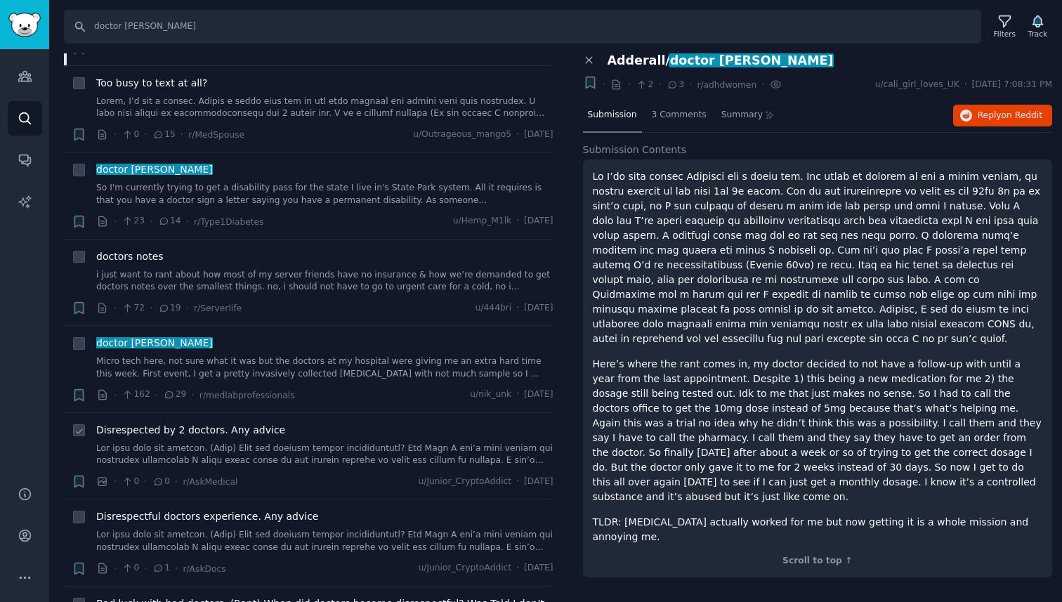
click at [248, 423] on span "Disrespected by 2 doctors. Any advice" at bounding box center [190, 430] width 189 height 15
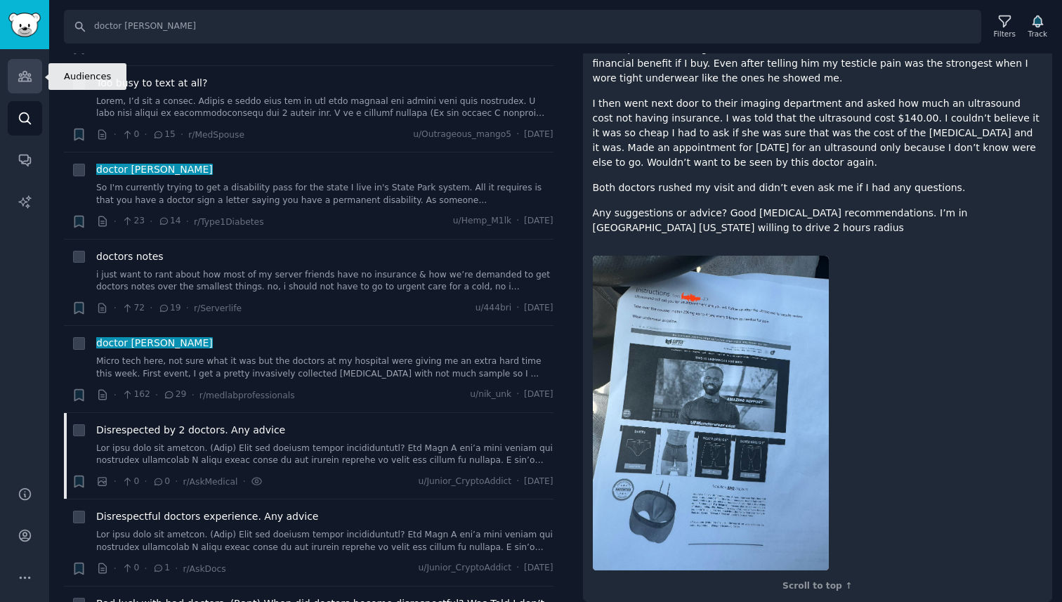
click at [20, 80] on icon "Sidebar" at bounding box center [25, 76] width 15 height 15
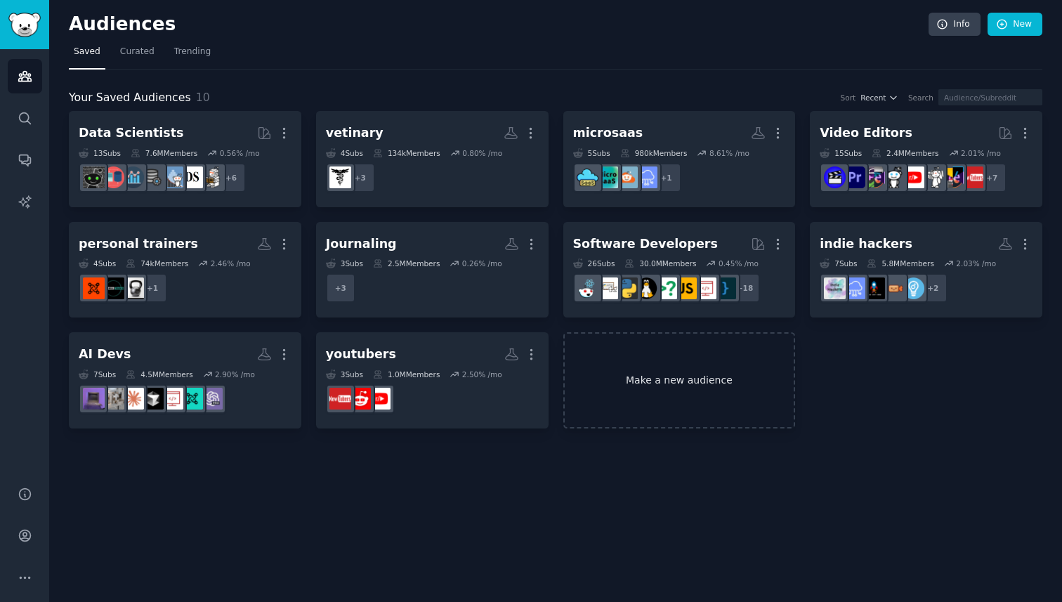
click at [656, 373] on link "Make a new audience" at bounding box center [679, 380] width 232 height 96
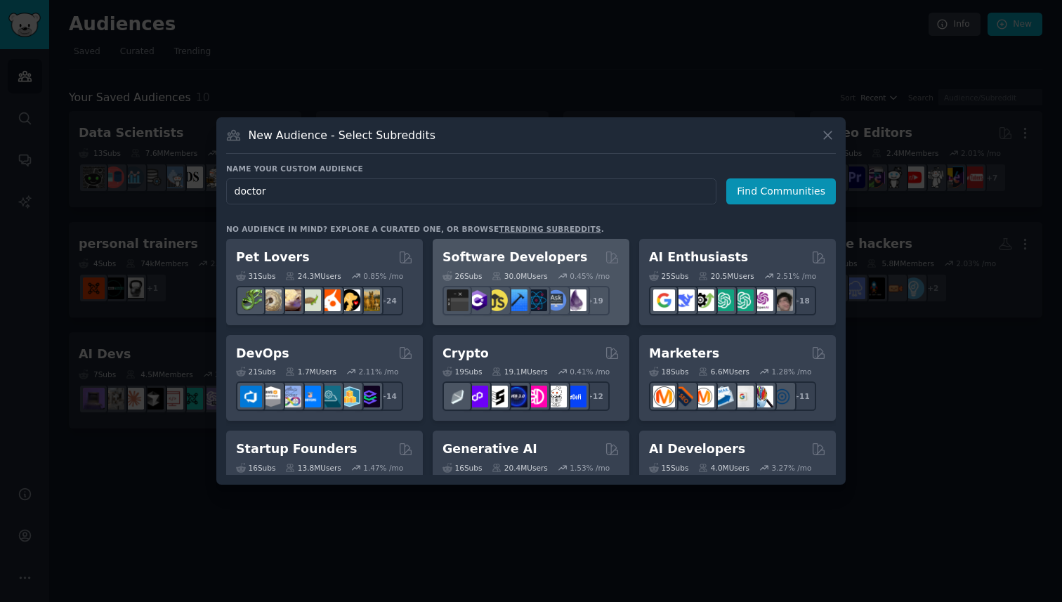
type input "doctors"
click button "Find Communities" at bounding box center [781, 191] width 110 height 26
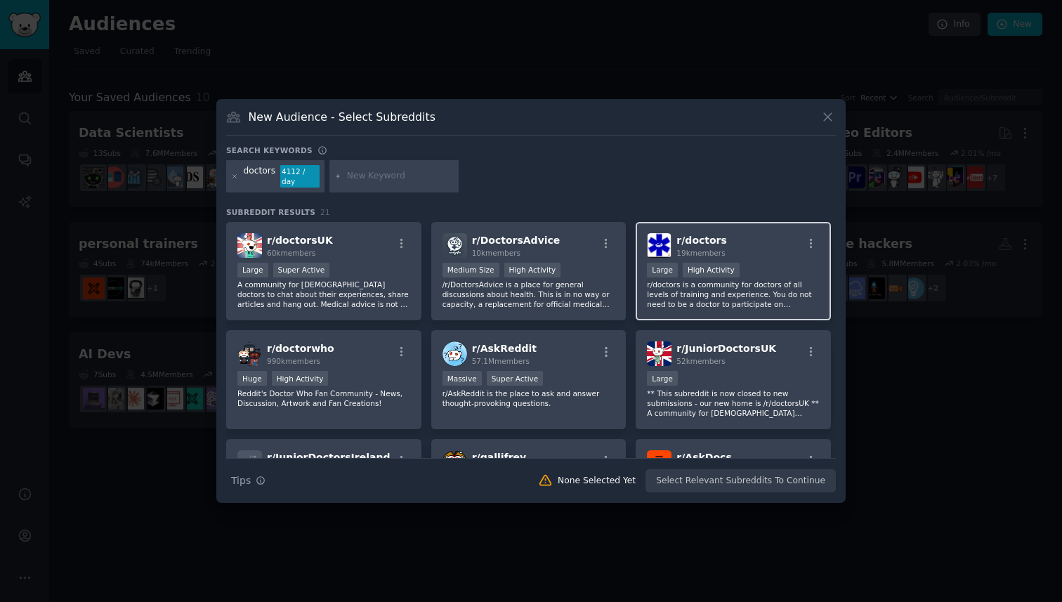
click at [690, 289] on p "r/doctors is a community for doctors of all levels of training and experience. …" at bounding box center [733, 293] width 173 height 29
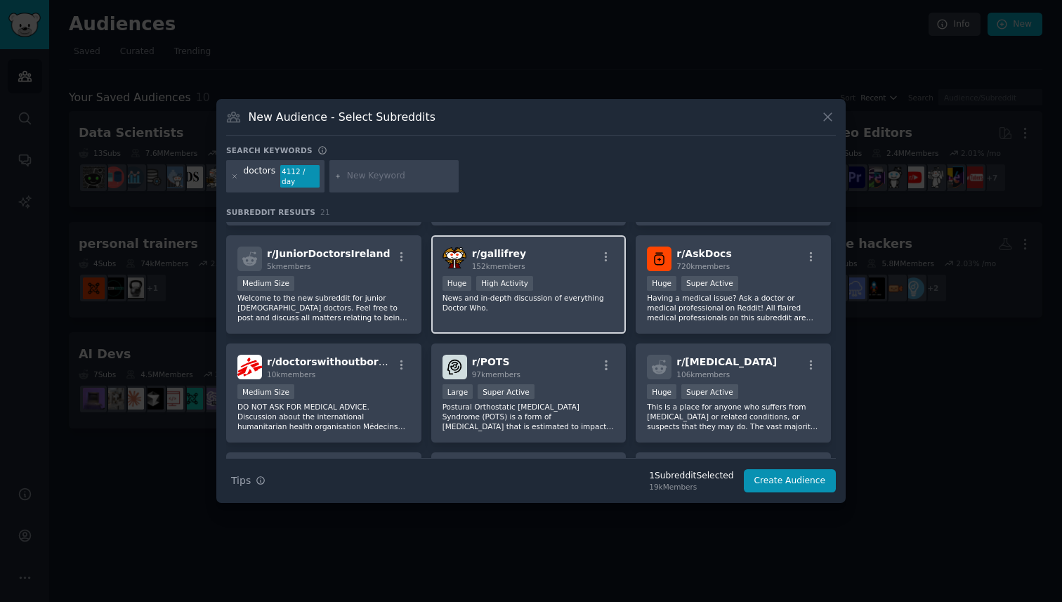
scroll to position [222, 0]
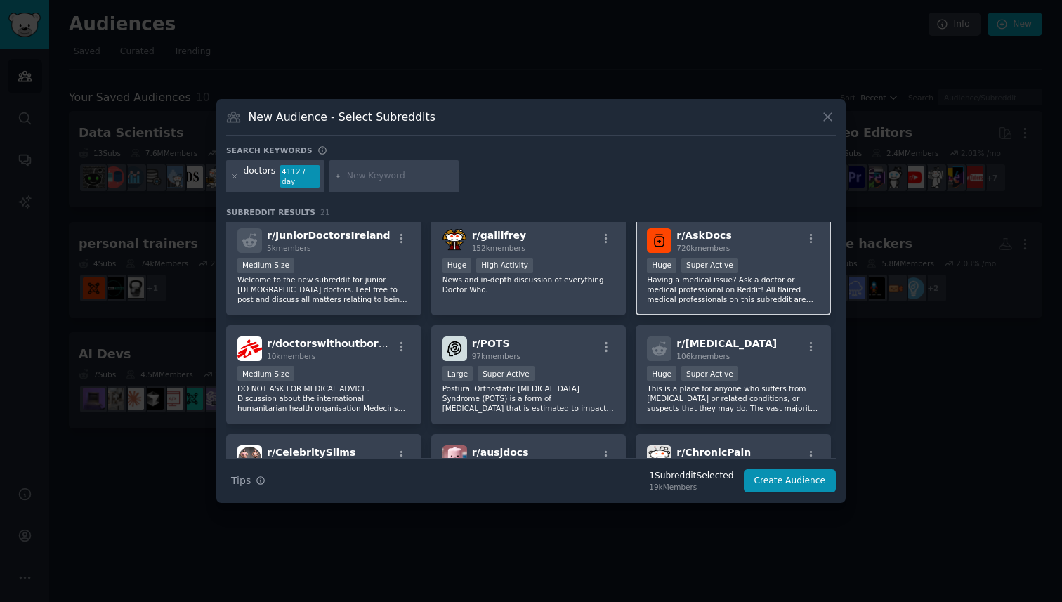
click at [704, 291] on p "Having a medical issue? Ask a doctor or medical professional on Reddit! All fla…" at bounding box center [733, 289] width 173 height 29
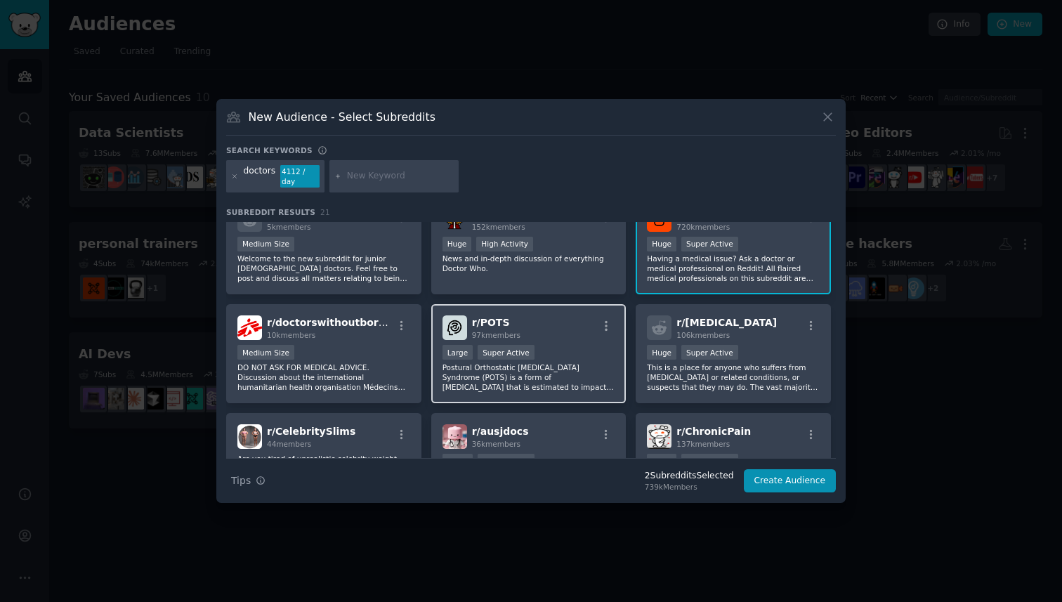
scroll to position [170, 0]
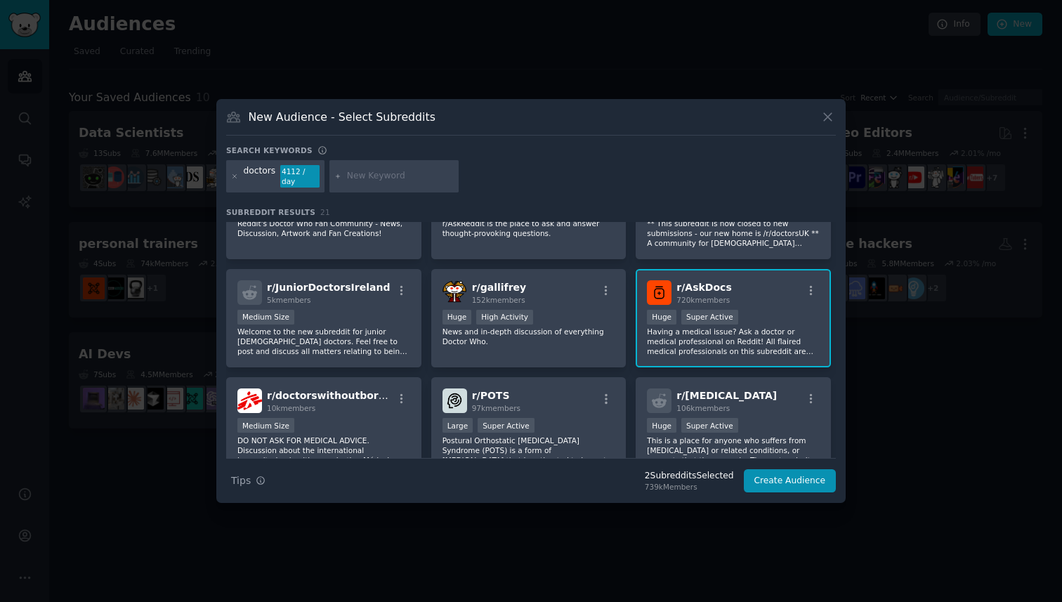
click at [694, 337] on p "Having a medical issue? Ask a doctor or medical professional on Reddit! All fla…" at bounding box center [733, 340] width 173 height 29
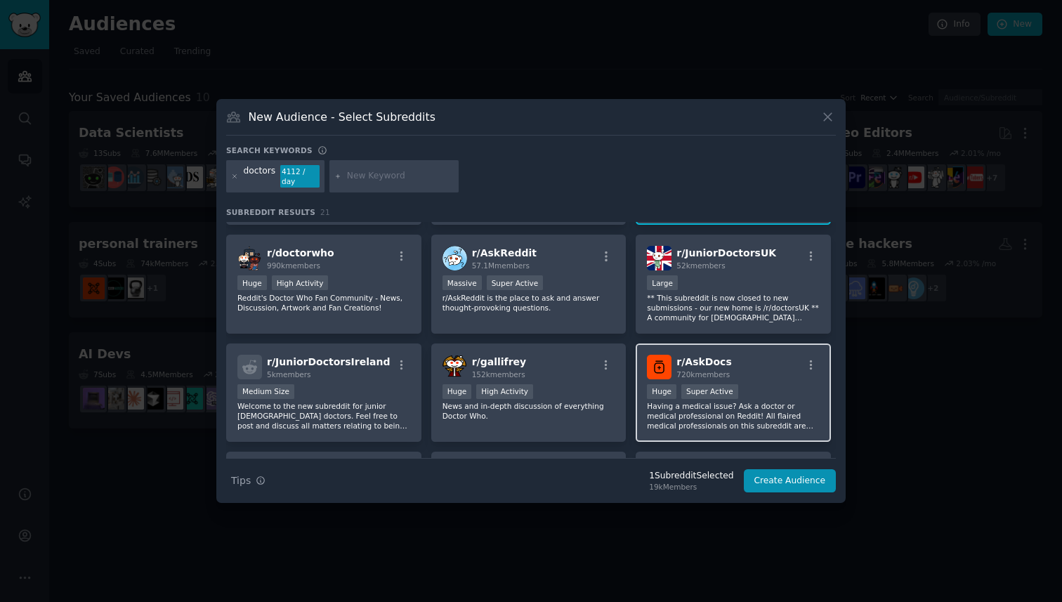
scroll to position [0, 0]
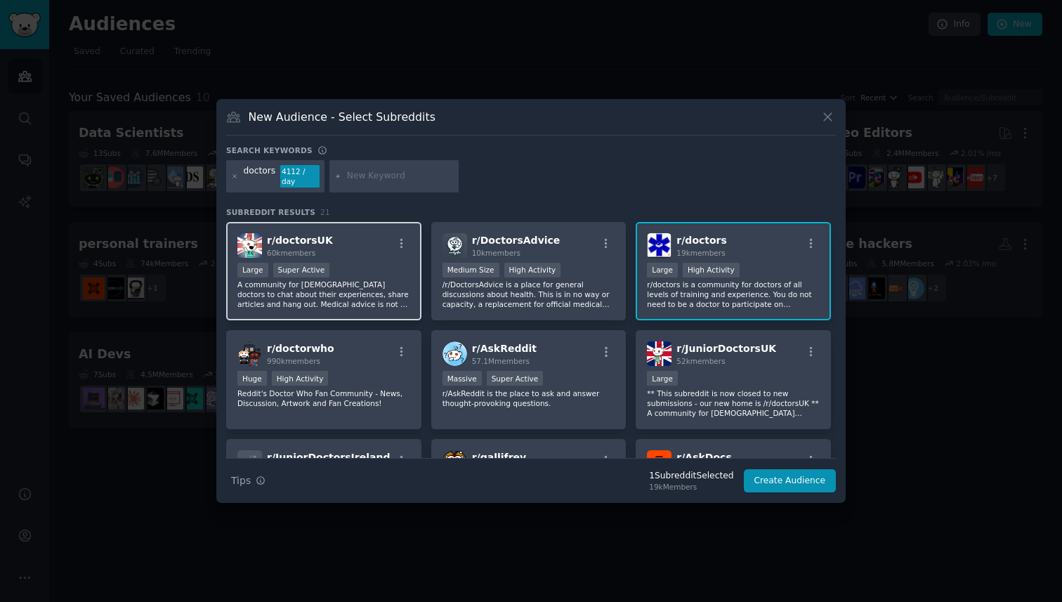
click at [387, 305] on div "r/ doctorsUK 60k members Large Super Active A community for [DEMOGRAPHIC_DATA] …" at bounding box center [323, 271] width 195 height 99
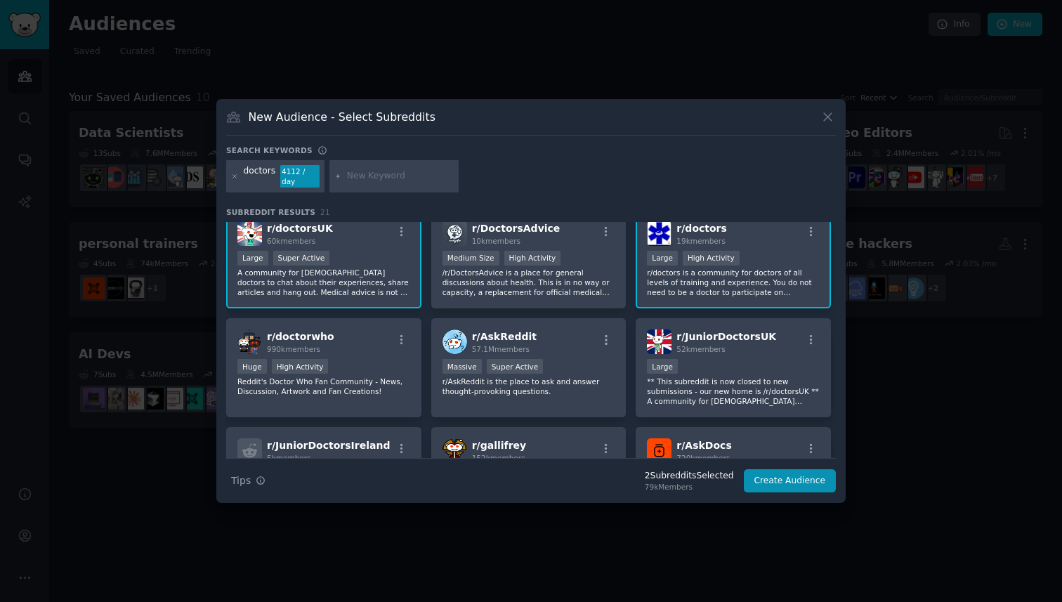
scroll to position [9, 0]
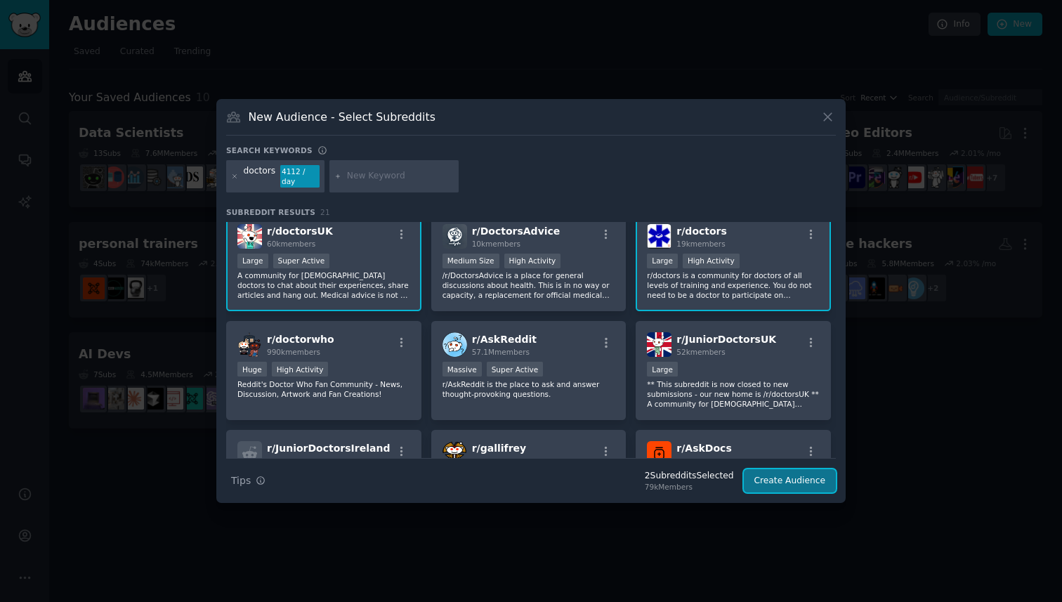
click at [755, 479] on button "Create Audience" at bounding box center [790, 481] width 93 height 24
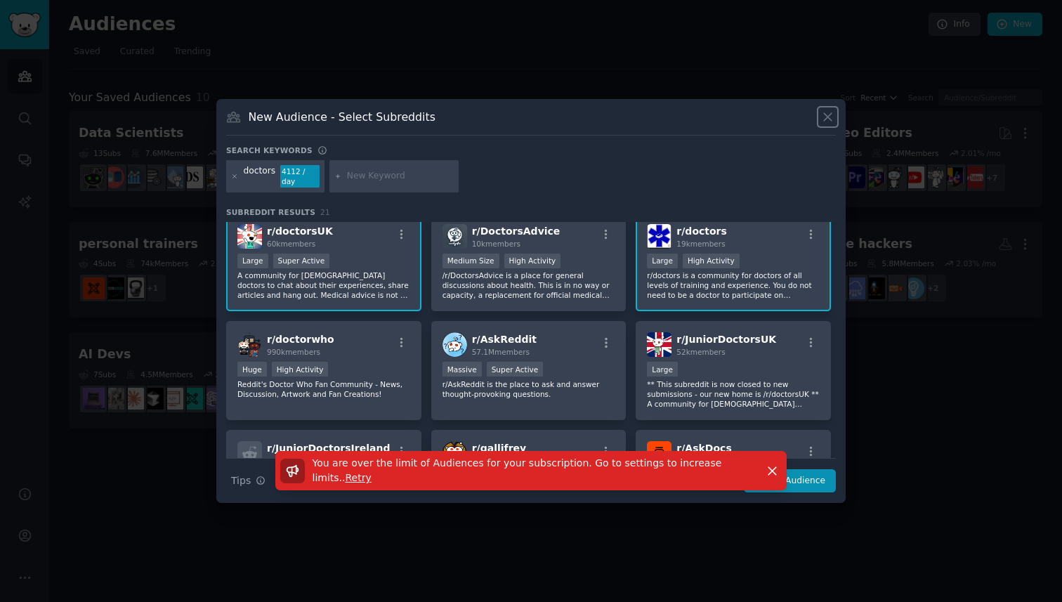
click at [829, 123] on icon at bounding box center [827, 117] width 15 height 15
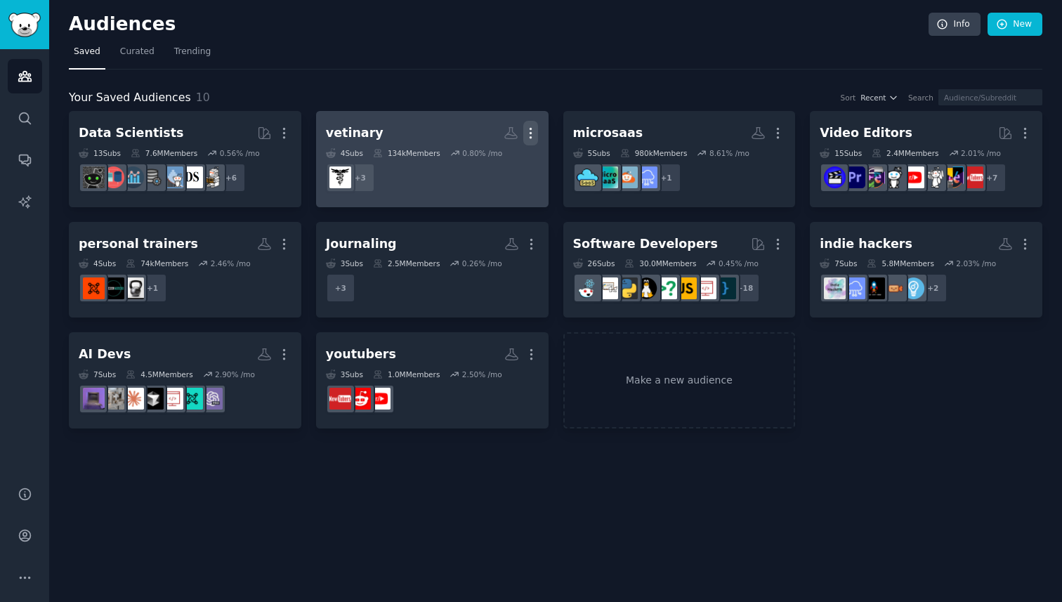
click at [530, 131] on icon "button" at bounding box center [530, 133] width 1 height 10
click at [487, 168] on p "Delete" at bounding box center [492, 162] width 32 height 15
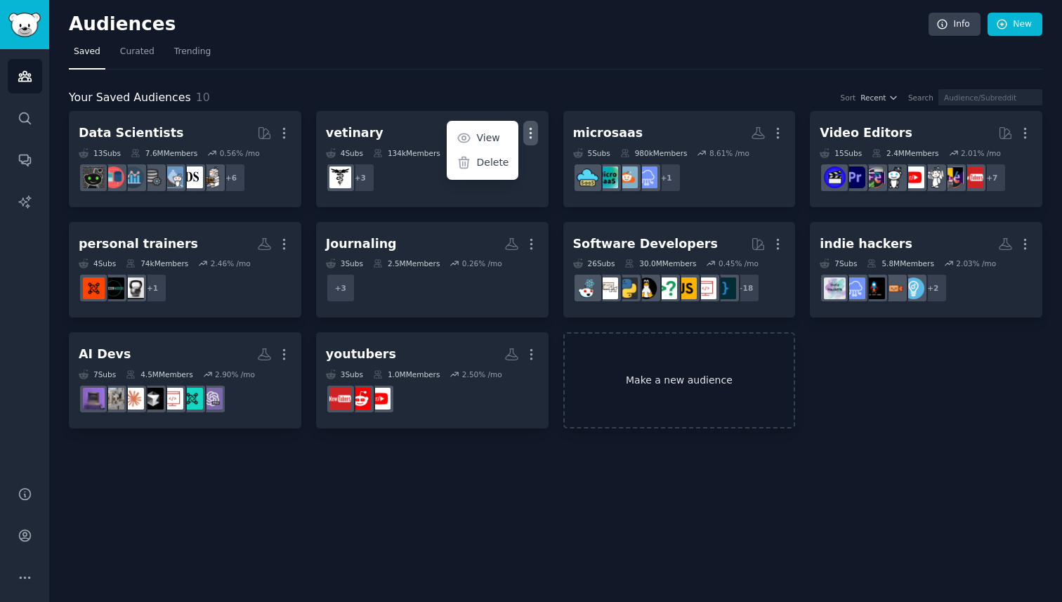
click at [626, 363] on link "Make a new audience" at bounding box center [679, 380] width 232 height 96
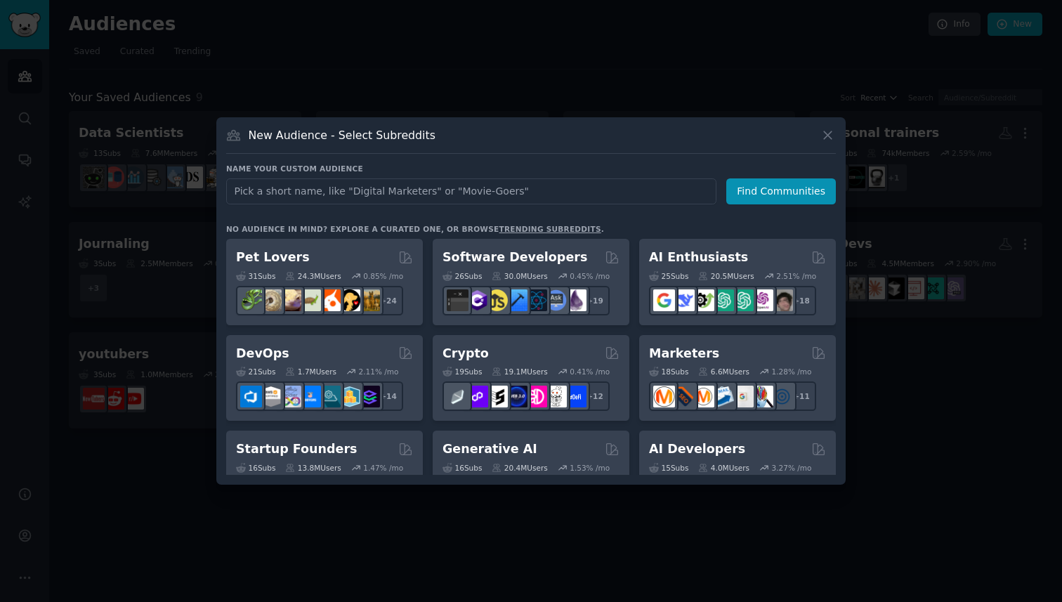
click at [496, 224] on div "Name your custom audience Audience Name Find Communities" at bounding box center [530, 349] width 609 height 251
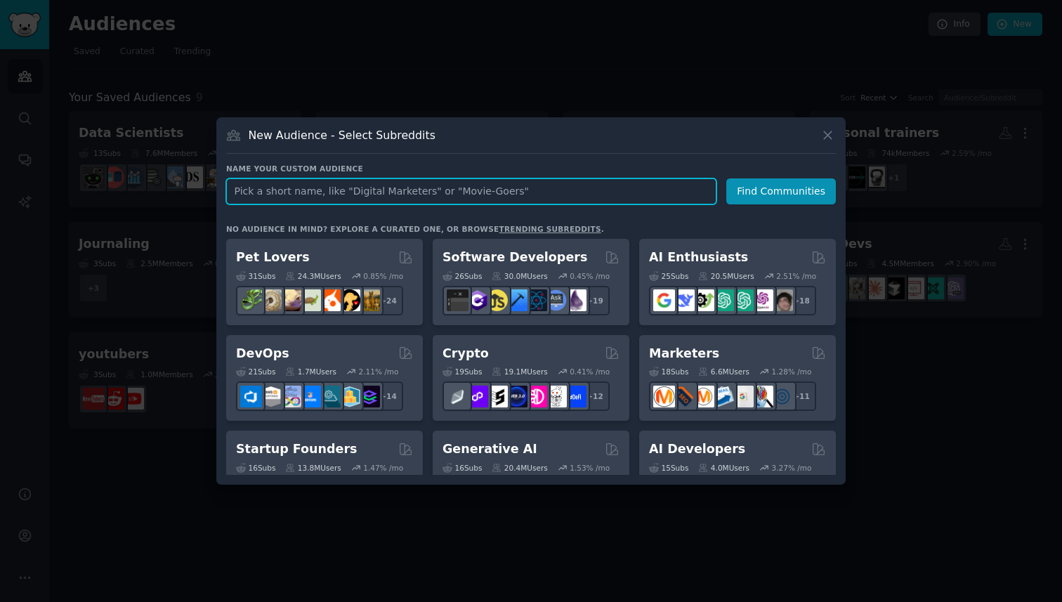
click at [493, 185] on input "text" at bounding box center [471, 191] width 490 height 26
type input "doctors"
click button "Find Communities" at bounding box center [781, 191] width 110 height 26
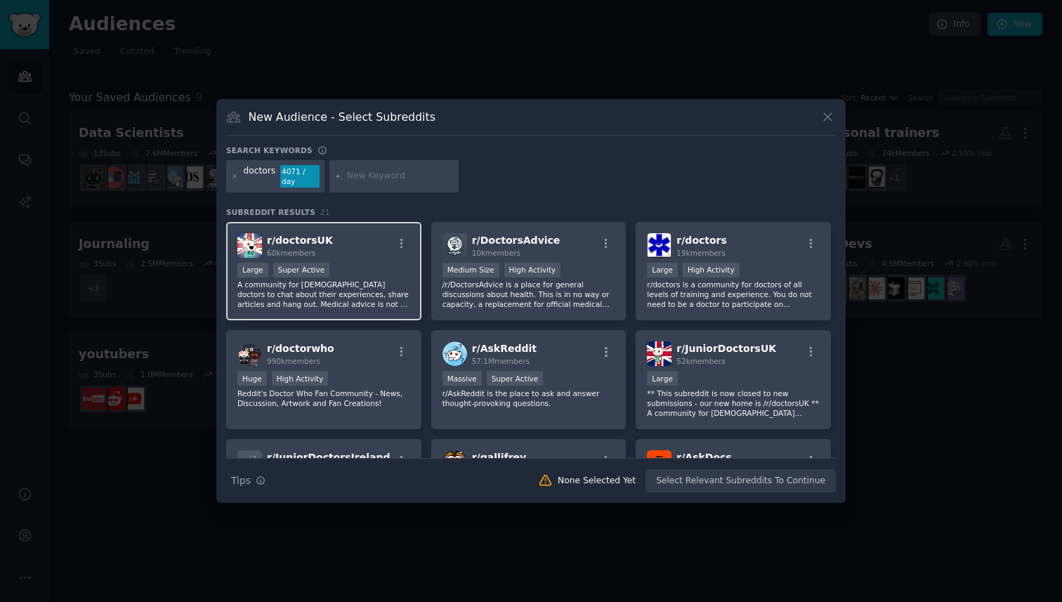
click at [358, 288] on p "A community for [DEMOGRAPHIC_DATA] doctors to chat about their experiences, sha…" at bounding box center [323, 293] width 173 height 29
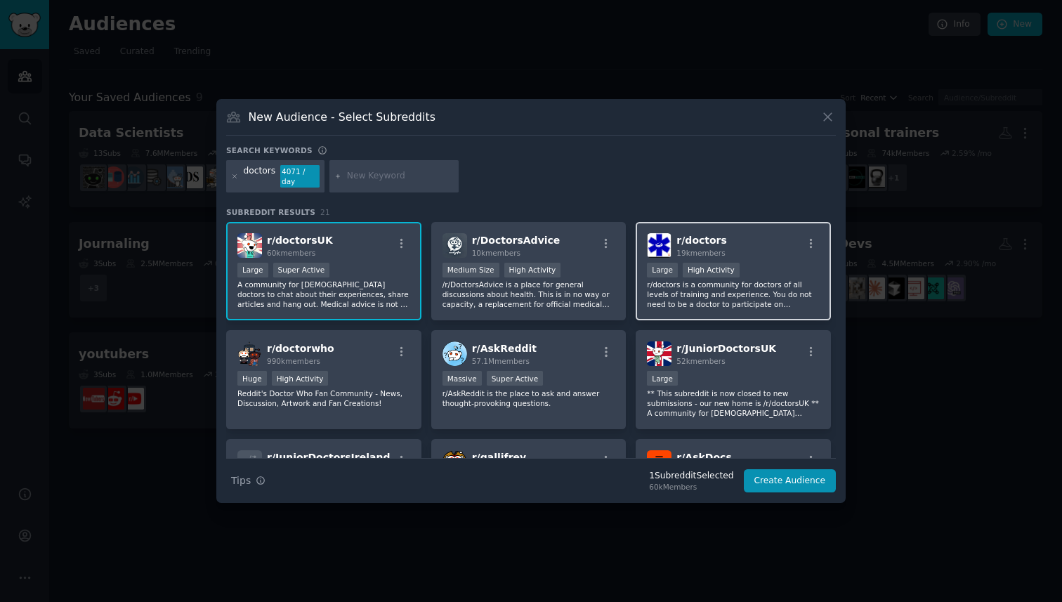
click at [716, 292] on p "r/doctors is a community for doctors of all levels of training and experience. …" at bounding box center [733, 293] width 173 height 29
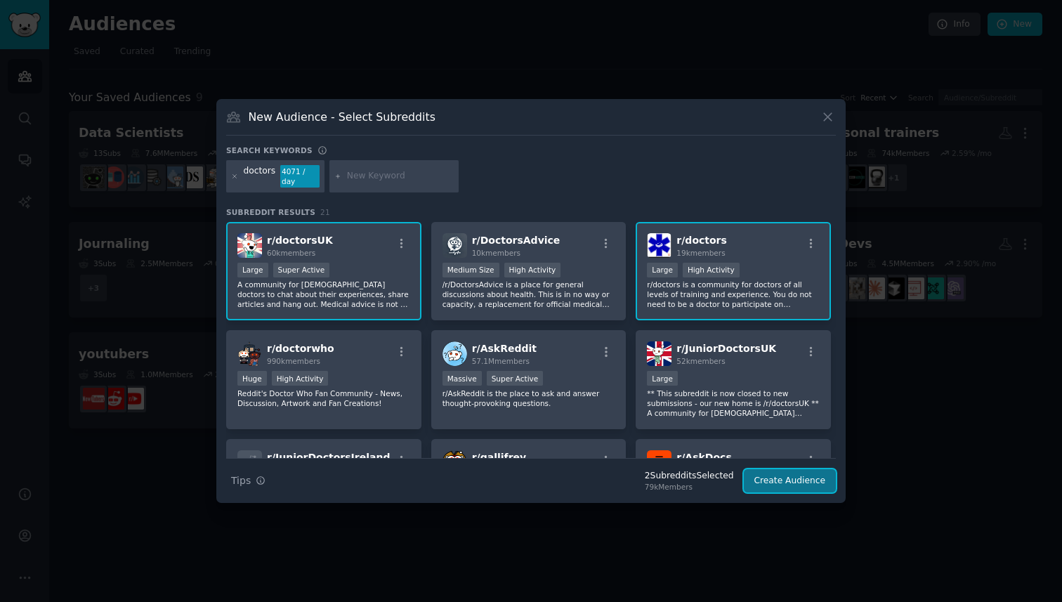
click at [785, 486] on button "Create Audience" at bounding box center [790, 481] width 93 height 24
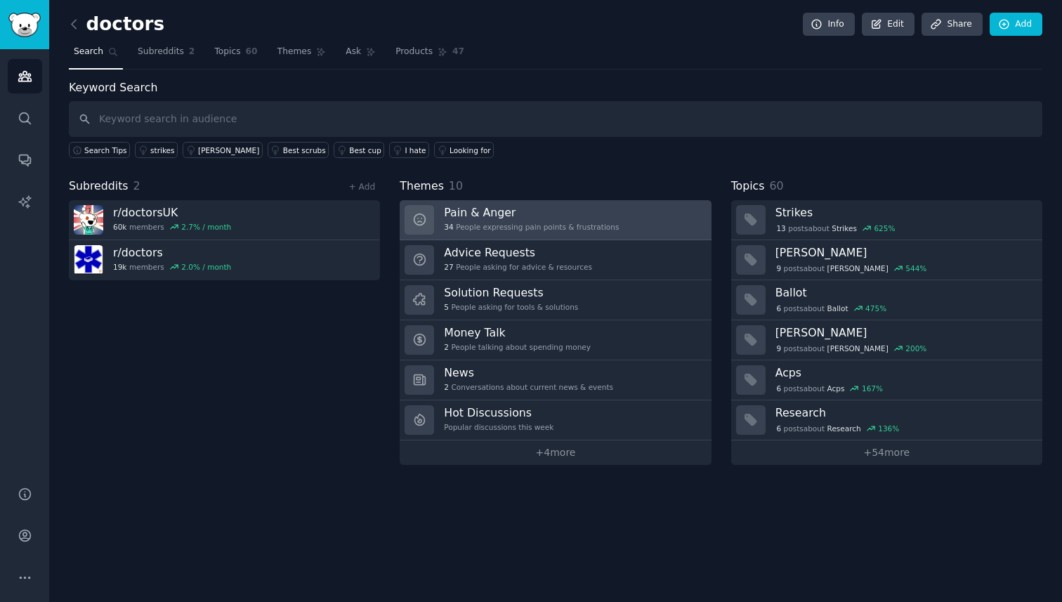
click at [510, 200] on link "Pain & Anger 34 People expressing pain points & frustrations" at bounding box center [554, 220] width 311 height 40
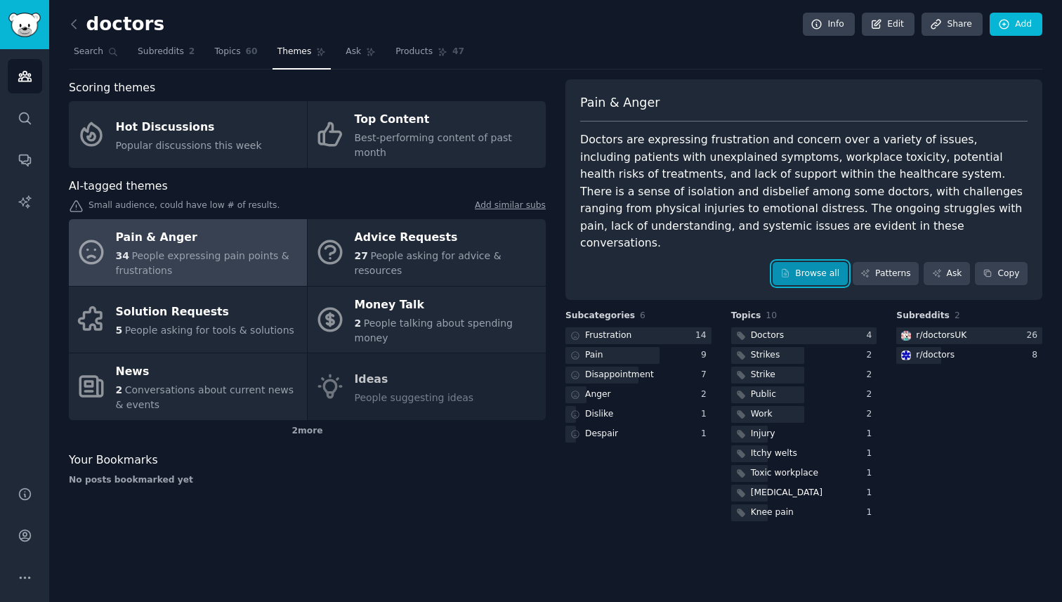
click at [801, 262] on link "Browse all" at bounding box center [809, 274] width 75 height 24
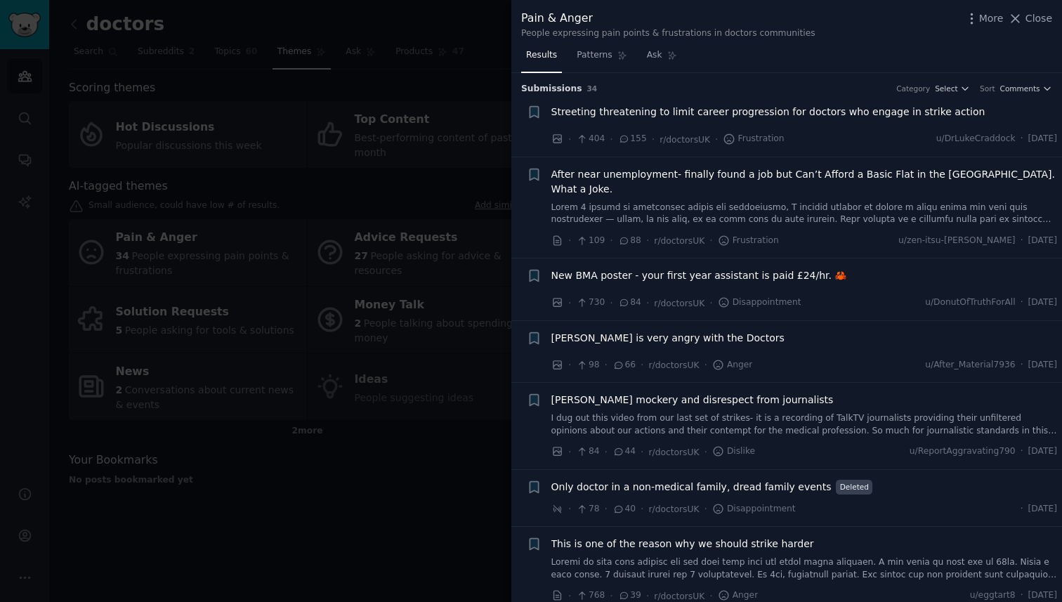
click at [813, 339] on div "[PERSON_NAME] is very angry with the Doctors · 98 · 66 · r/doctorsUK · Anger u/…" at bounding box center [804, 352] width 506 height 42
click at [686, 331] on span "[PERSON_NAME] is very angry with the Doctors" at bounding box center [667, 338] width 233 height 15
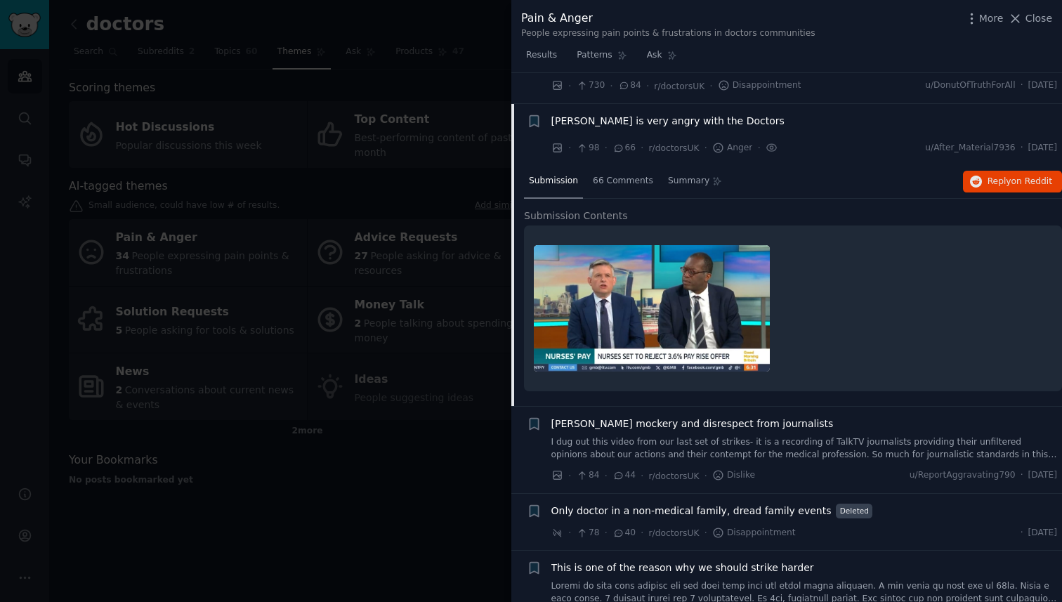
scroll to position [233, 0]
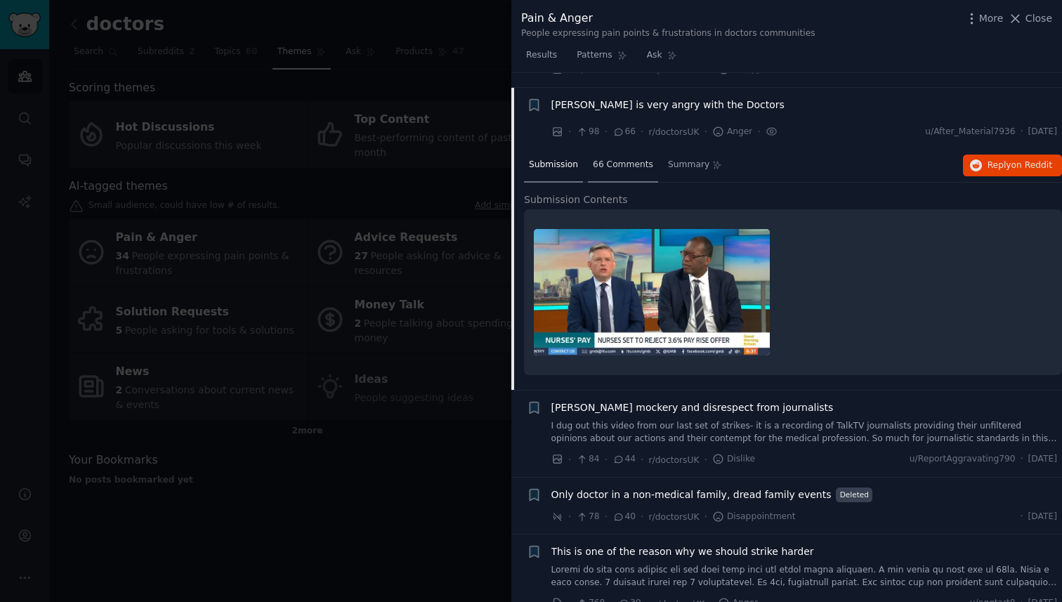
click at [623, 159] on span "66 Comments" at bounding box center [623, 165] width 60 height 13
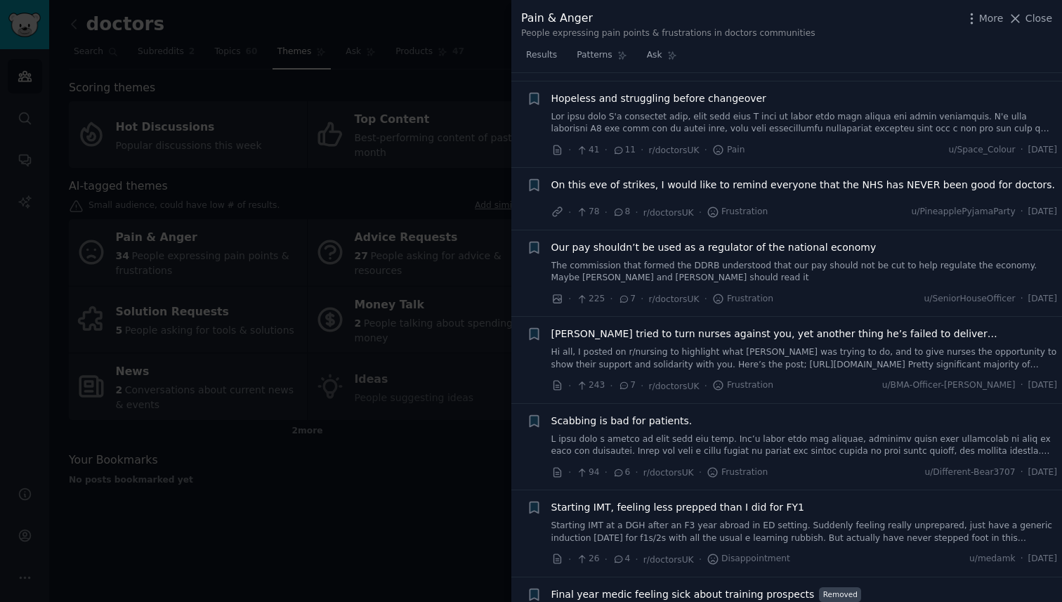
scroll to position [2884, 0]
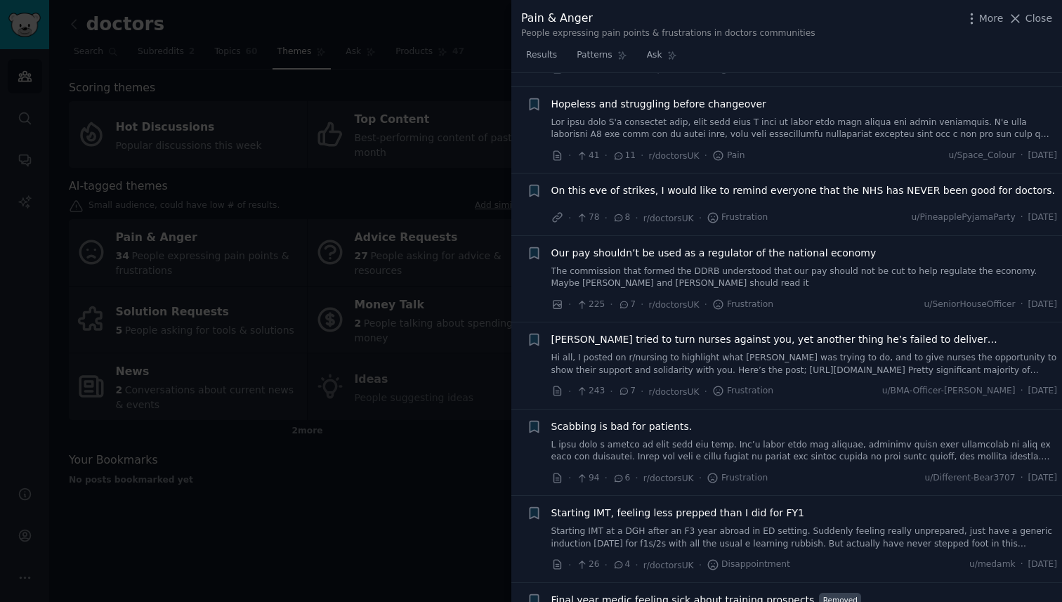
click at [709, 265] on link "The commission that formed the DDRB understood that our pay should not be cut t…" at bounding box center [804, 277] width 506 height 25
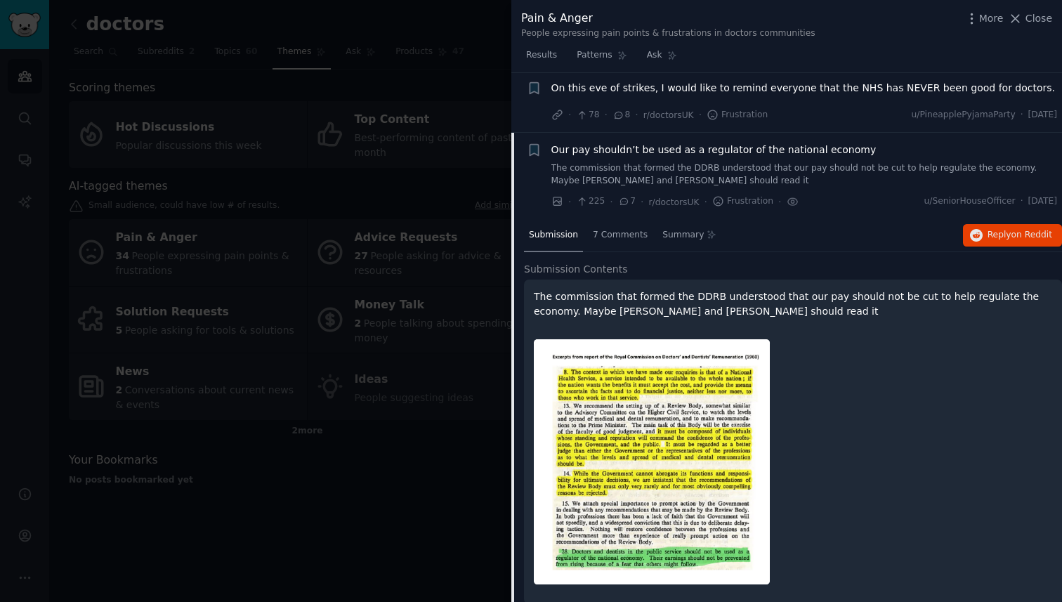
scroll to position [1703, 0]
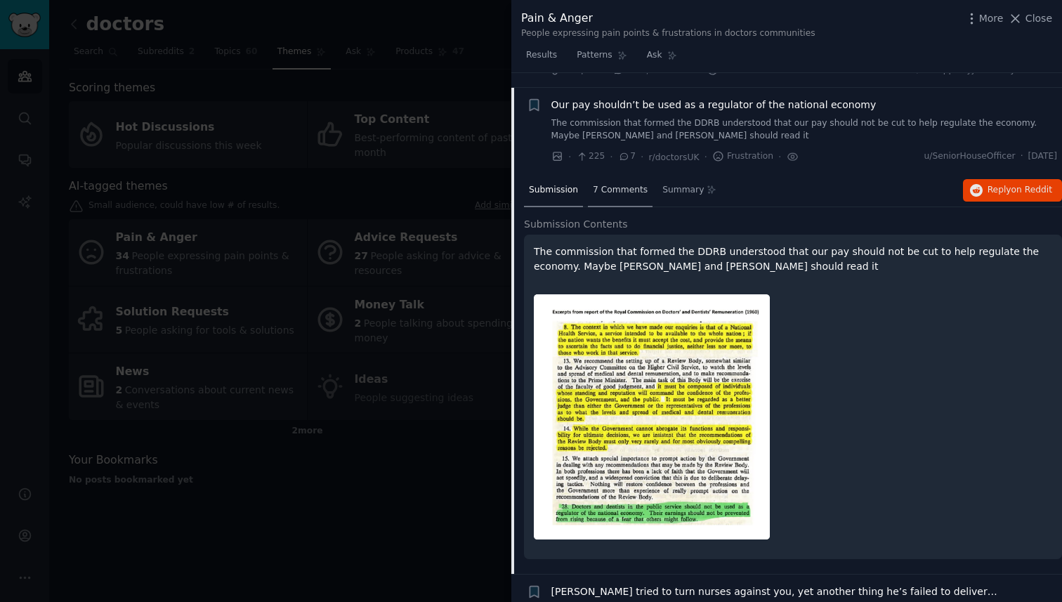
click at [611, 184] on span "7 Comments" at bounding box center [620, 190] width 55 height 13
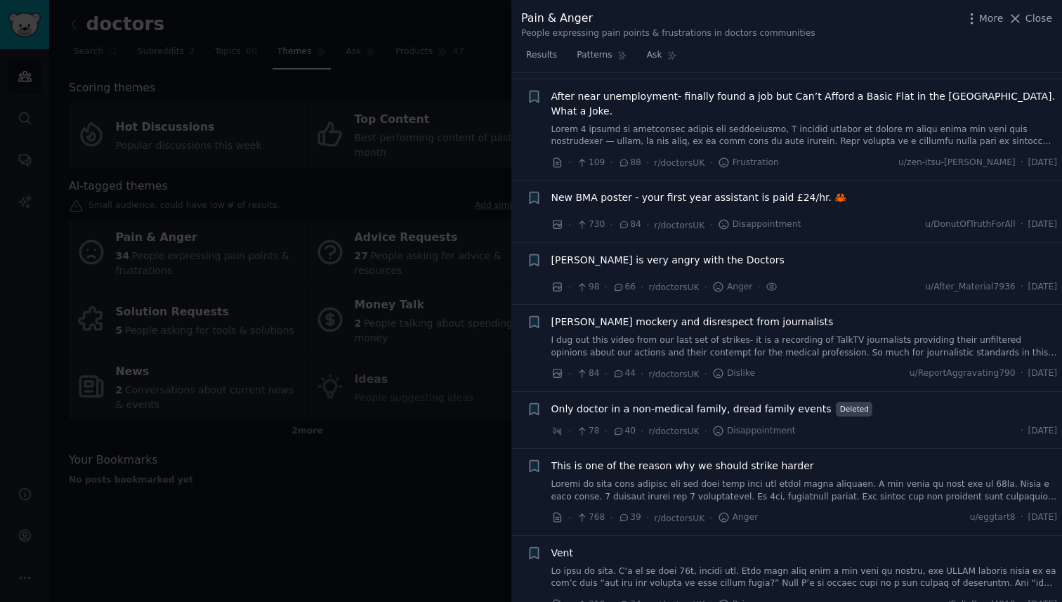
scroll to position [81, 0]
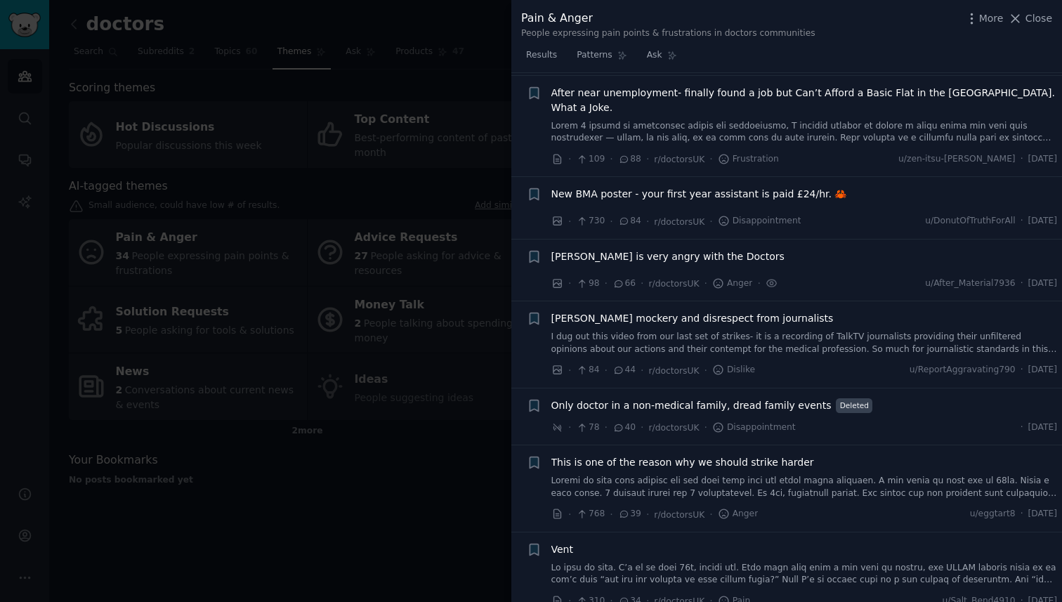
click at [664, 562] on link at bounding box center [804, 574] width 506 height 25
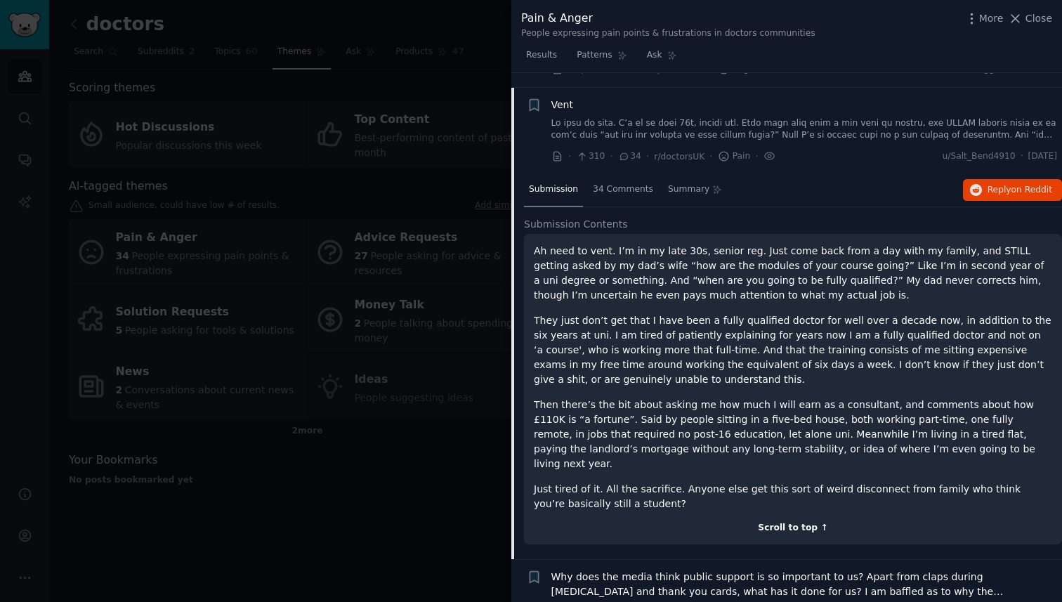
click at [795, 522] on div "Scroll to top ↑" at bounding box center [793, 528] width 518 height 13
click at [401, 340] on div at bounding box center [531, 301] width 1062 height 602
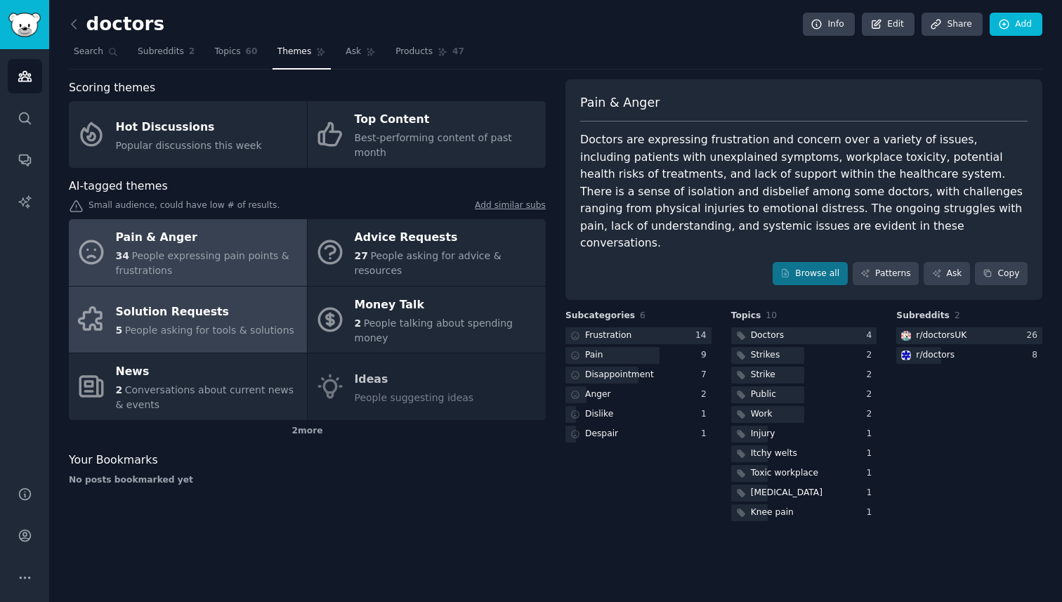
click at [234, 322] on link "Solution Requests 5 People asking for tools & solutions" at bounding box center [188, 319] width 238 height 67
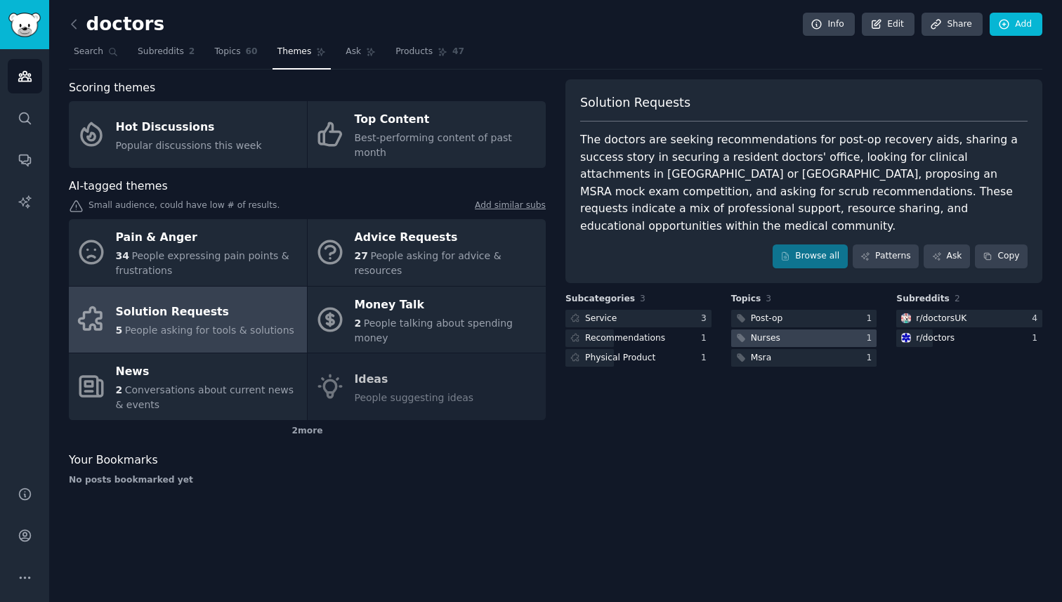
click at [779, 329] on div "Nurses" at bounding box center [757, 338] width 52 height 18
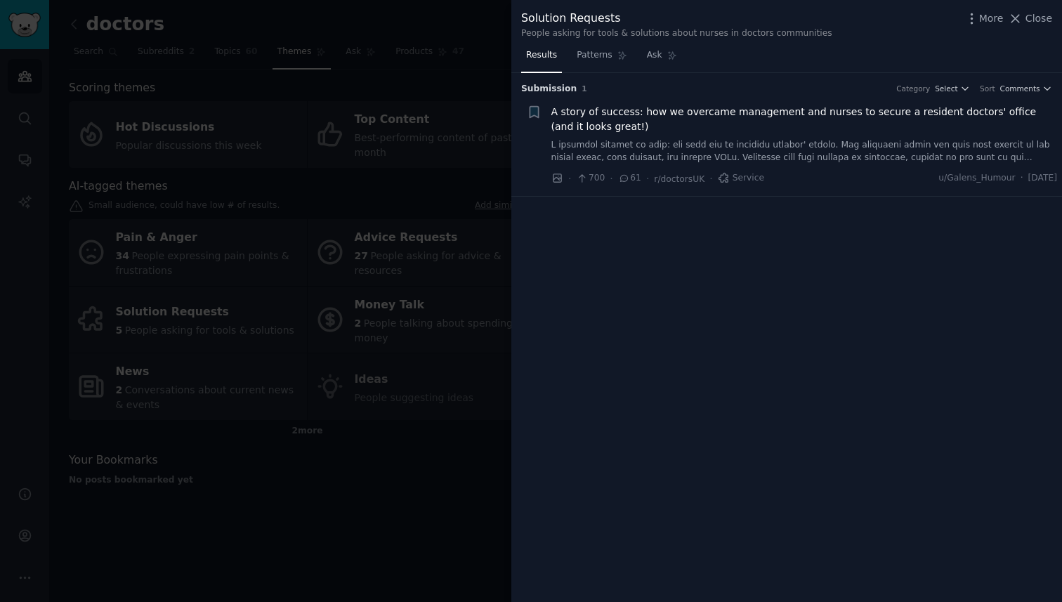
click at [719, 150] on link at bounding box center [804, 151] width 506 height 25
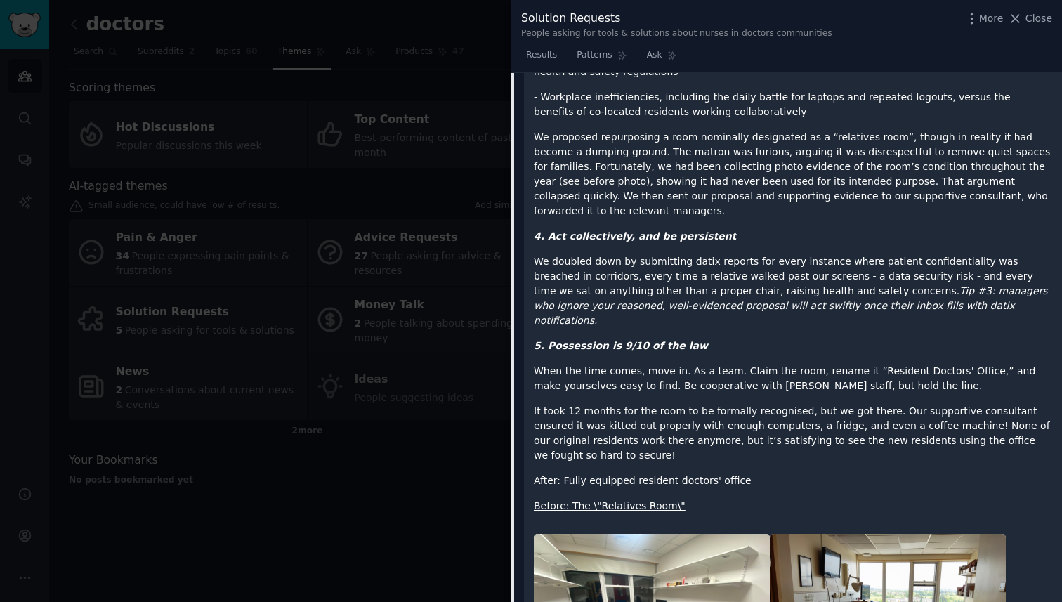
scroll to position [656, 0]
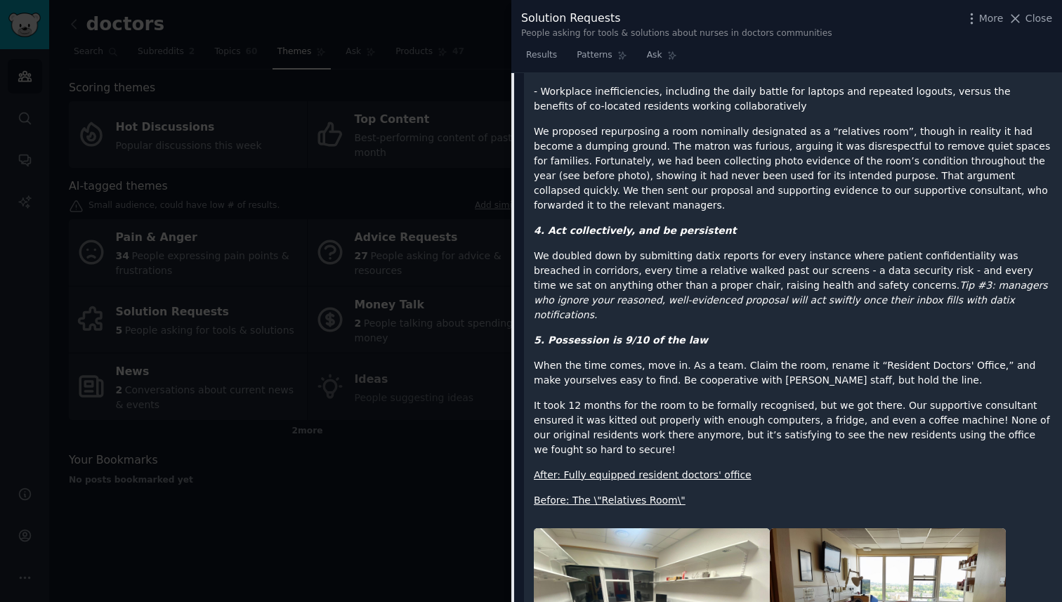
click at [464, 312] on div at bounding box center [531, 301] width 1062 height 602
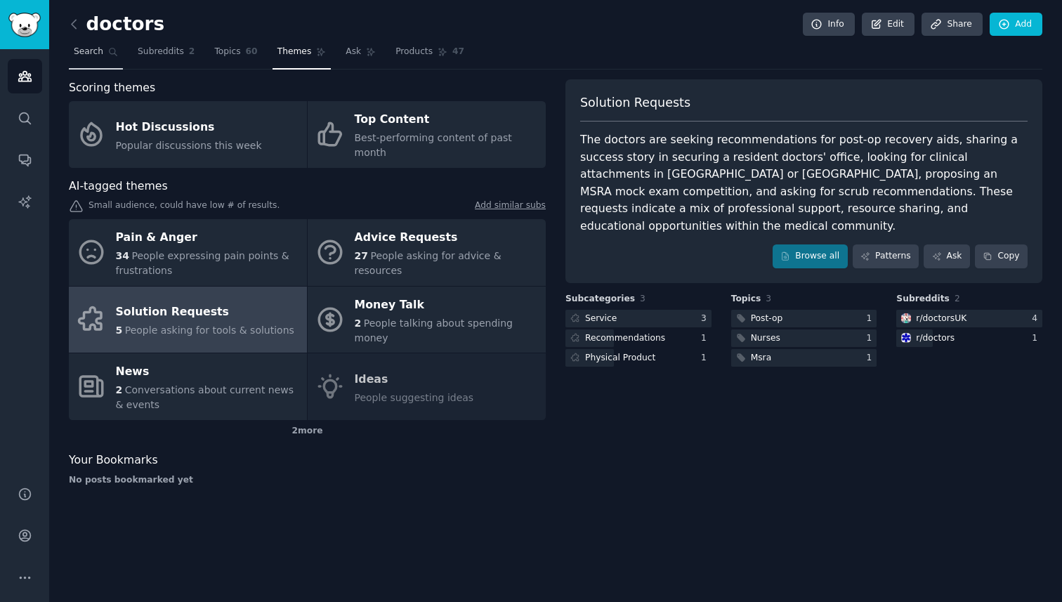
click at [95, 62] on link "Search" at bounding box center [96, 55] width 54 height 29
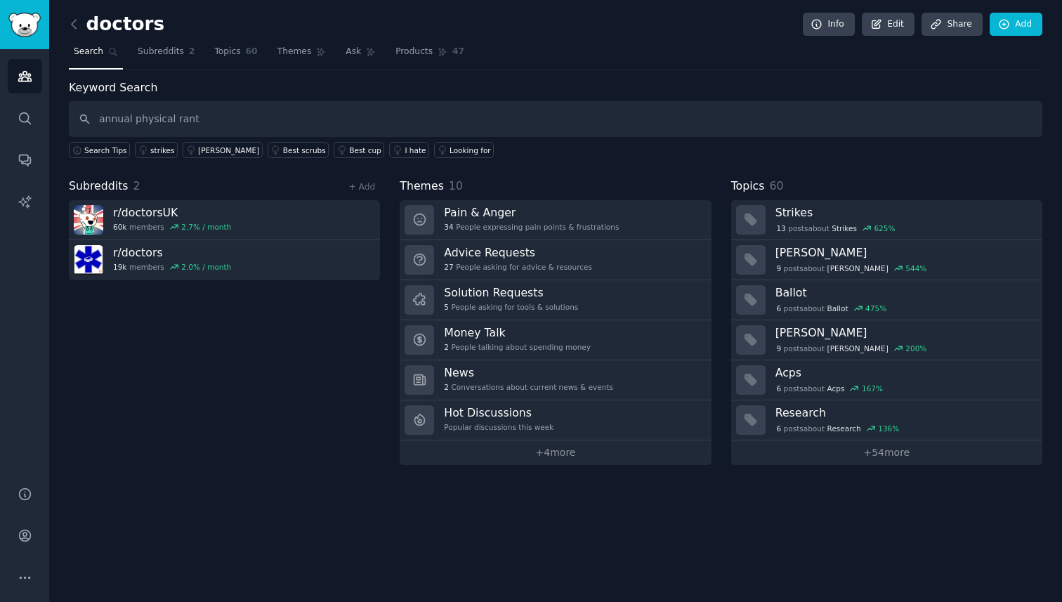
type input "annual physical rant"
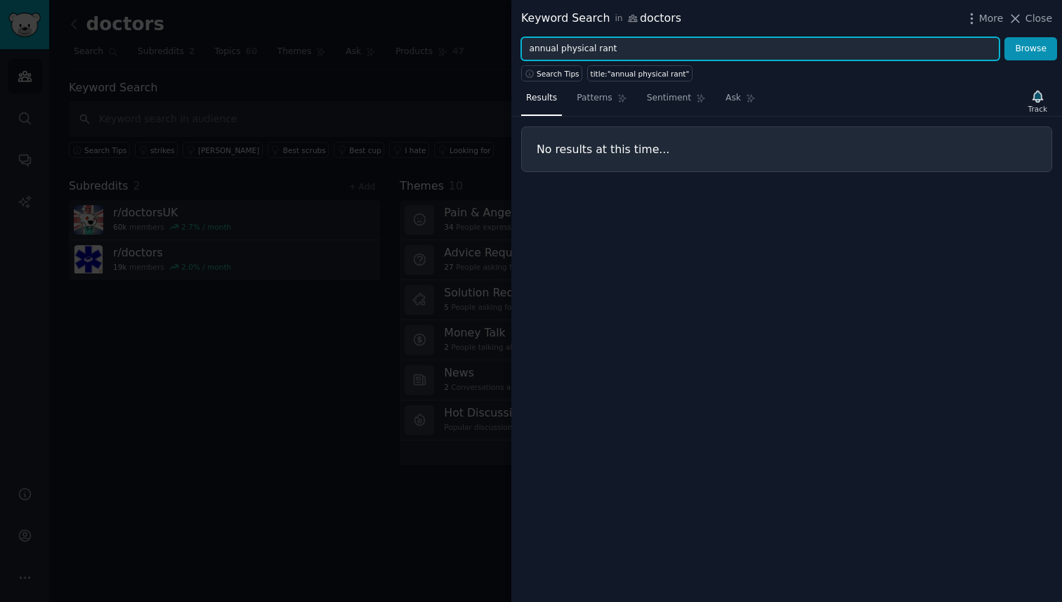
drag, startPoint x: 592, startPoint y: 46, endPoint x: 390, endPoint y: 68, distance: 203.4
click at [390, 68] on div "Keyword Search in doctors More Close annual physical rant Browse Search Tips ti…" at bounding box center [531, 301] width 1062 height 602
click at [583, 46] on input "annual physical rant" at bounding box center [760, 49] width 478 height 24
drag, startPoint x: 595, startPoint y: 46, endPoint x: 424, endPoint y: 34, distance: 171.7
click at [424, 34] on div "Keyword Search in doctors More Close annual physical rant Browse Search Tips ti…" at bounding box center [531, 301] width 1062 height 602
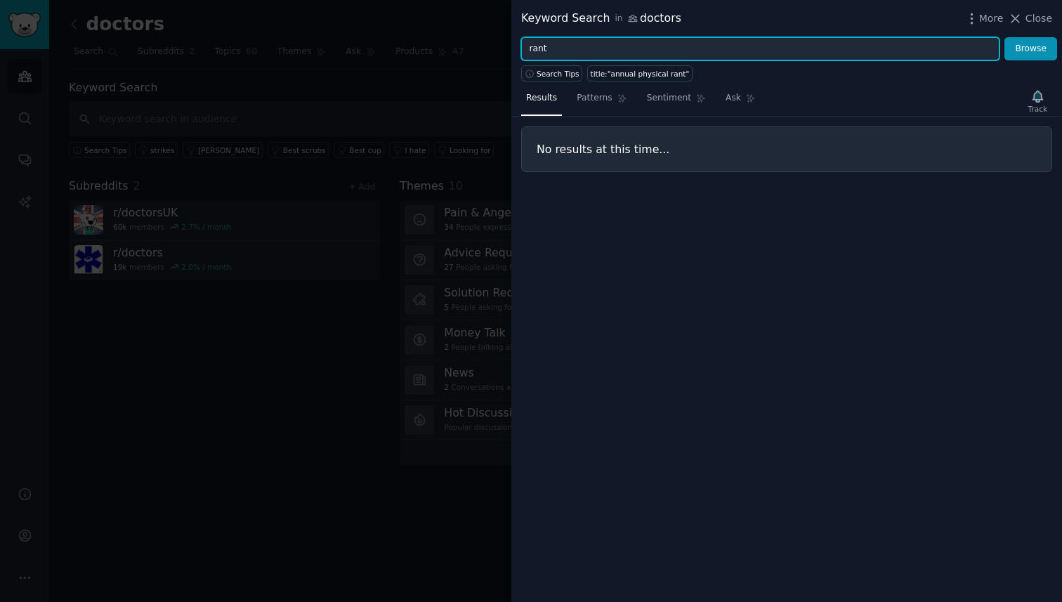
type input "rant"
click at [1004, 37] on button "Browse" at bounding box center [1030, 49] width 53 height 24
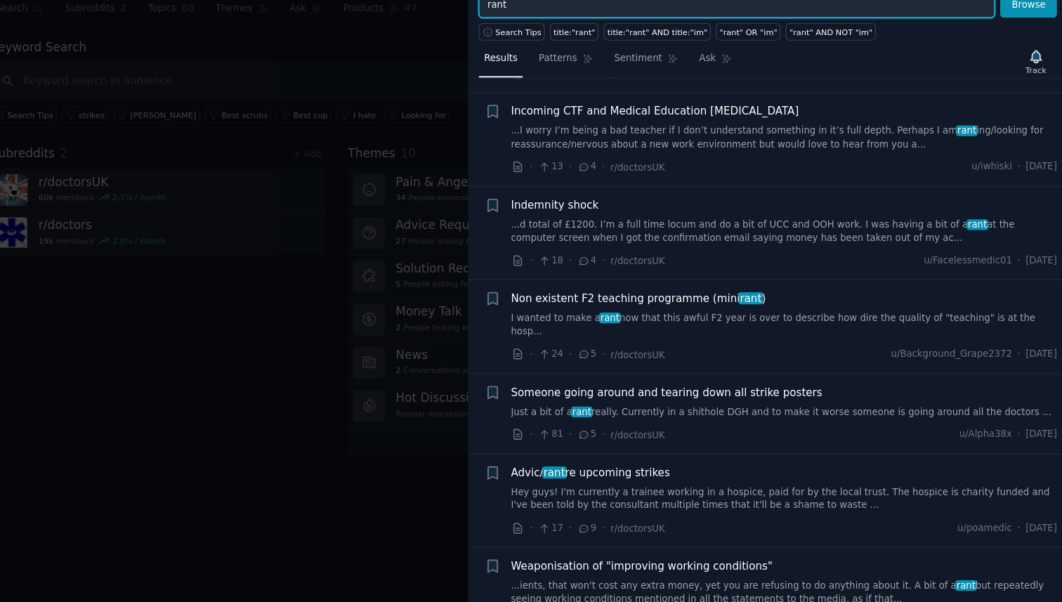
scroll to position [788, 0]
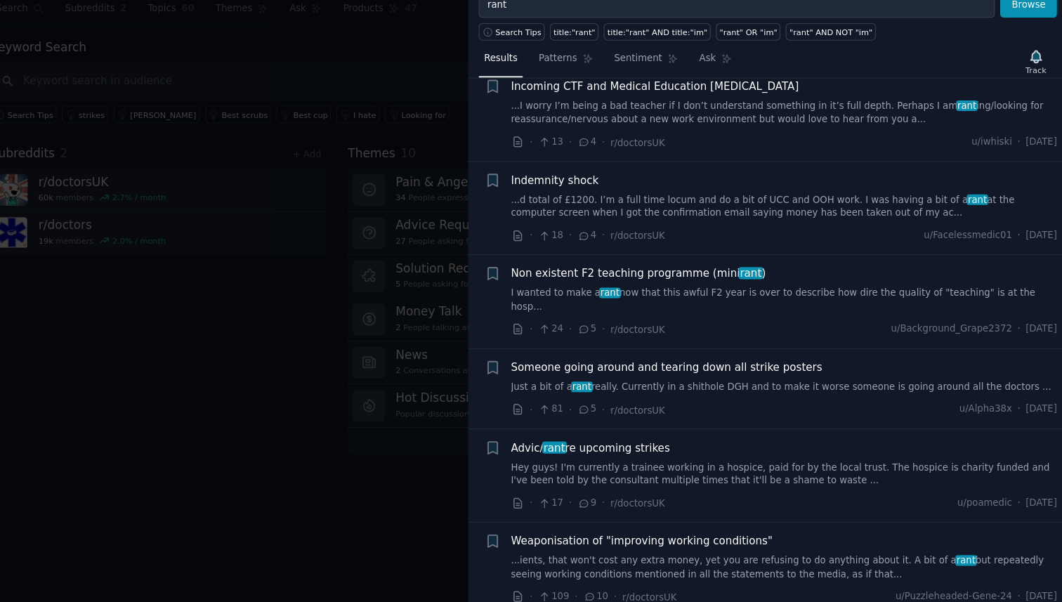
click at [475, 498] on div at bounding box center [531, 301] width 1062 height 602
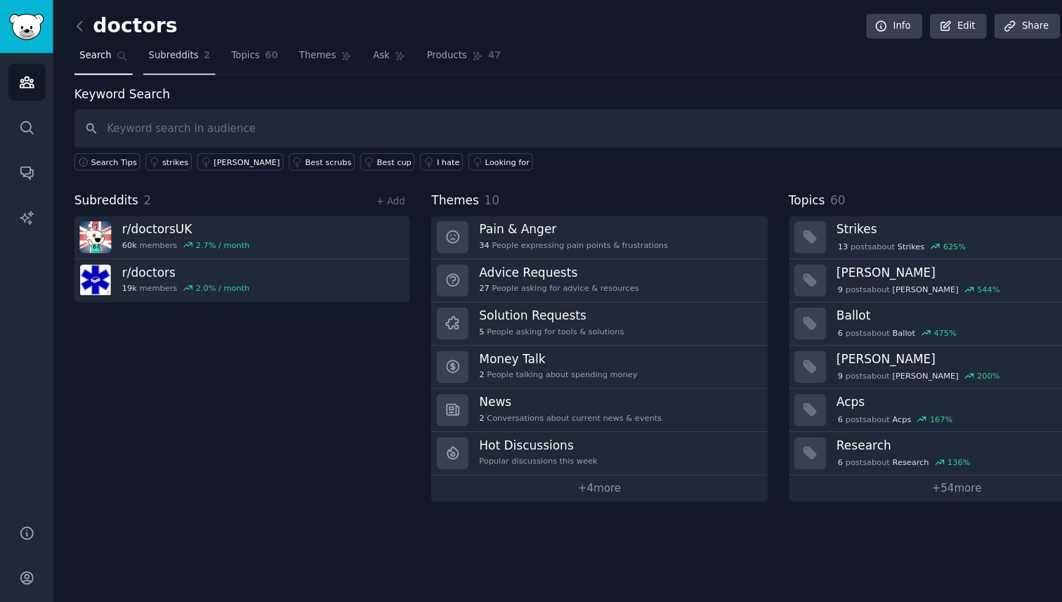
click at [169, 52] on span "Subreddits" at bounding box center [161, 52] width 46 height 13
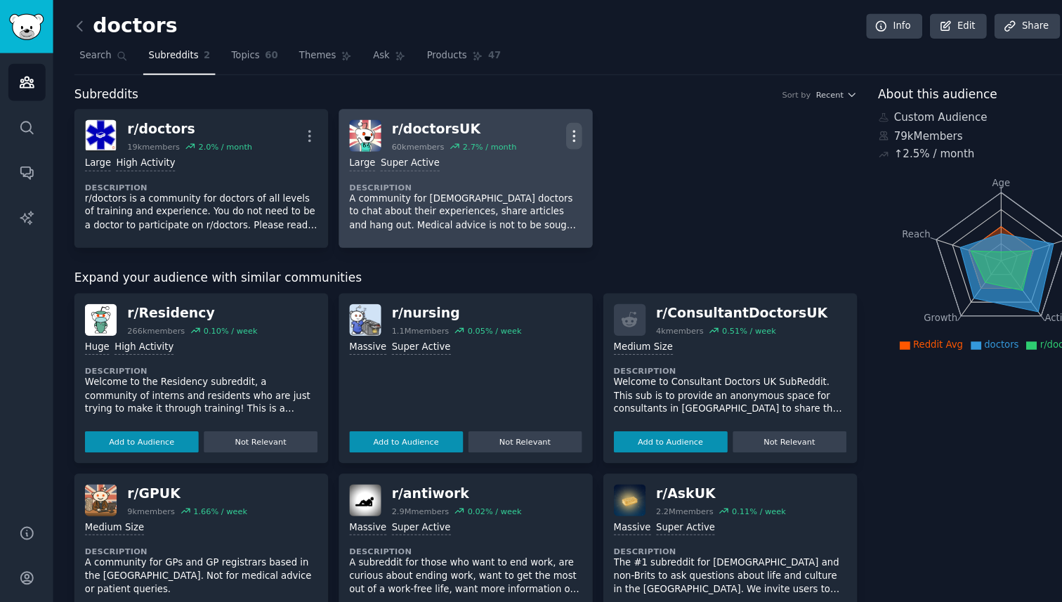
click at [531, 127] on icon "button" at bounding box center [531, 126] width 15 height 15
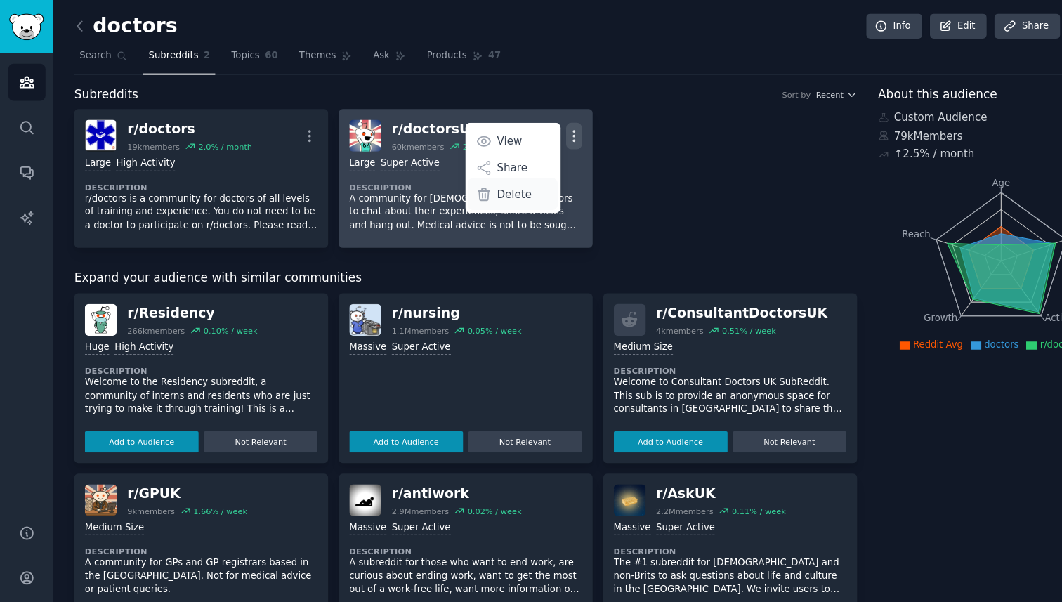
click at [490, 186] on div "Delete" at bounding box center [475, 179] width 84 height 29
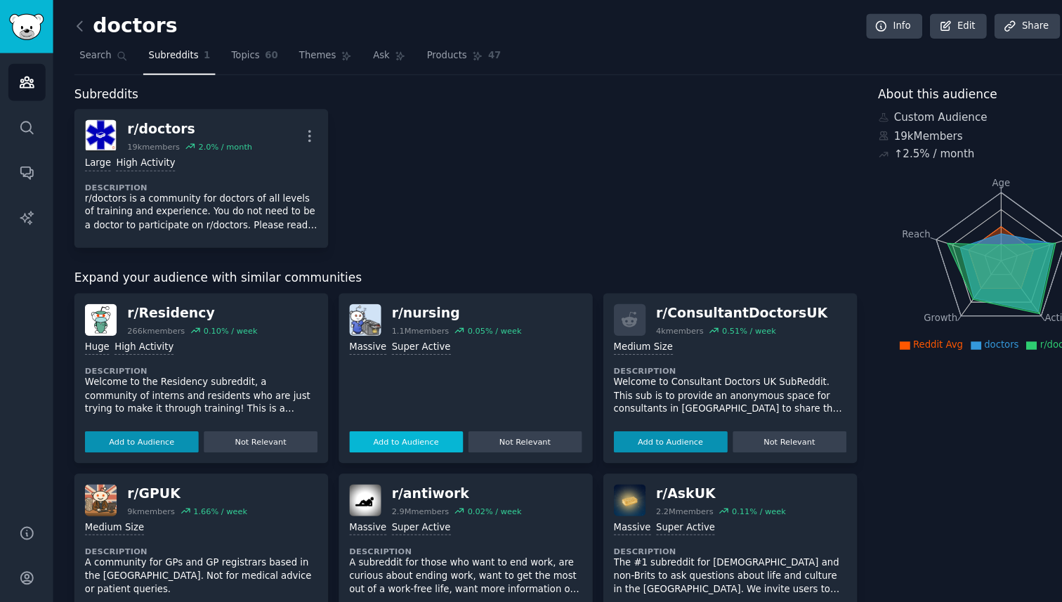
click at [414, 410] on button "Add to Audience" at bounding box center [376, 409] width 105 height 20
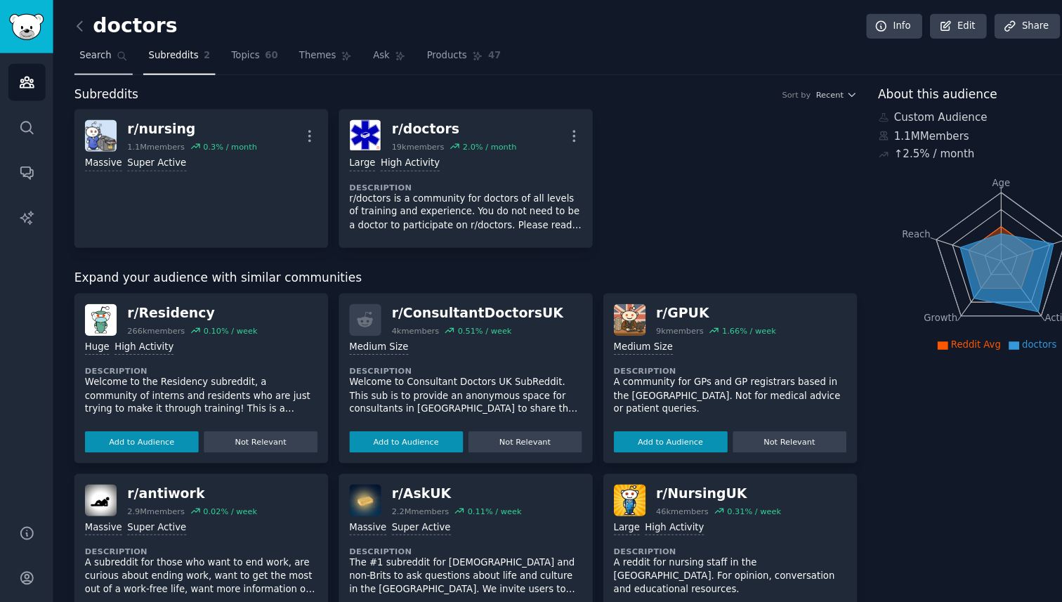
click at [103, 56] on link "Search" at bounding box center [96, 55] width 54 height 29
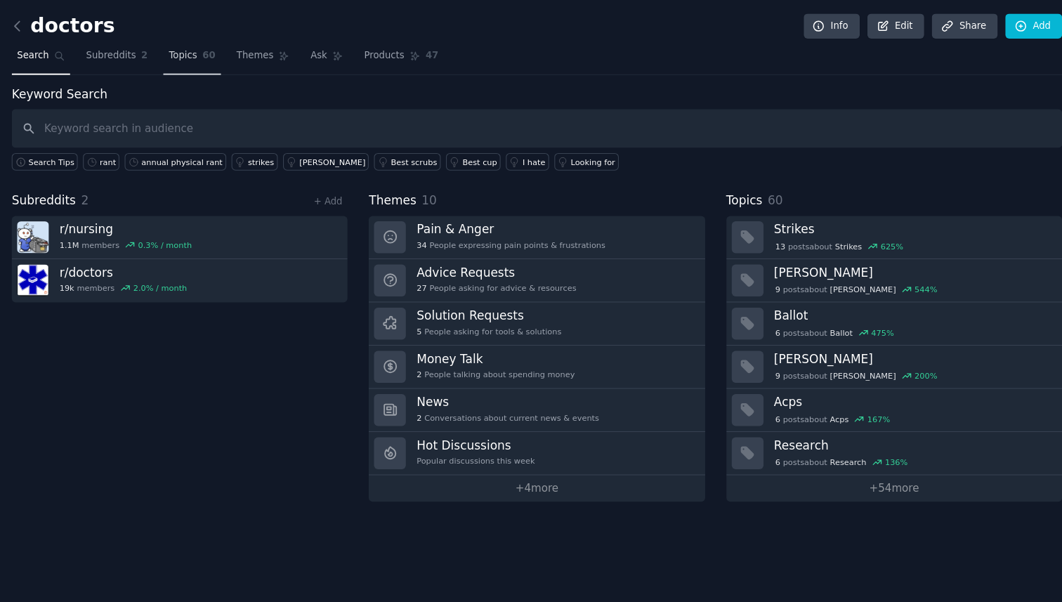
click at [255, 52] on span "60" at bounding box center [252, 52] width 12 height 13
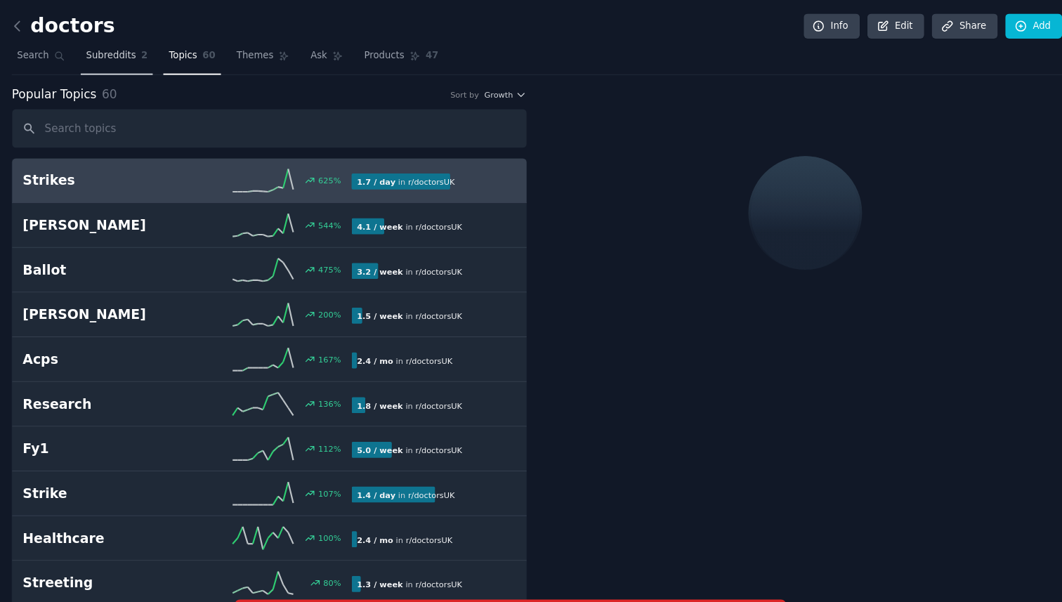
click at [147, 61] on link "Subreddits 2" at bounding box center [166, 55] width 67 height 29
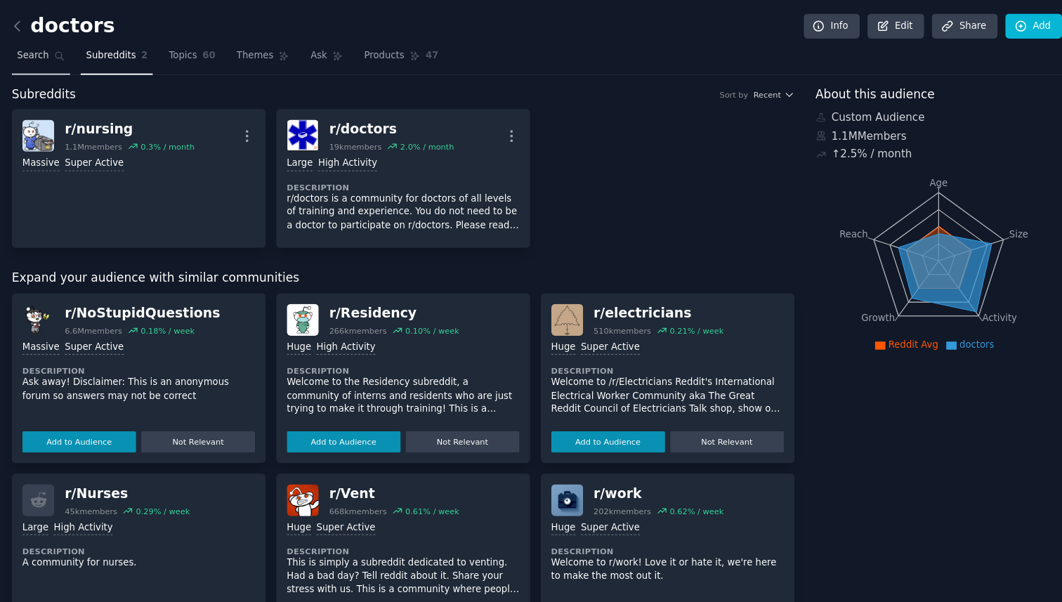
click at [107, 64] on link "Search" at bounding box center [96, 55] width 54 height 29
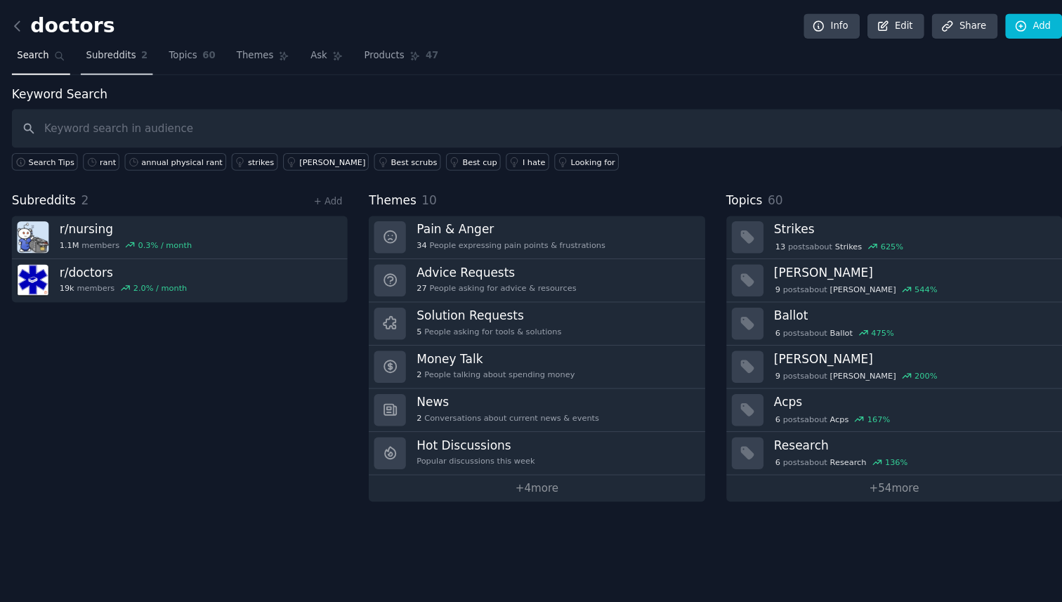
click at [169, 58] on link "Subreddits 2" at bounding box center [166, 55] width 67 height 29
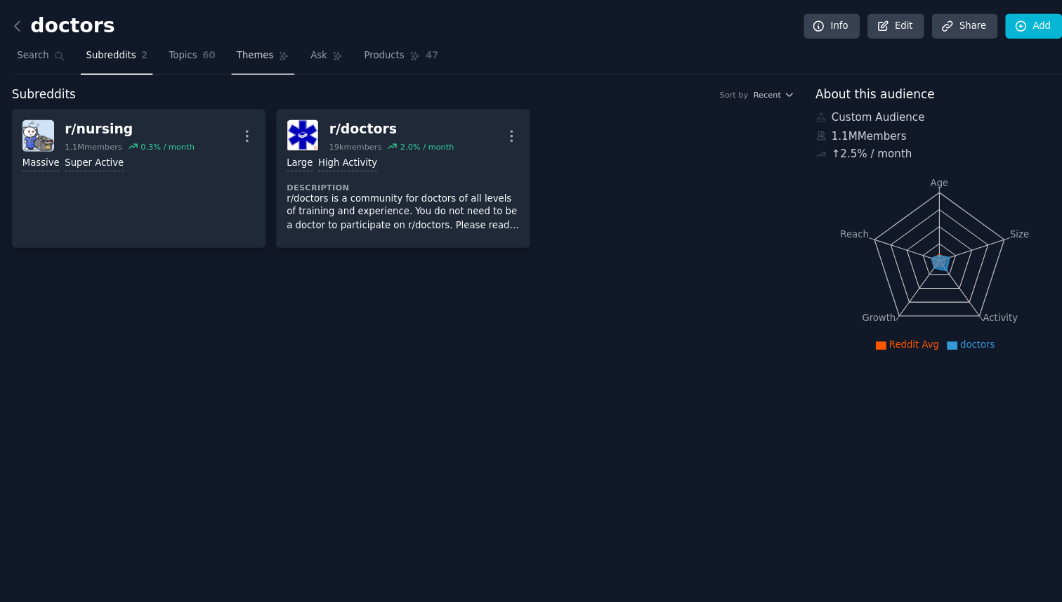
click at [293, 58] on link "Themes" at bounding box center [301, 55] width 59 height 29
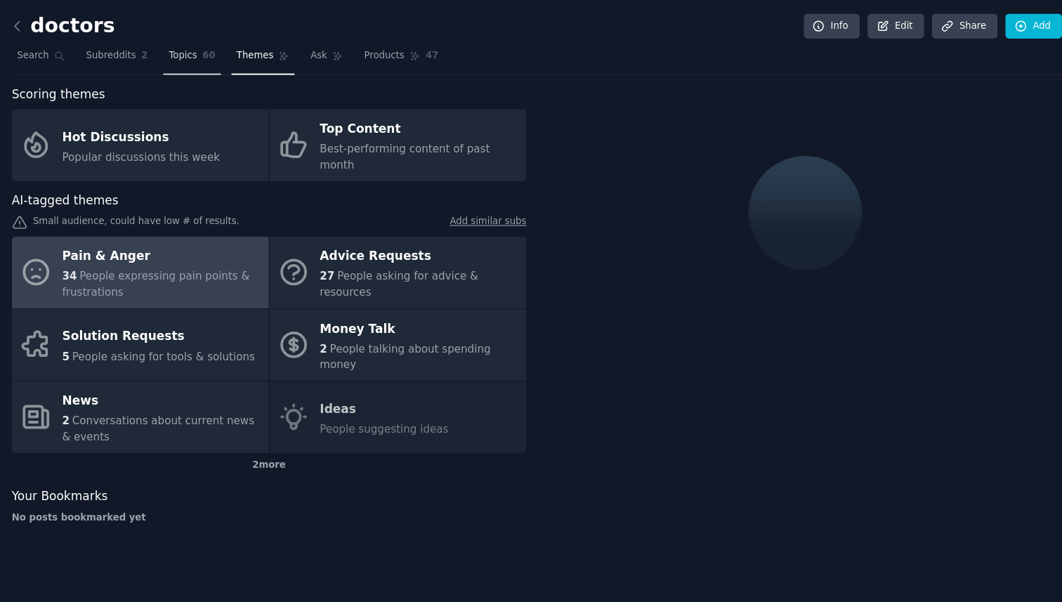
click at [240, 53] on link "Topics 60" at bounding box center [235, 55] width 53 height 29
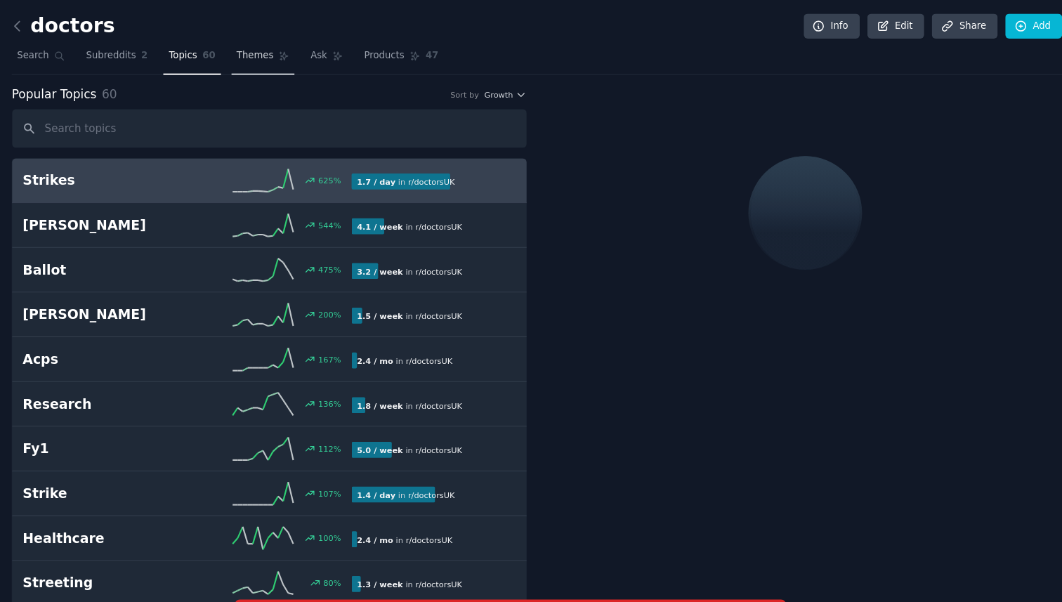
click at [278, 58] on link "Themes" at bounding box center [301, 55] width 59 height 29
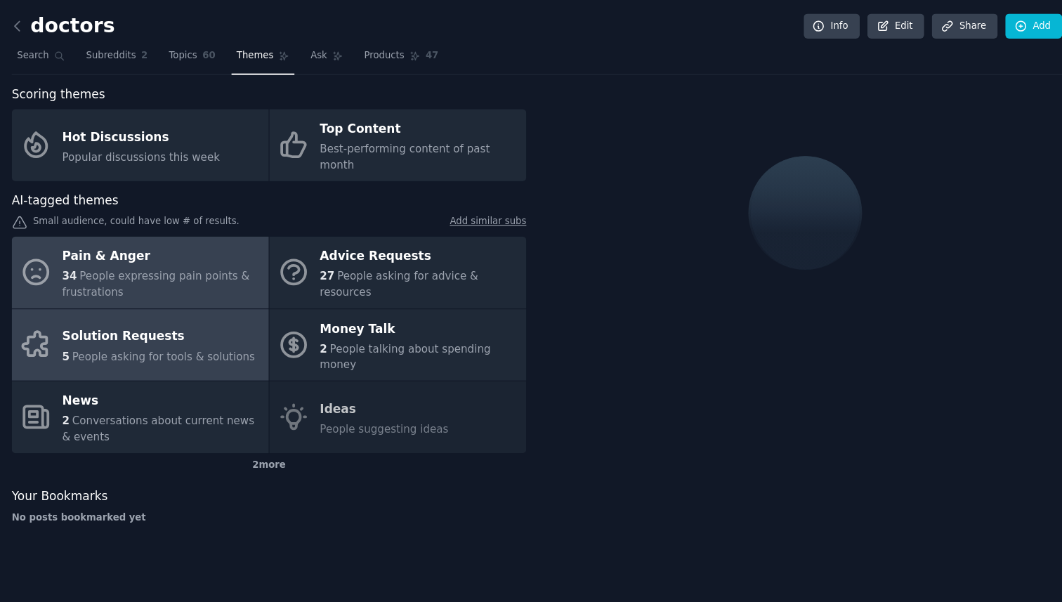
click at [203, 301] on div "Solution Requests" at bounding box center [205, 312] width 178 height 22
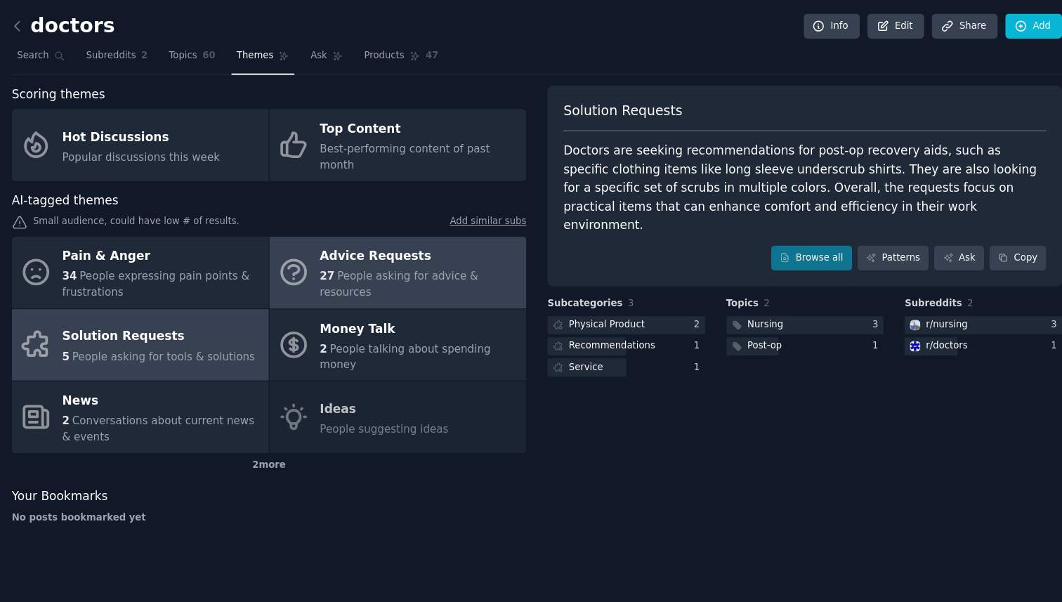
click at [397, 219] on link "Advice Requests 27 People asking for advice & resources" at bounding box center [427, 252] width 238 height 67
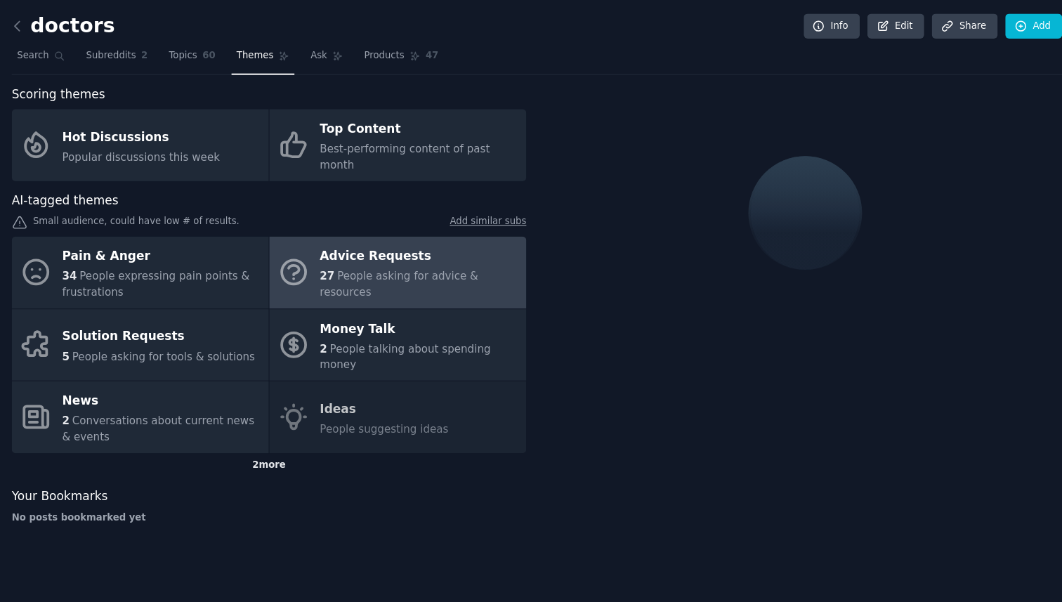
click at [314, 420] on div "2 more" at bounding box center [307, 431] width 477 height 22
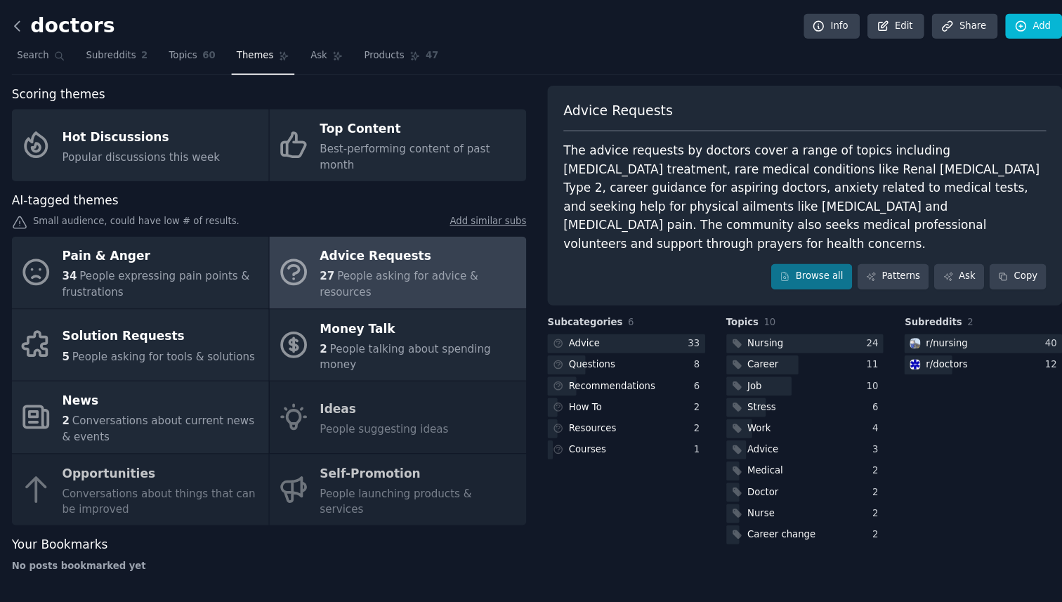
click at [79, 27] on icon at bounding box center [74, 24] width 15 height 15
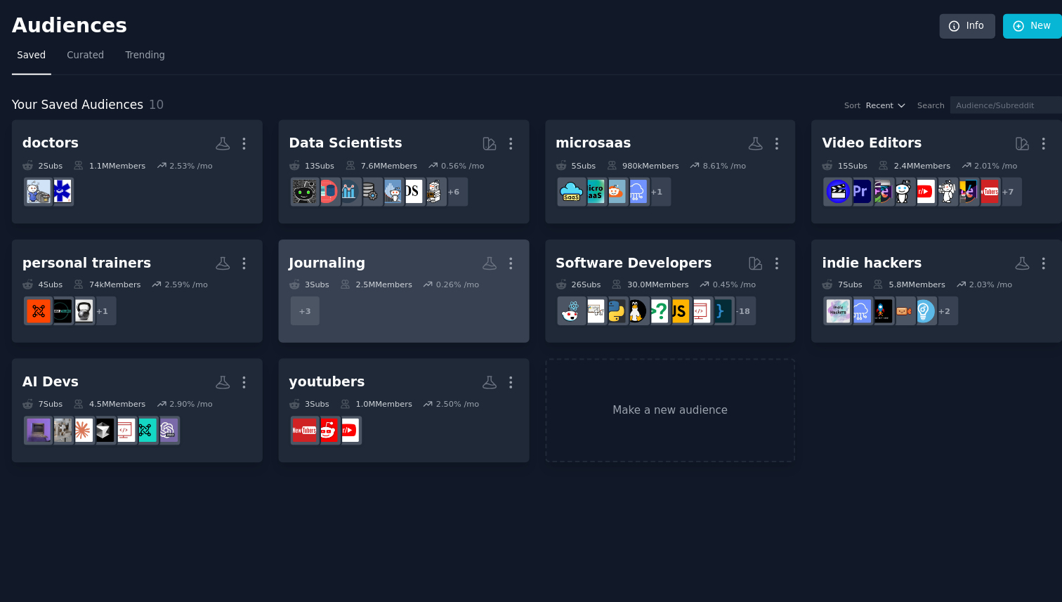
click at [482, 286] on dd "+ 3" at bounding box center [432, 287] width 213 height 39
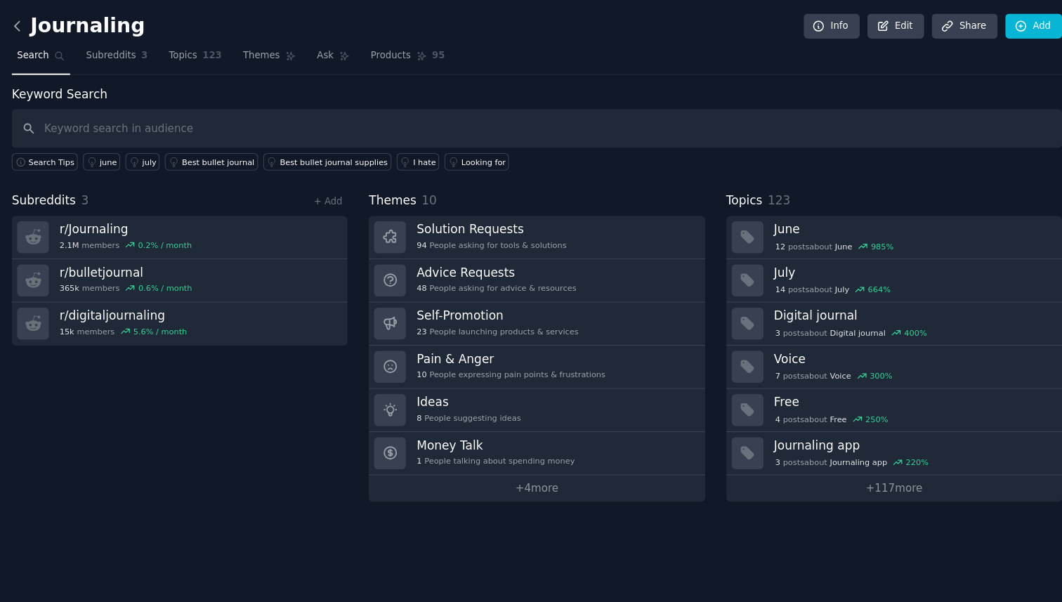
click at [69, 26] on icon at bounding box center [74, 24] width 15 height 15
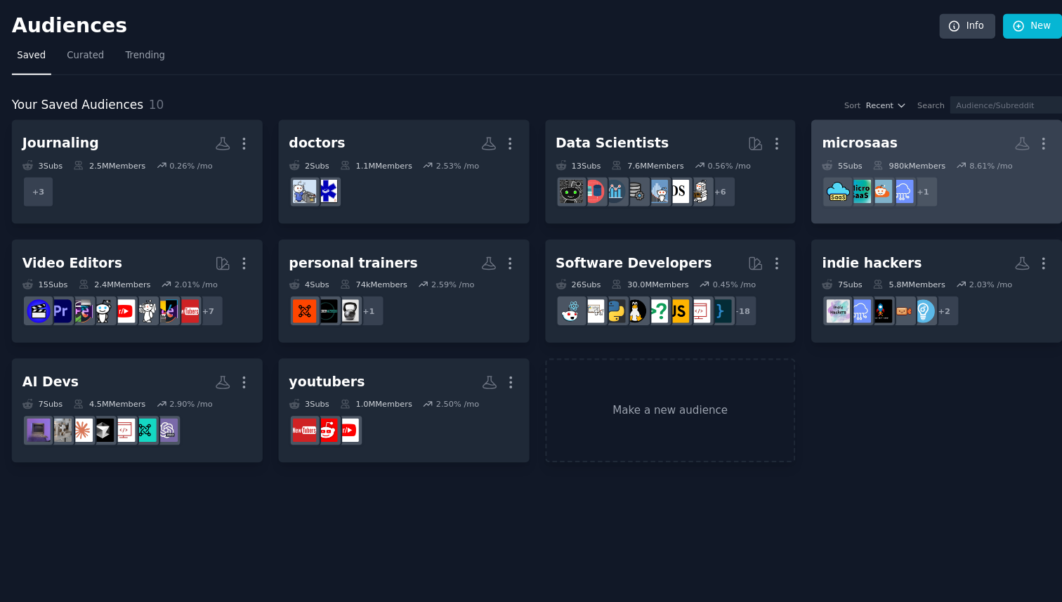
click at [960, 142] on h2 "microsaas More" at bounding box center [925, 133] width 213 height 25
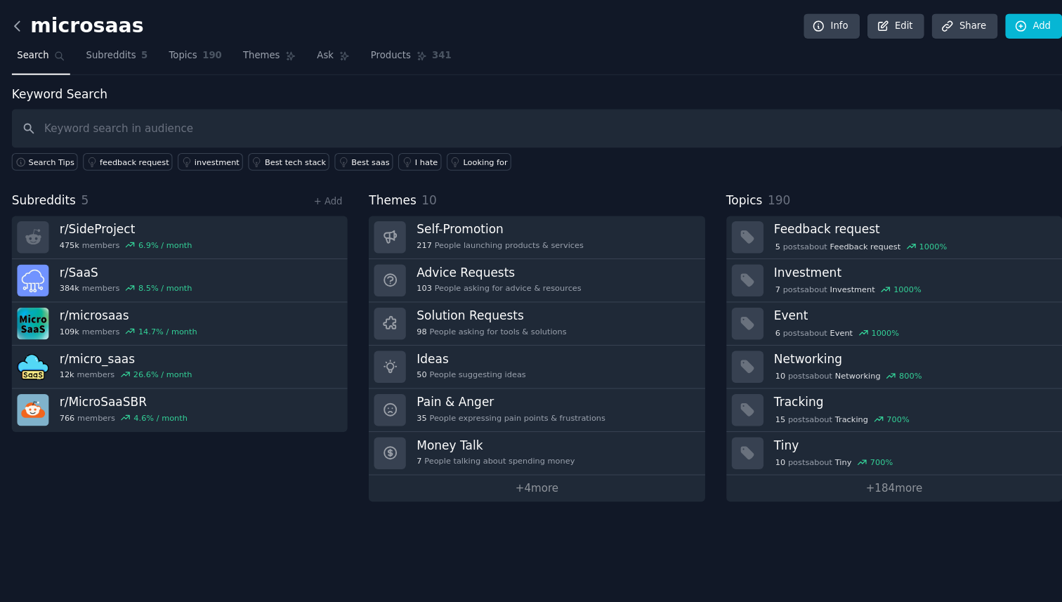
click at [78, 23] on icon at bounding box center [74, 24] width 15 height 15
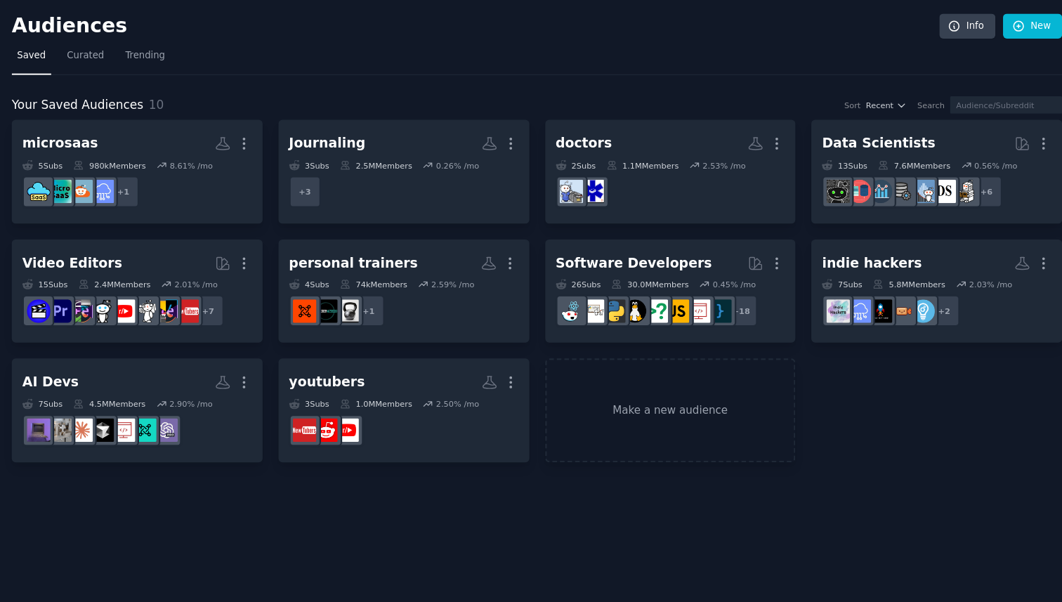
drag, startPoint x: 515, startPoint y: 392, endPoint x: 798, endPoint y: 16, distance: 471.2
